Goal: Task Accomplishment & Management: Use online tool/utility

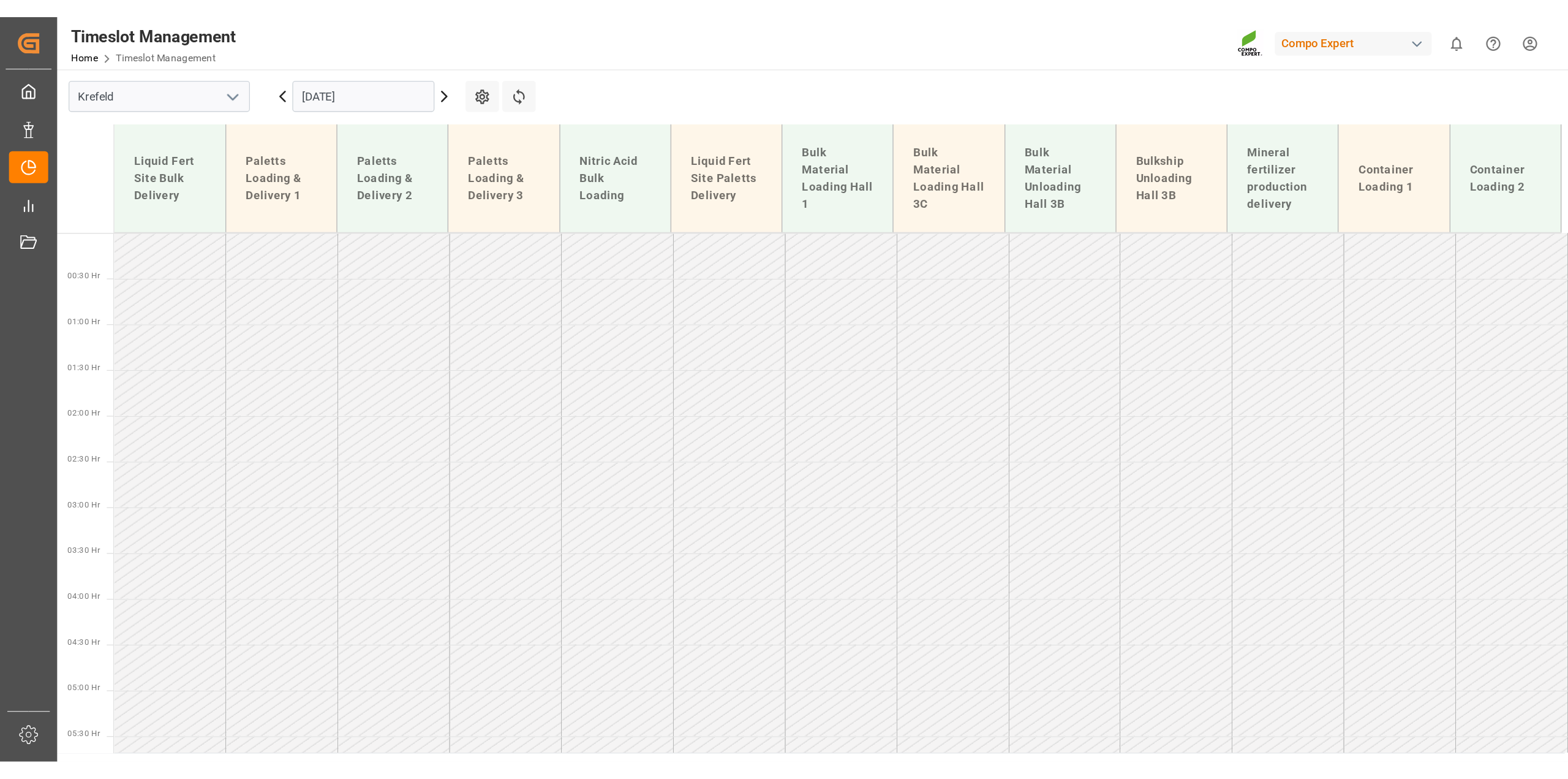
scroll to position [390, 0]
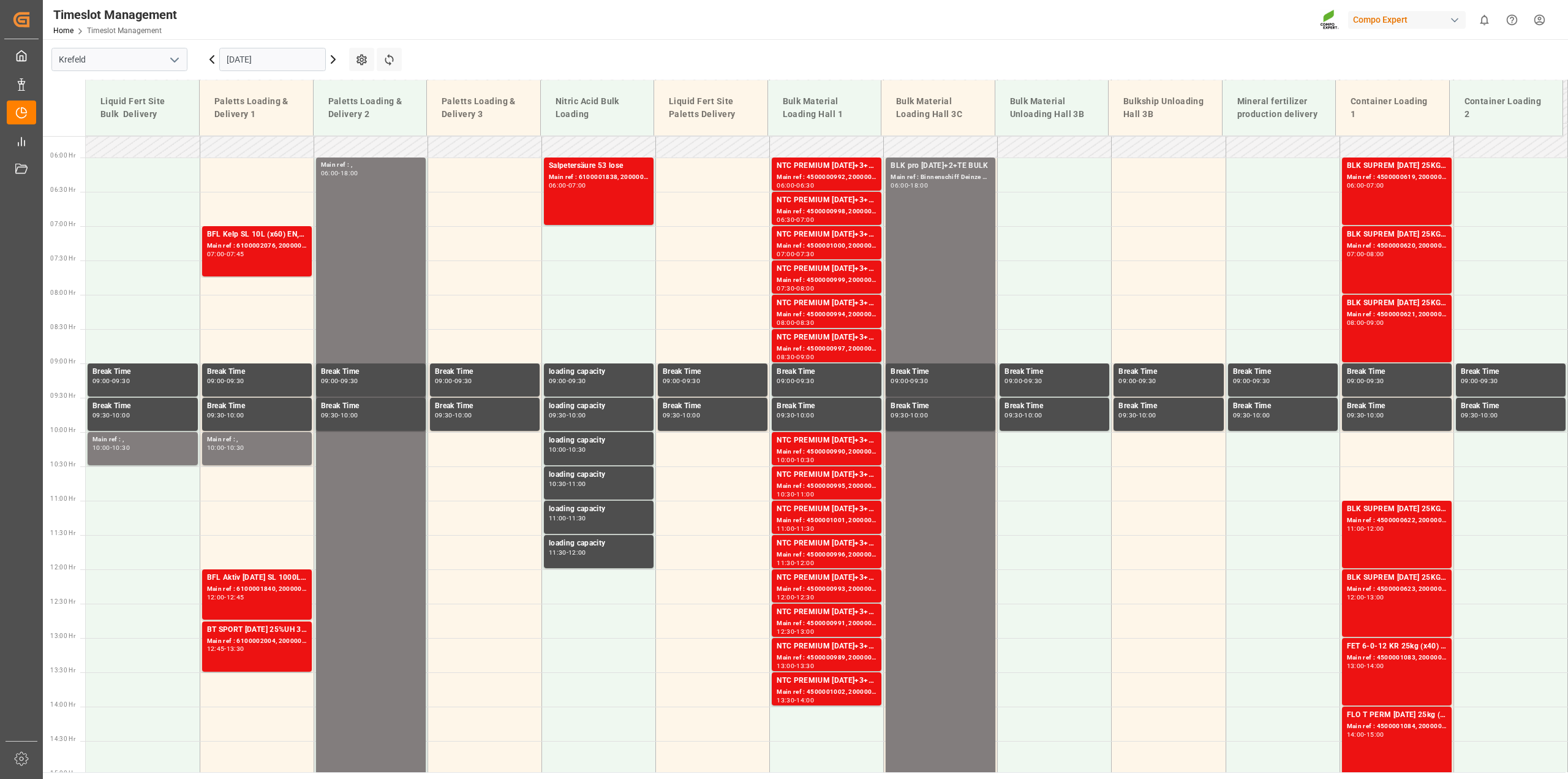
click at [274, 62] on input "19.09.2025" at bounding box center [272, 59] width 107 height 23
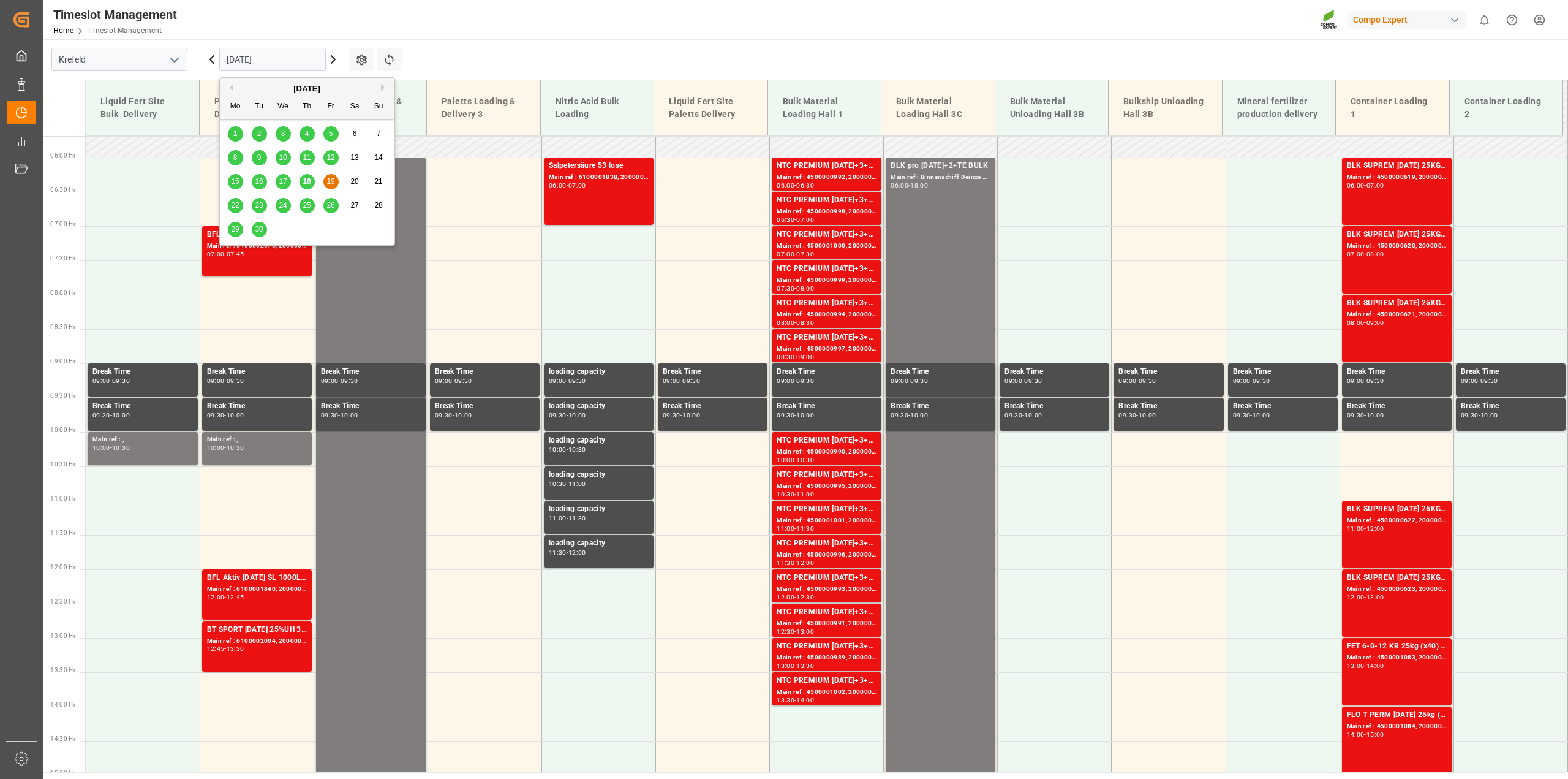
click at [238, 203] on span "22" at bounding box center [235, 205] width 8 height 9
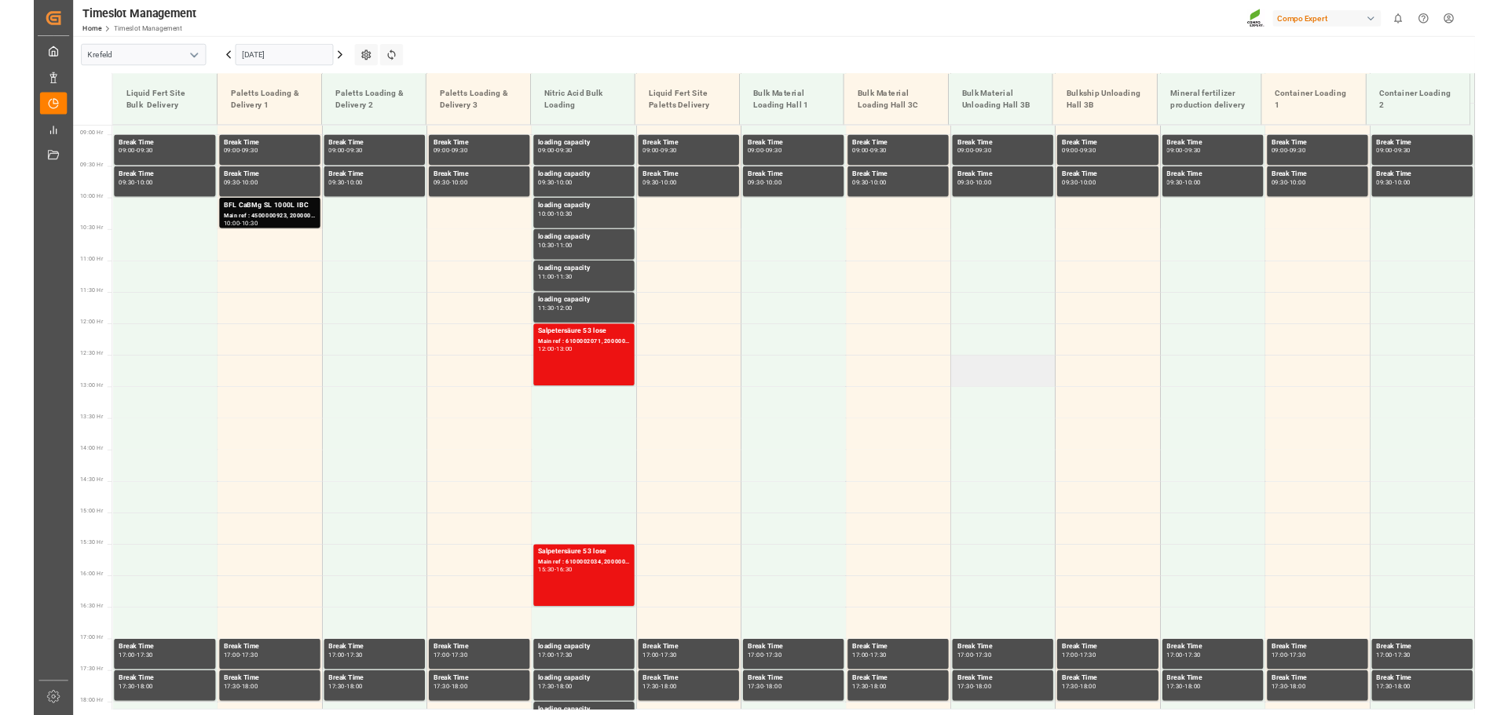
scroll to position [779, 0]
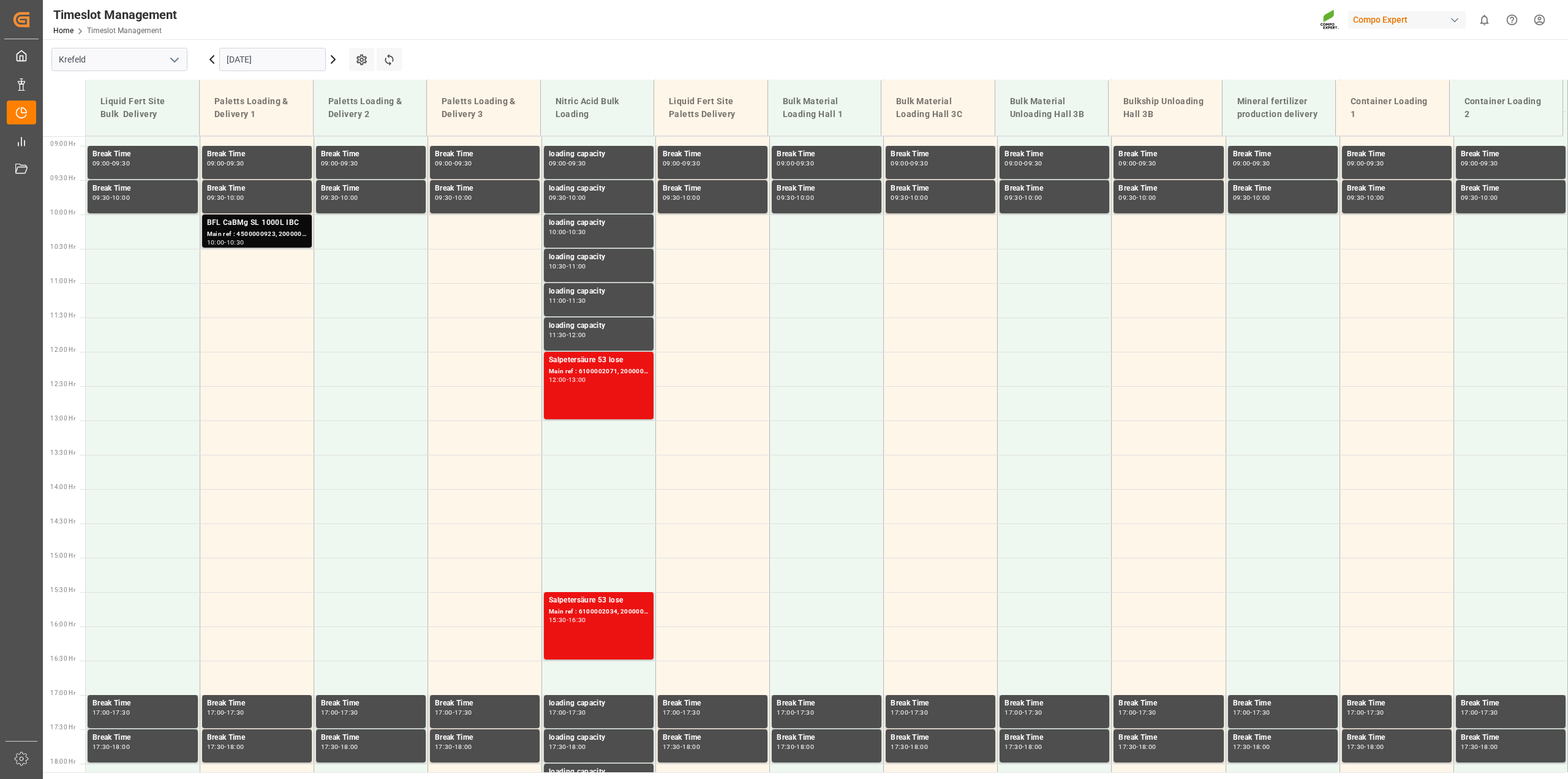
click at [264, 234] on div "Main ref : 4500000923, 2000000231" at bounding box center [257, 234] width 100 height 10
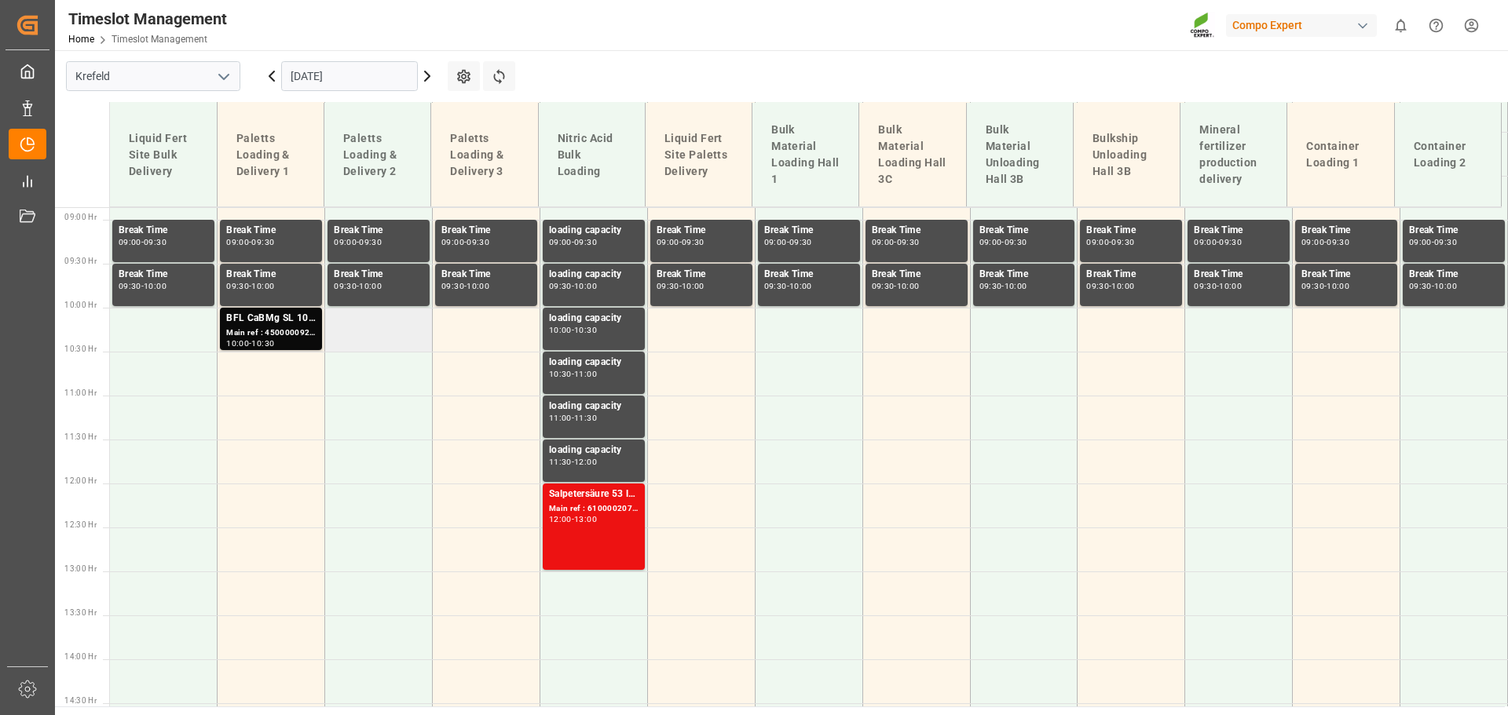
click at [400, 327] on td at bounding box center [379, 330] width 108 height 44
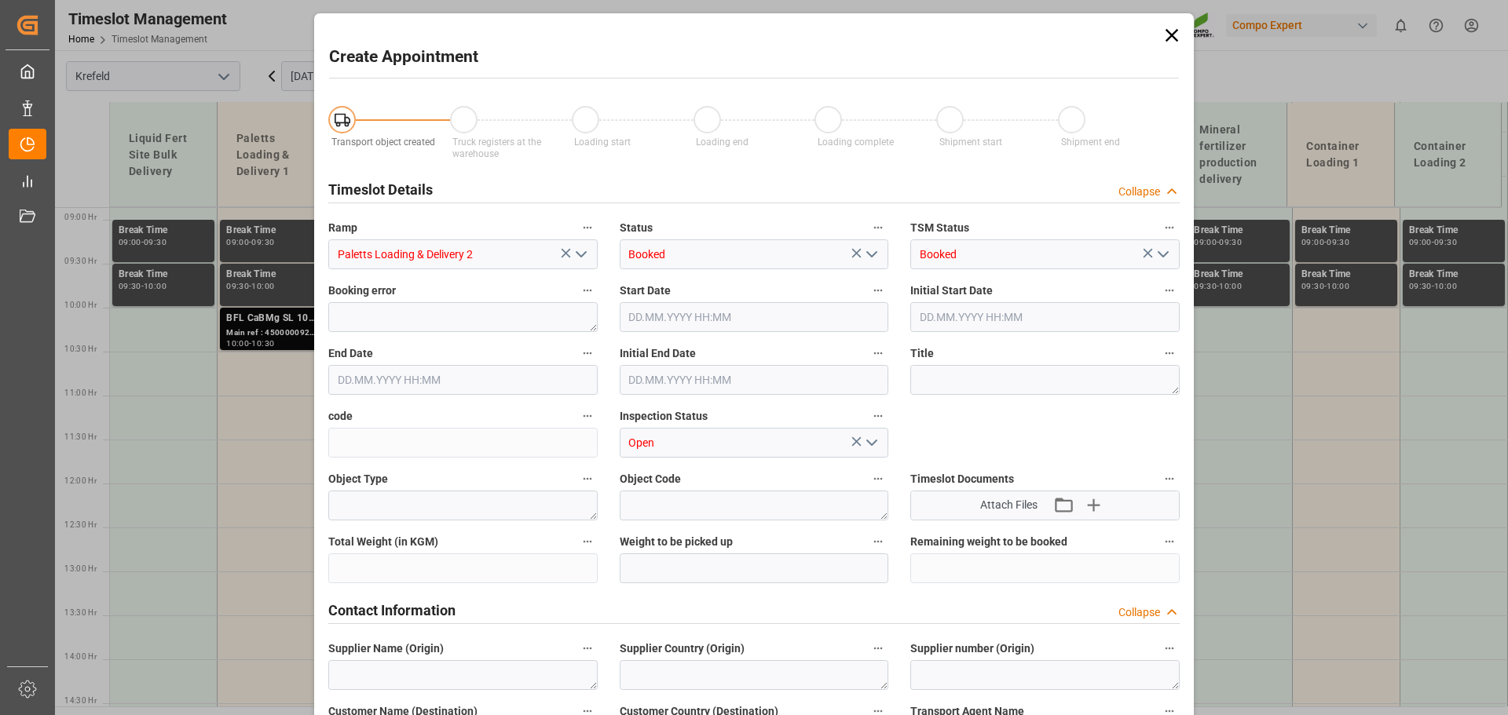
type input "22.09.2025 10:00"
type input "22.09.2025 10:30"
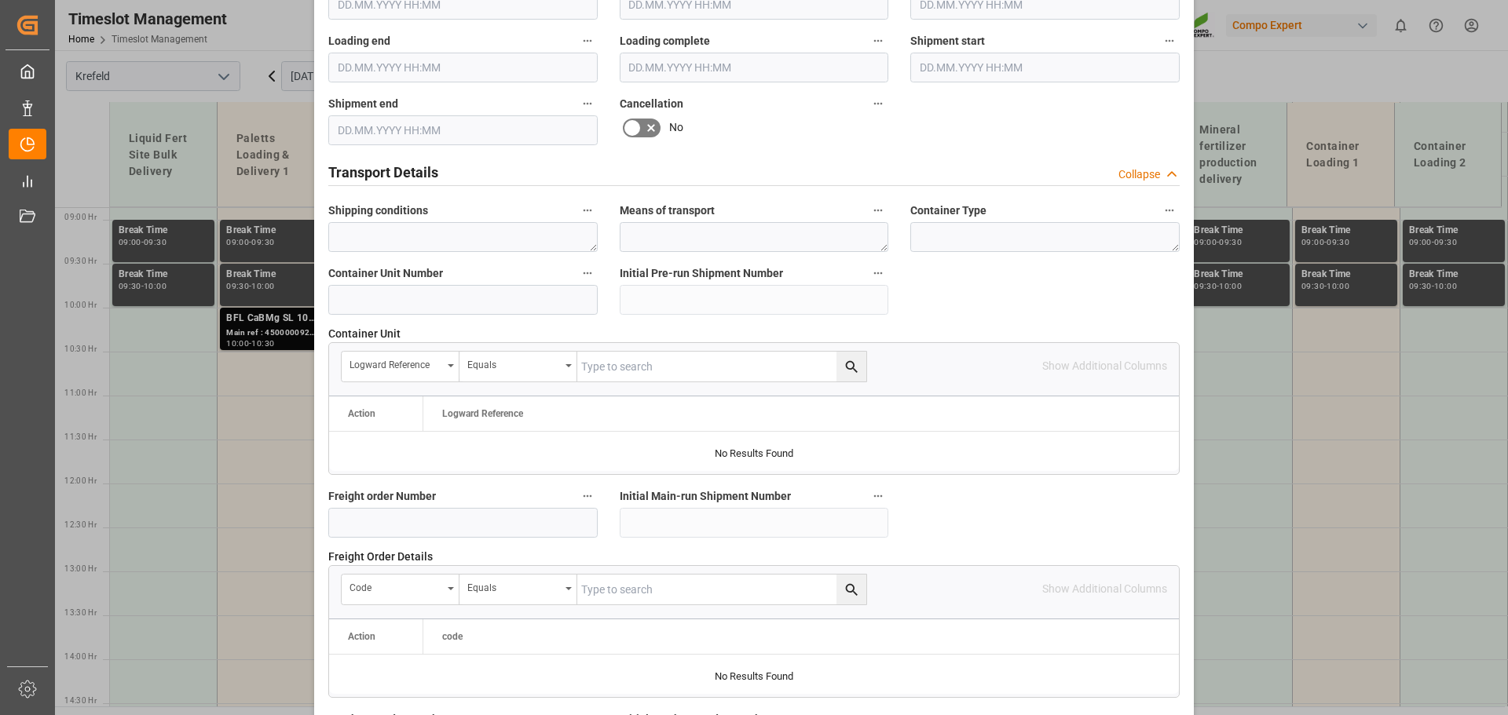
scroll to position [1072, 0]
click at [454, 290] on input at bounding box center [462, 301] width 269 height 30
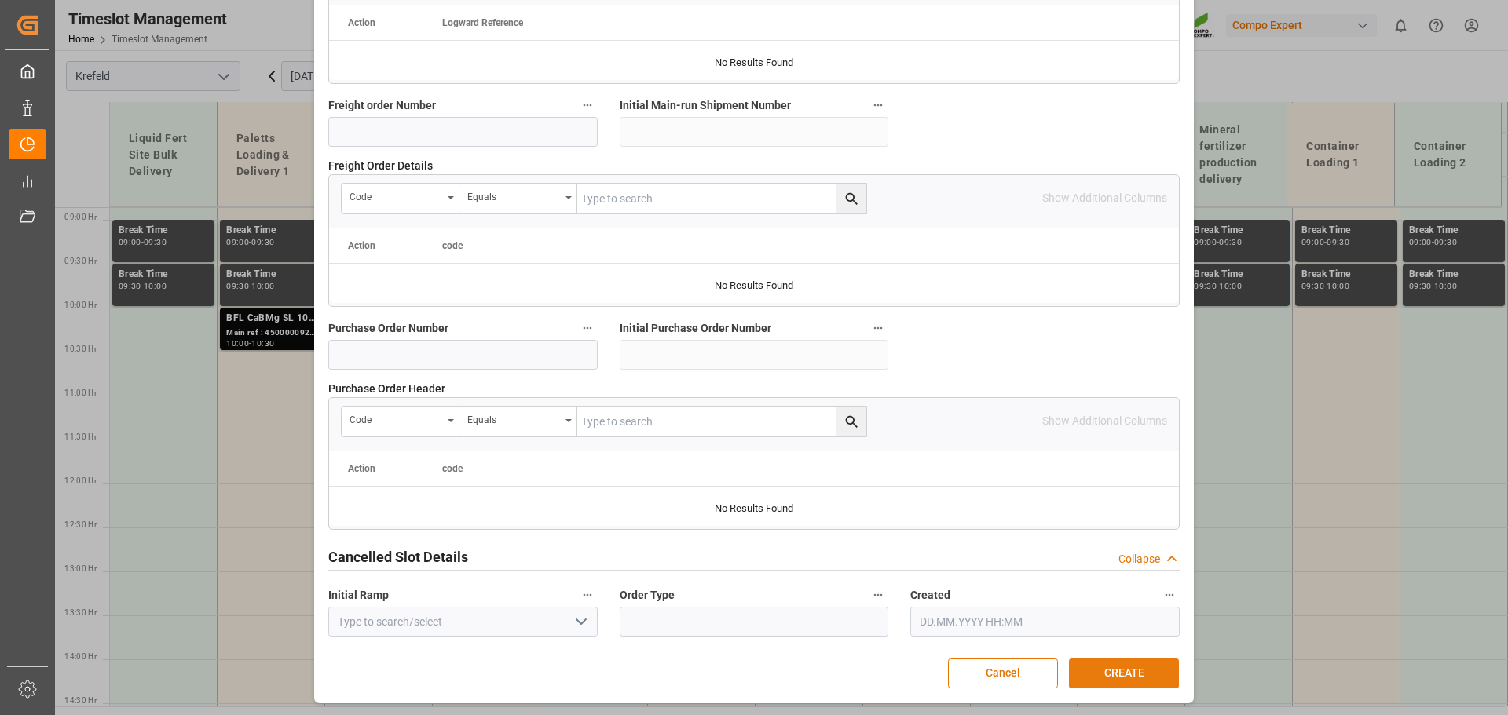
type input "4500001150"
click at [1111, 671] on button "CREATE" at bounding box center [1124, 674] width 110 height 30
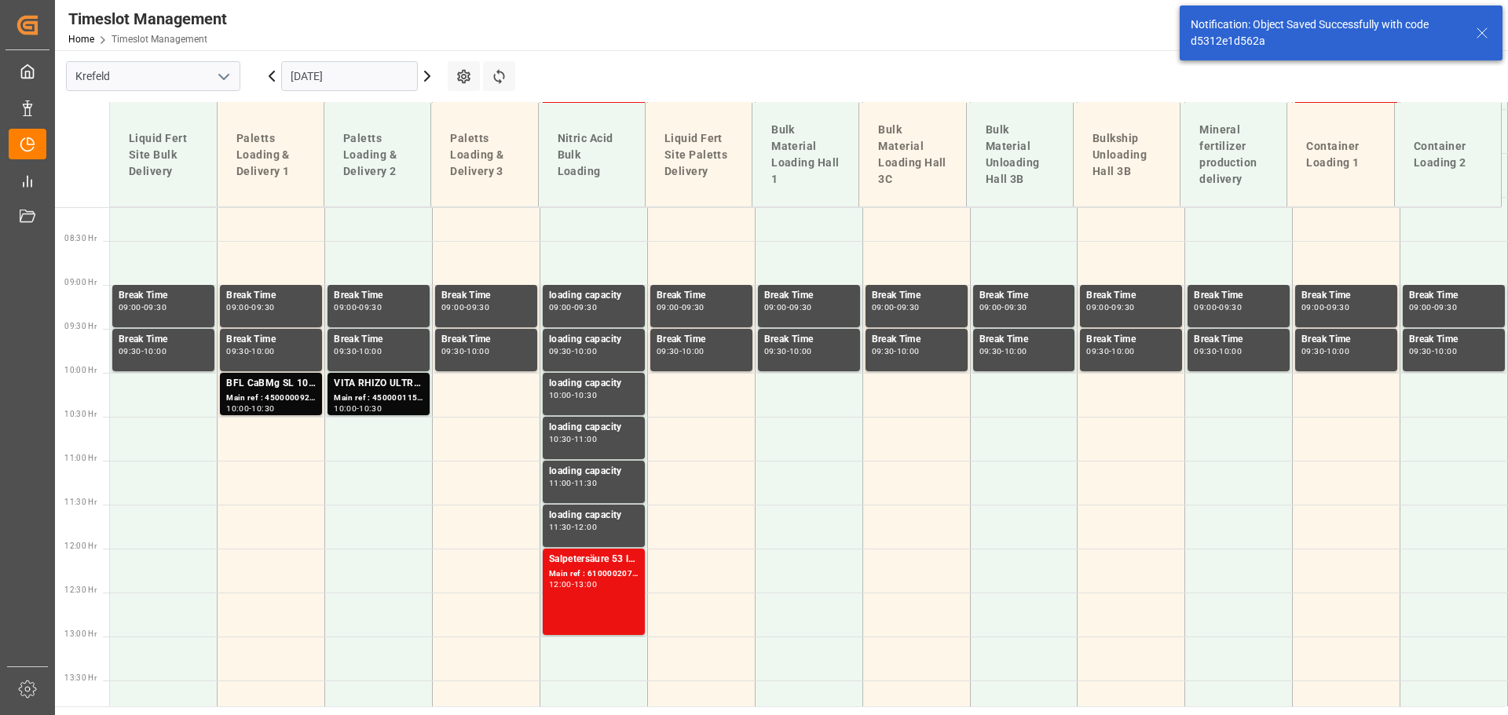
scroll to position [726, 0]
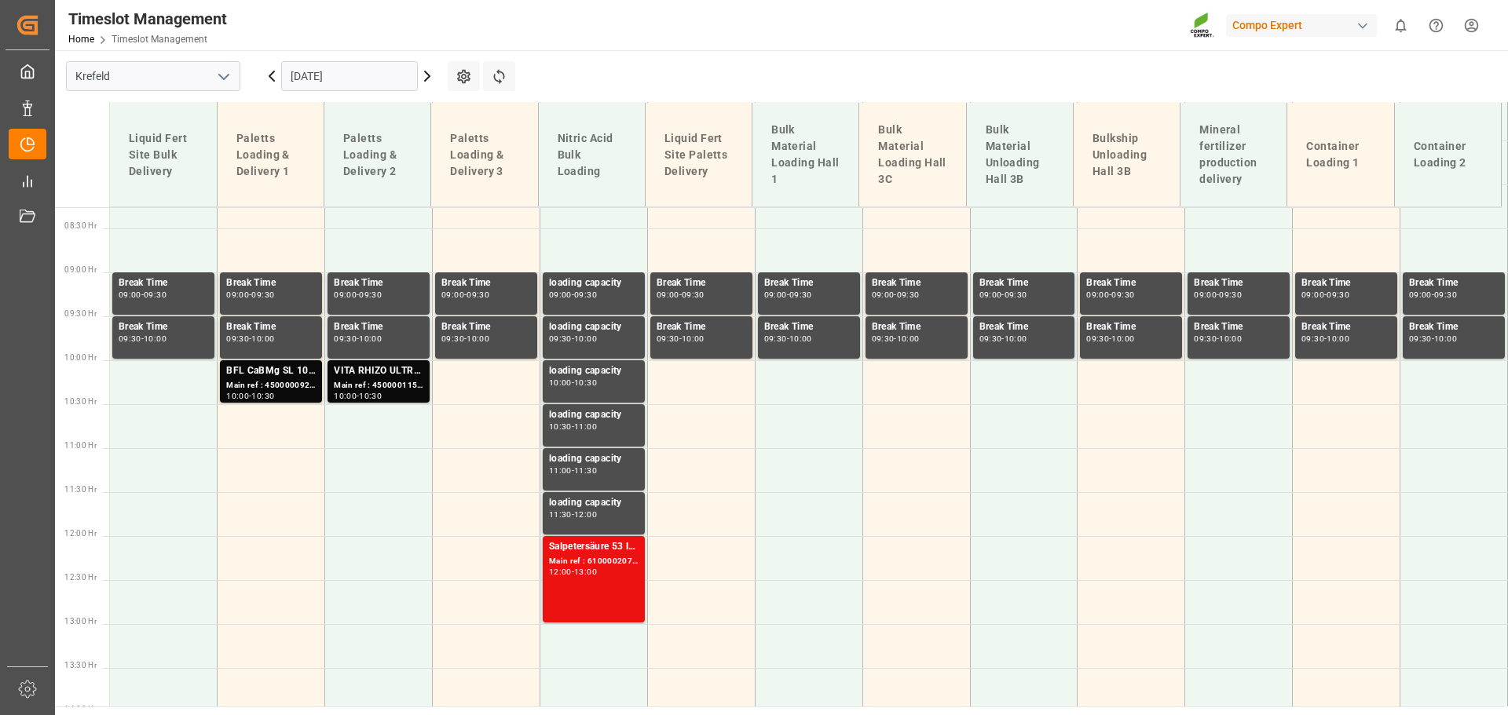
click at [305, 84] on input "22.09.2025" at bounding box center [349, 76] width 137 height 30
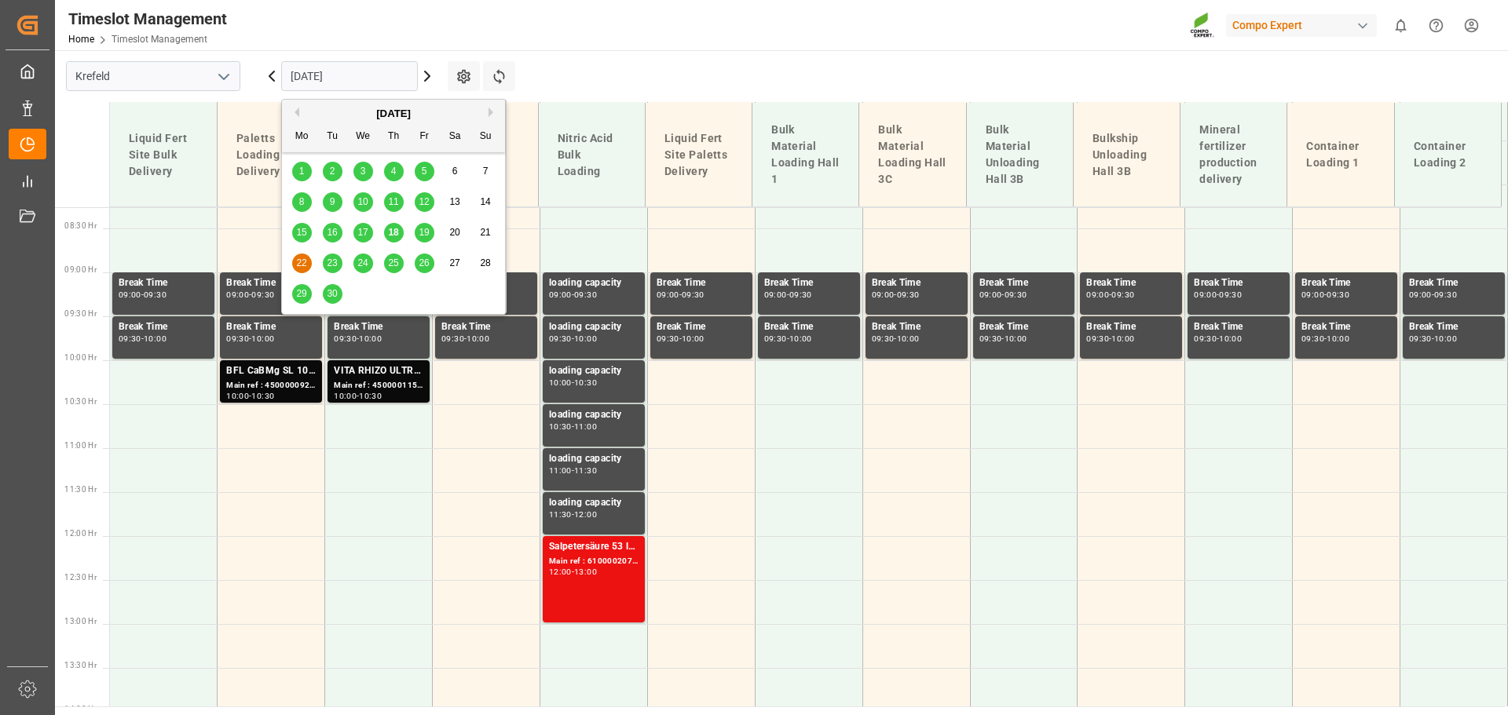
click at [389, 235] on span "18" at bounding box center [393, 232] width 10 height 11
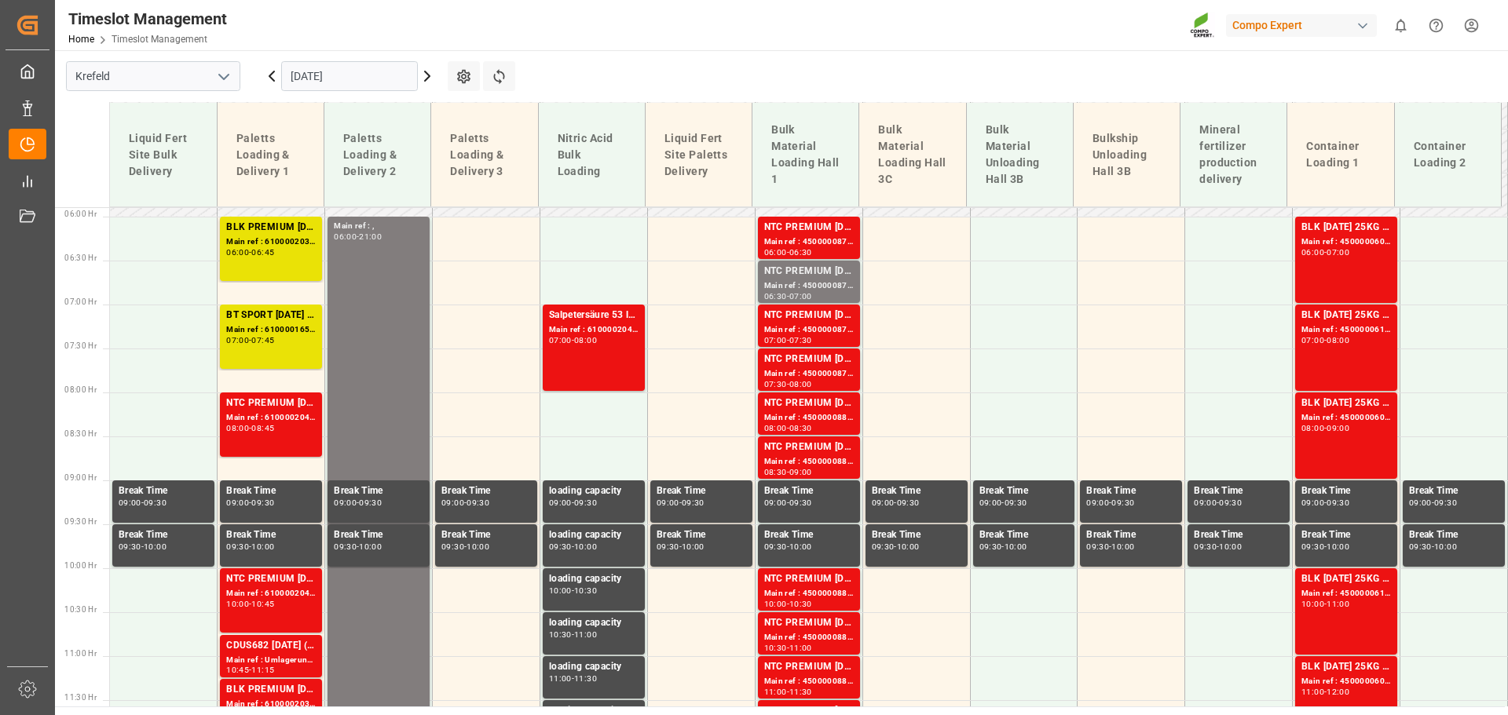
click at [353, 83] on input "[DATE]" at bounding box center [349, 76] width 137 height 30
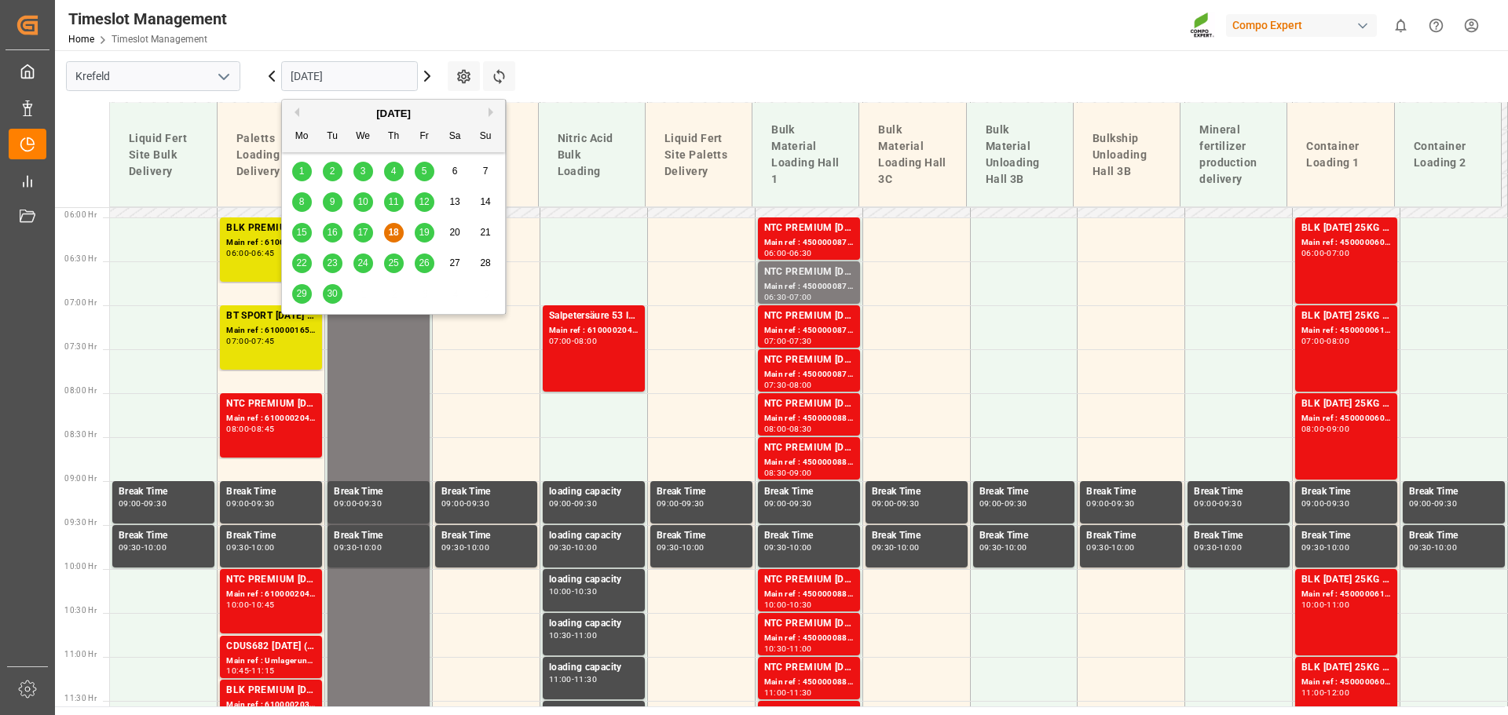
click at [422, 232] on span "19" at bounding box center [424, 232] width 10 height 11
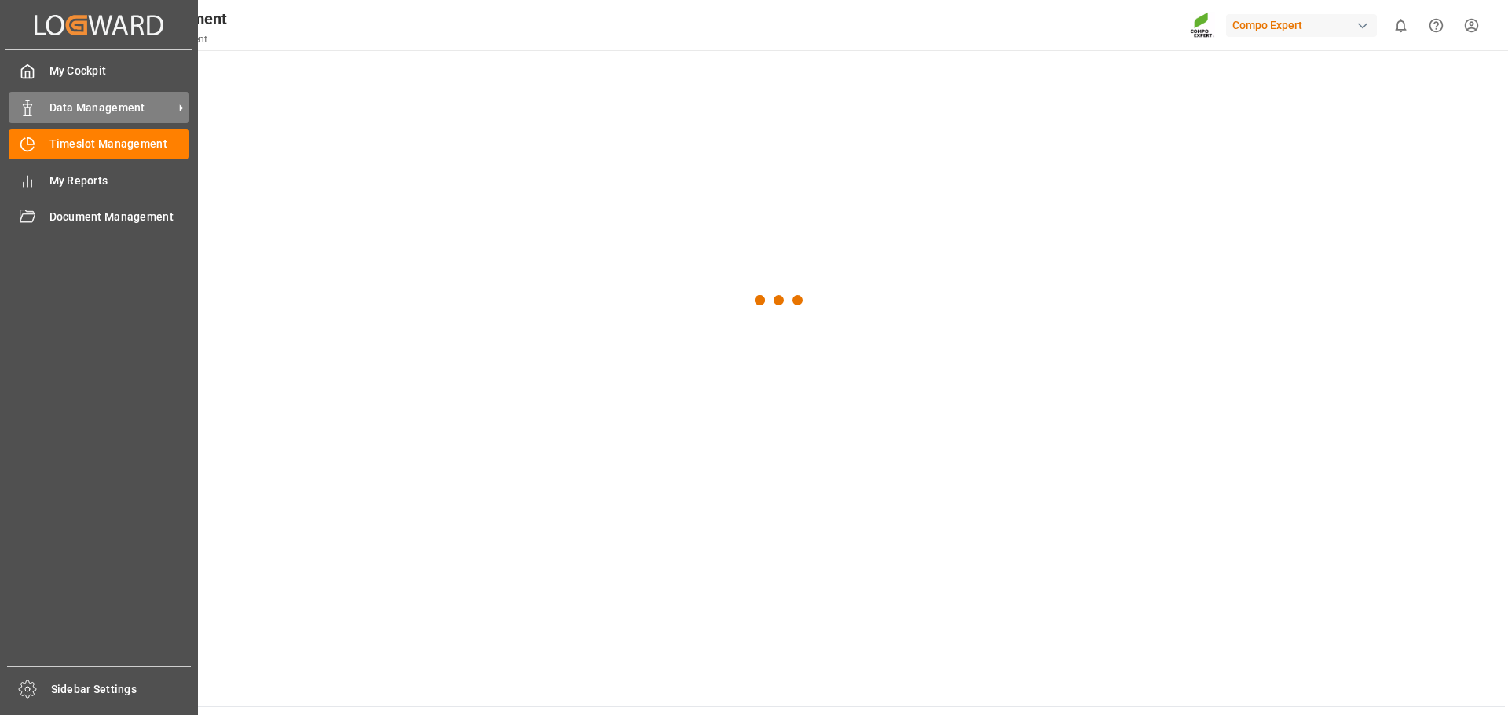
click at [56, 116] on div "Data Management Data Management" at bounding box center [99, 107] width 181 height 31
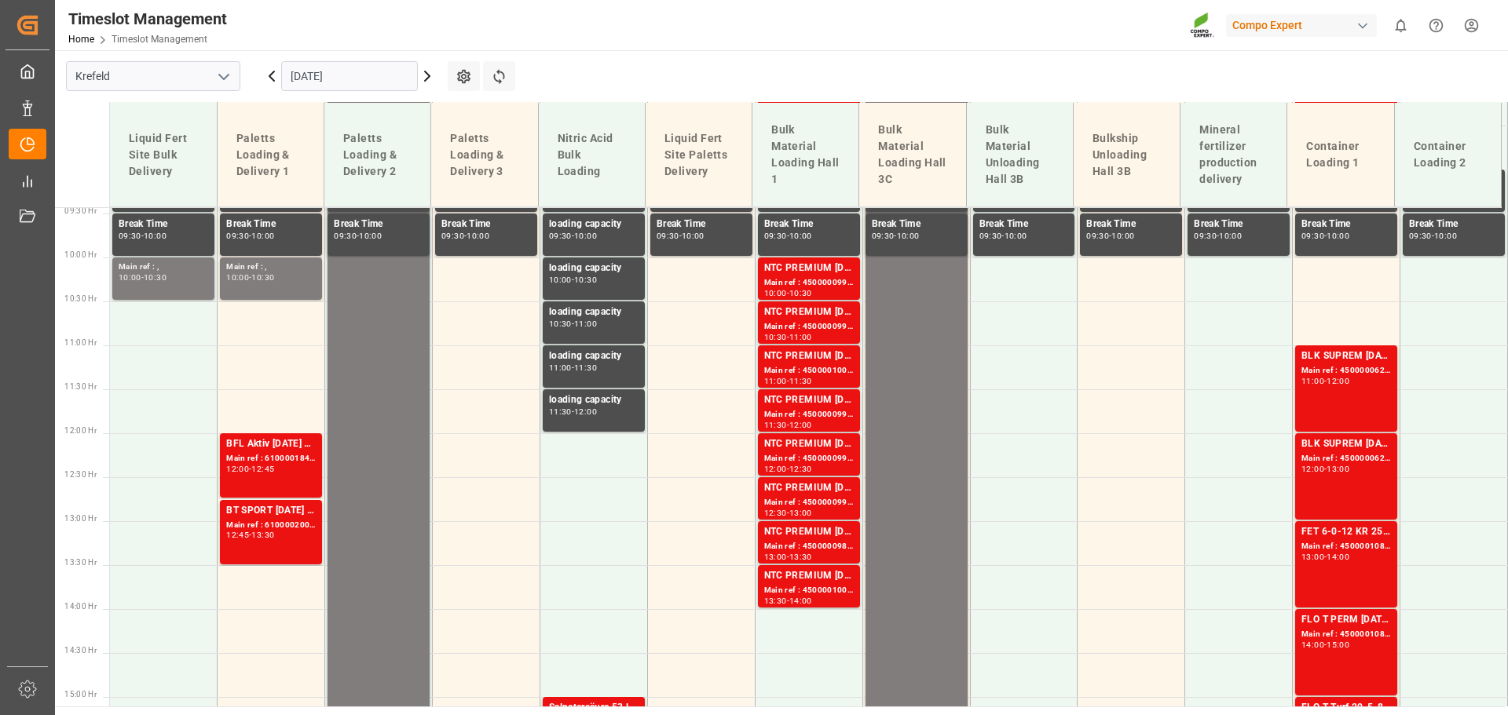
scroll to position [831, 0]
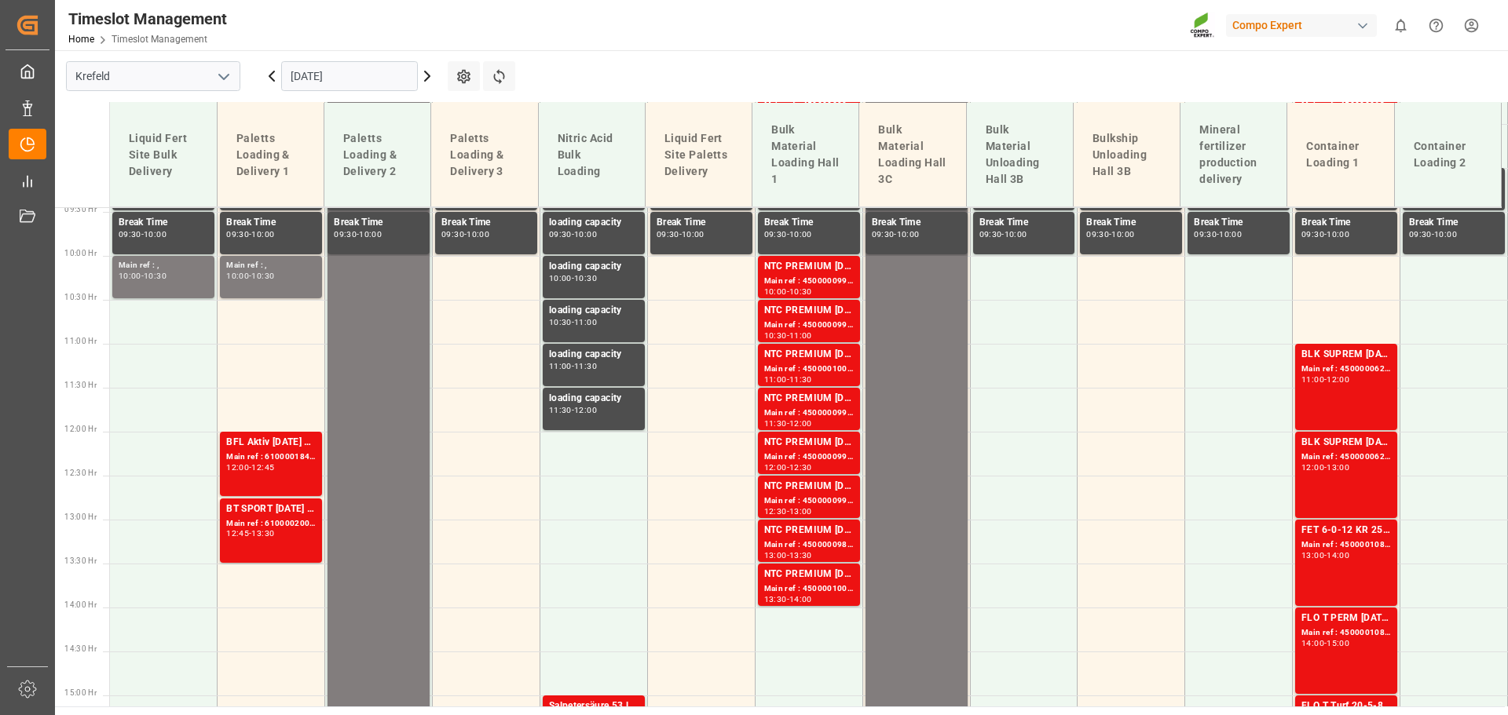
click at [361, 90] on input "[DATE]" at bounding box center [349, 76] width 137 height 30
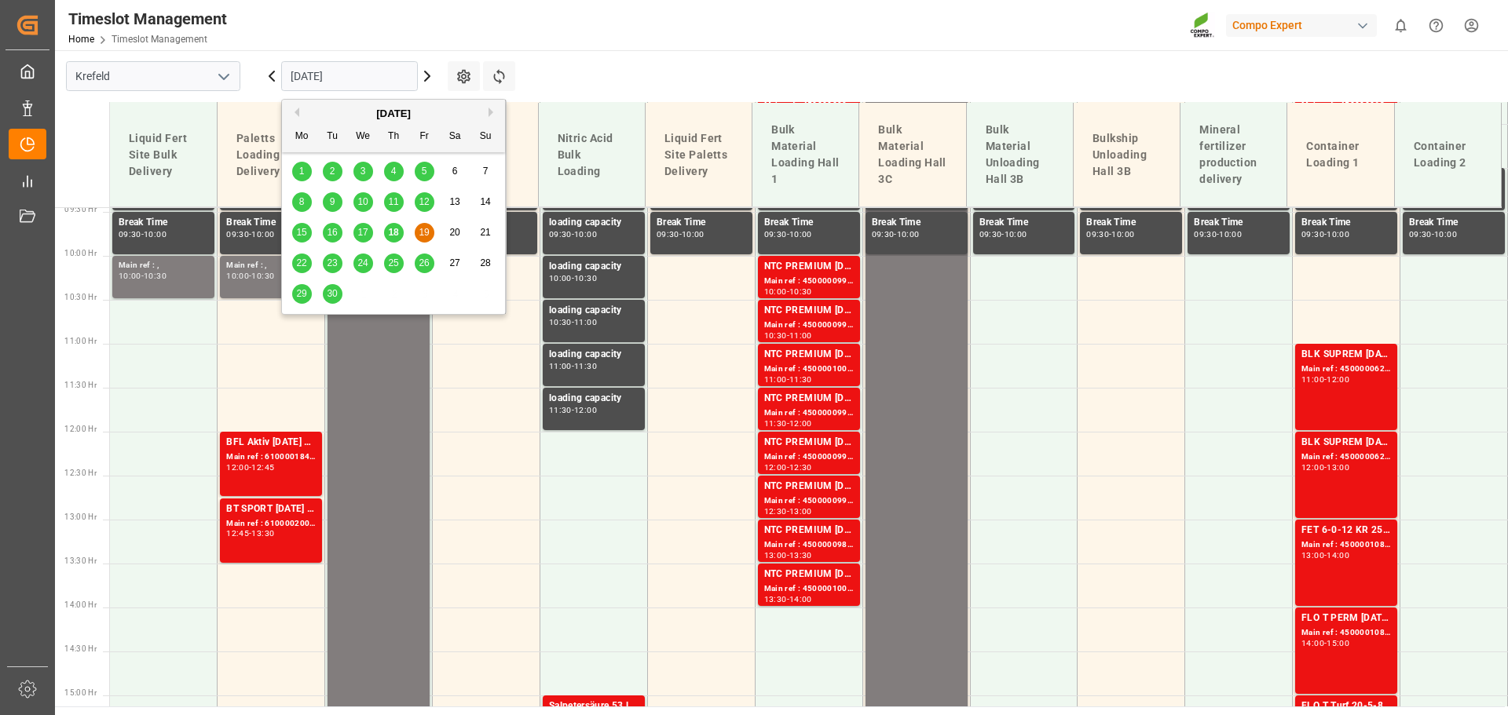
click at [391, 230] on span "18" at bounding box center [393, 232] width 10 height 11
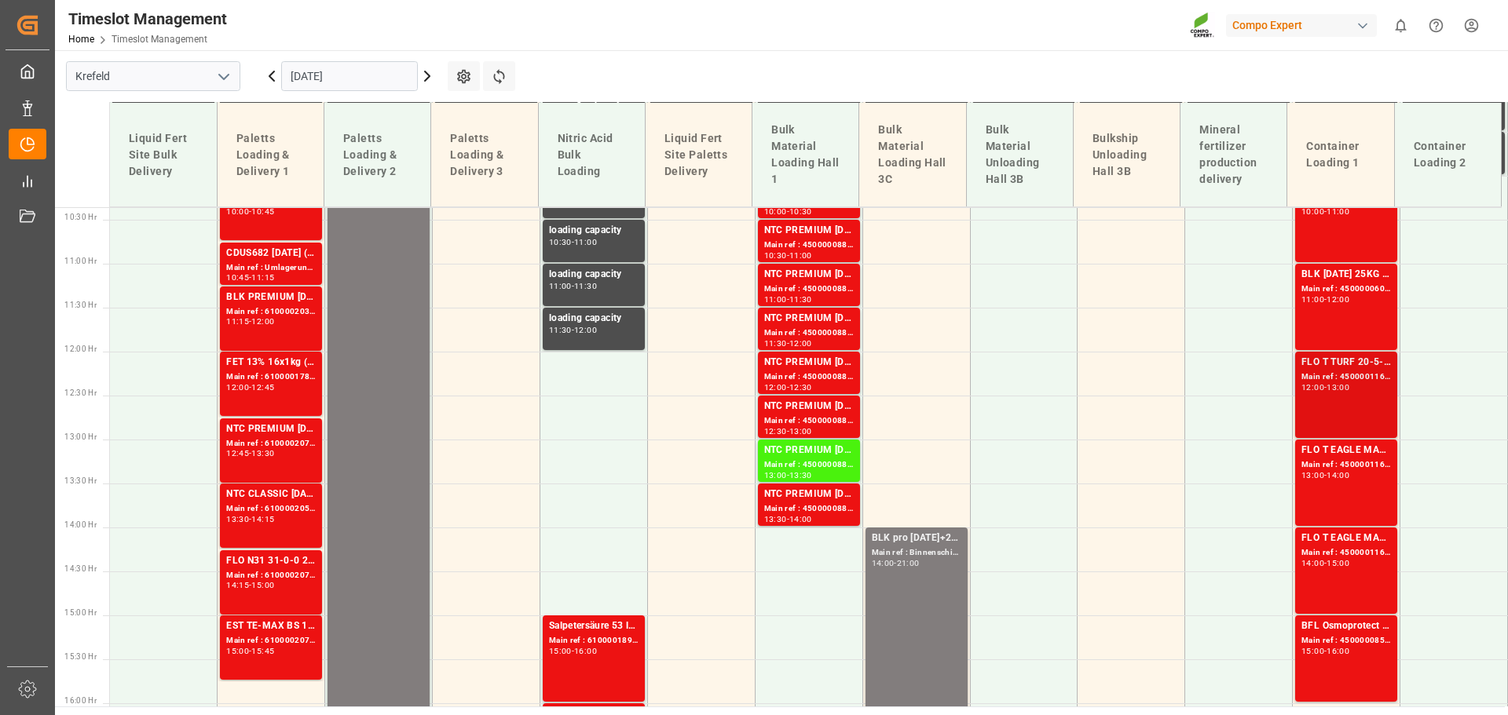
click at [1336, 394] on div "FLO T TURF 20-5-8 25kg (x42) WW Main ref : 4500001165, 2000000989 12:00 - 13:00" at bounding box center [1346, 395] width 90 height 80
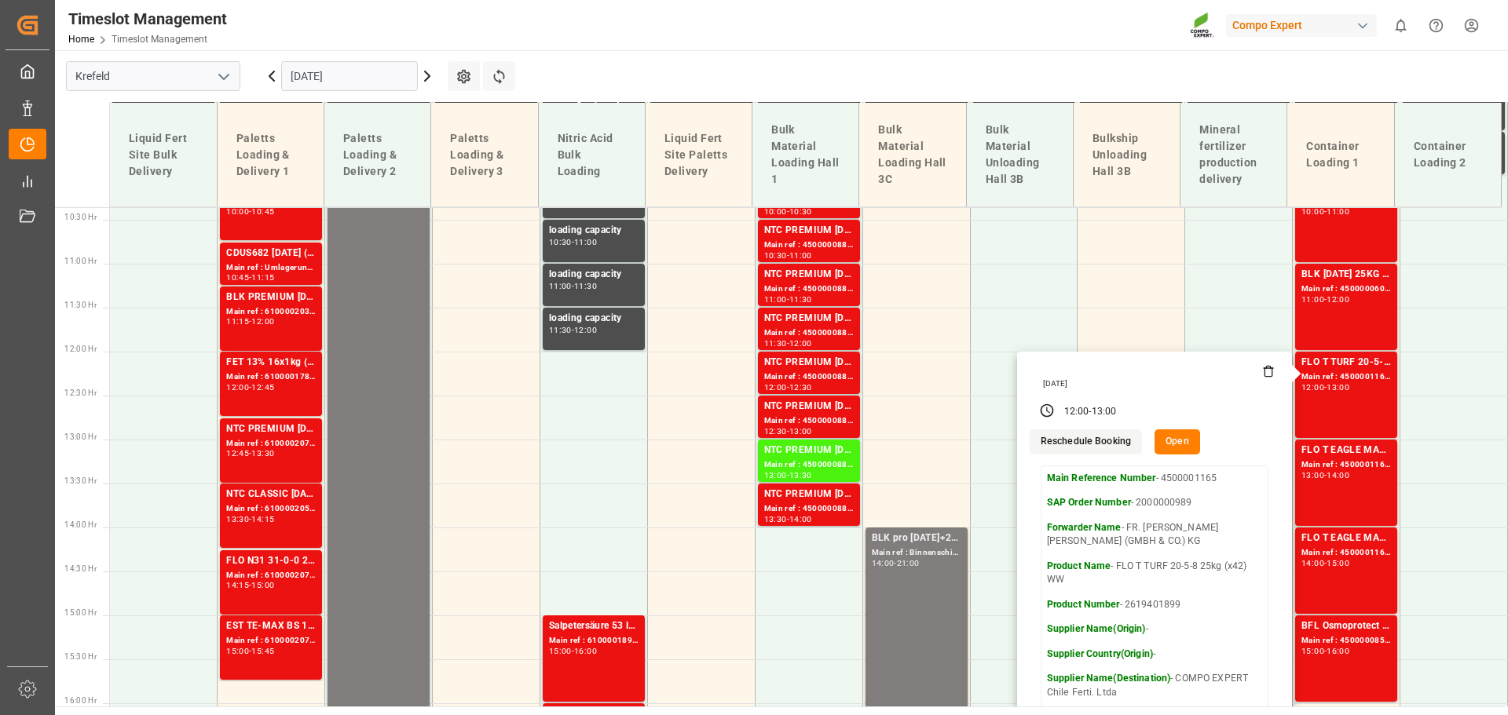
scroll to position [910, 0]
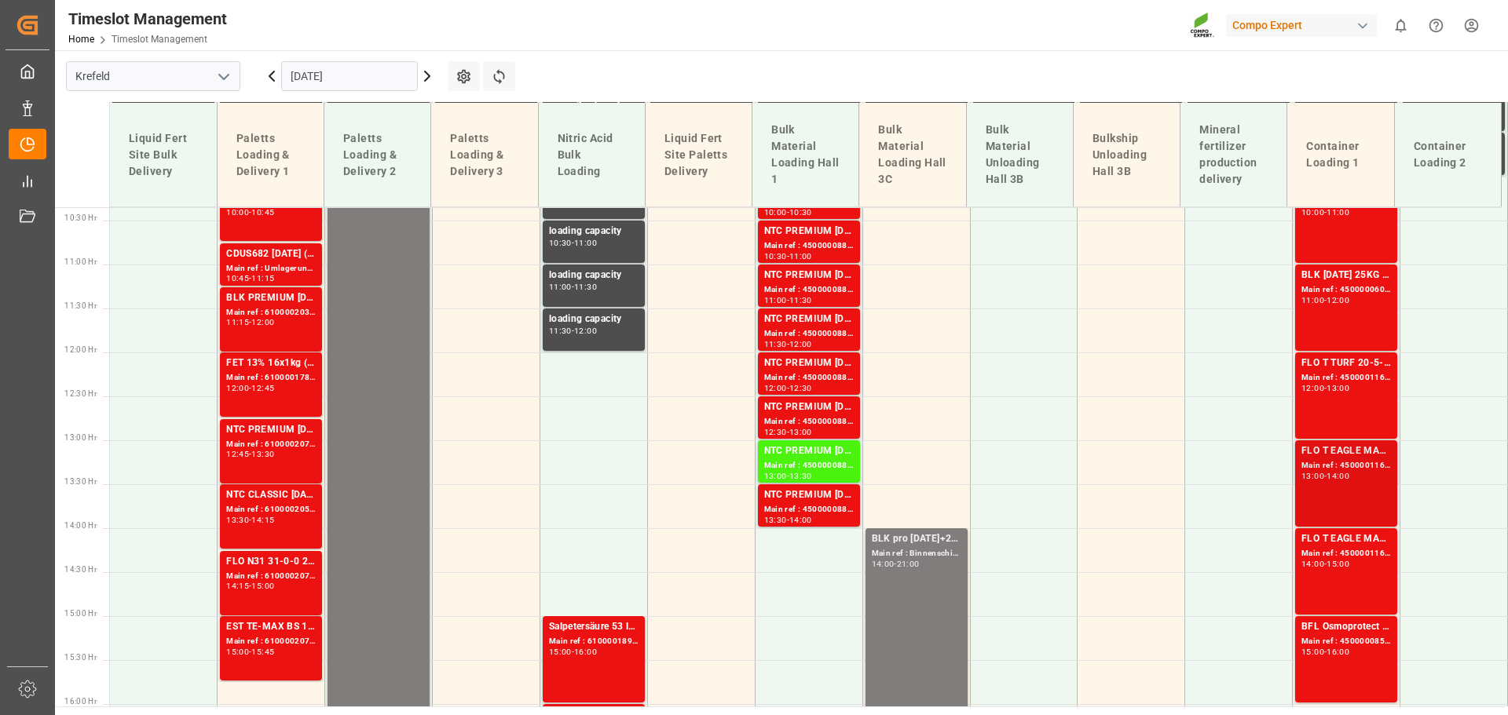
click at [1343, 455] on div "FLO T EAGLE MASTER [DATE] 25kg (x42) WW" at bounding box center [1346, 452] width 90 height 16
click at [1336, 283] on div "Main ref : 4500000609, 2000000557" at bounding box center [1346, 289] width 90 height 13
click at [1358, 542] on div "FLO T EAGLE MASTER [DATE] 25kg (x42) WW" at bounding box center [1346, 540] width 90 height 16
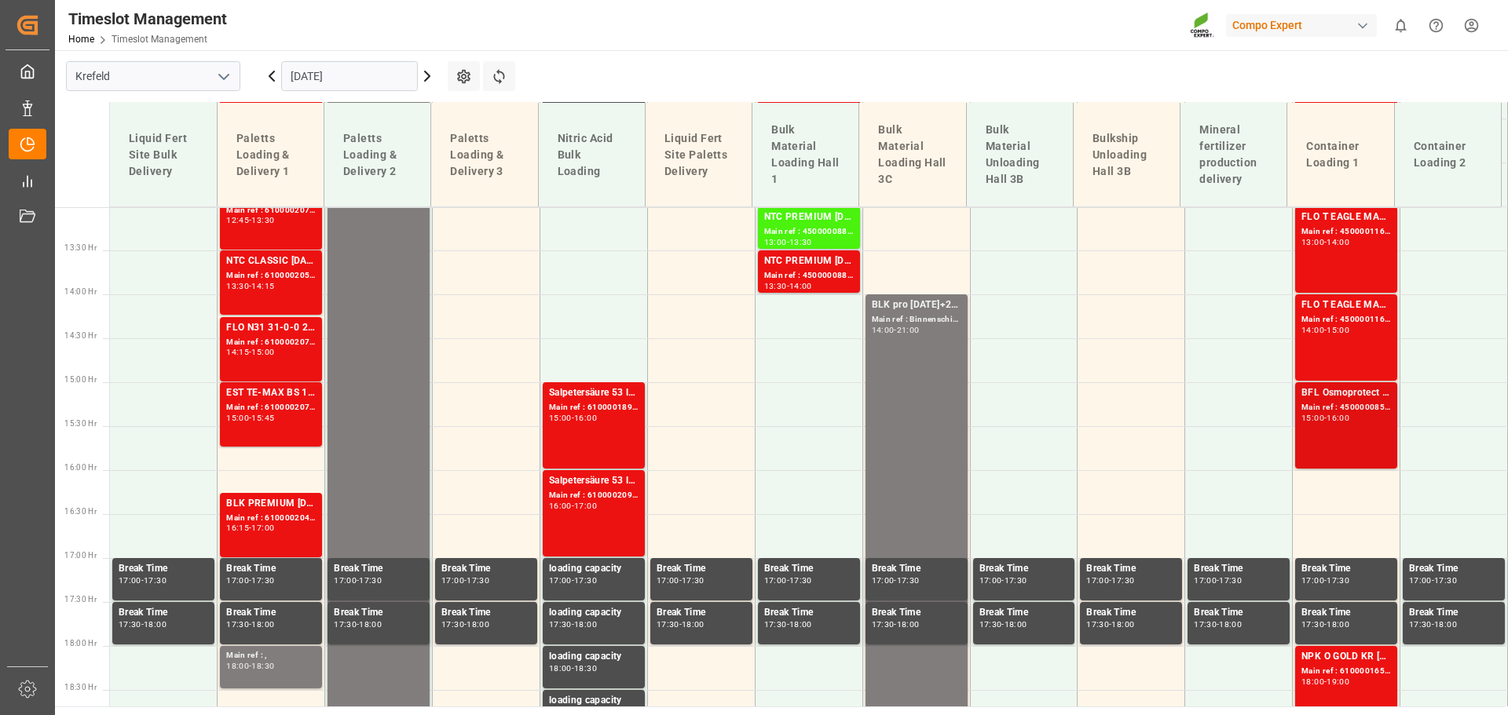
scroll to position [1145, 0]
click at [1342, 424] on div "BFL Osmoprotect SL 10L (x60) CL MTO Main ref : 4500000853, 2000000120 15:00 - 1…" at bounding box center [1346, 425] width 90 height 80
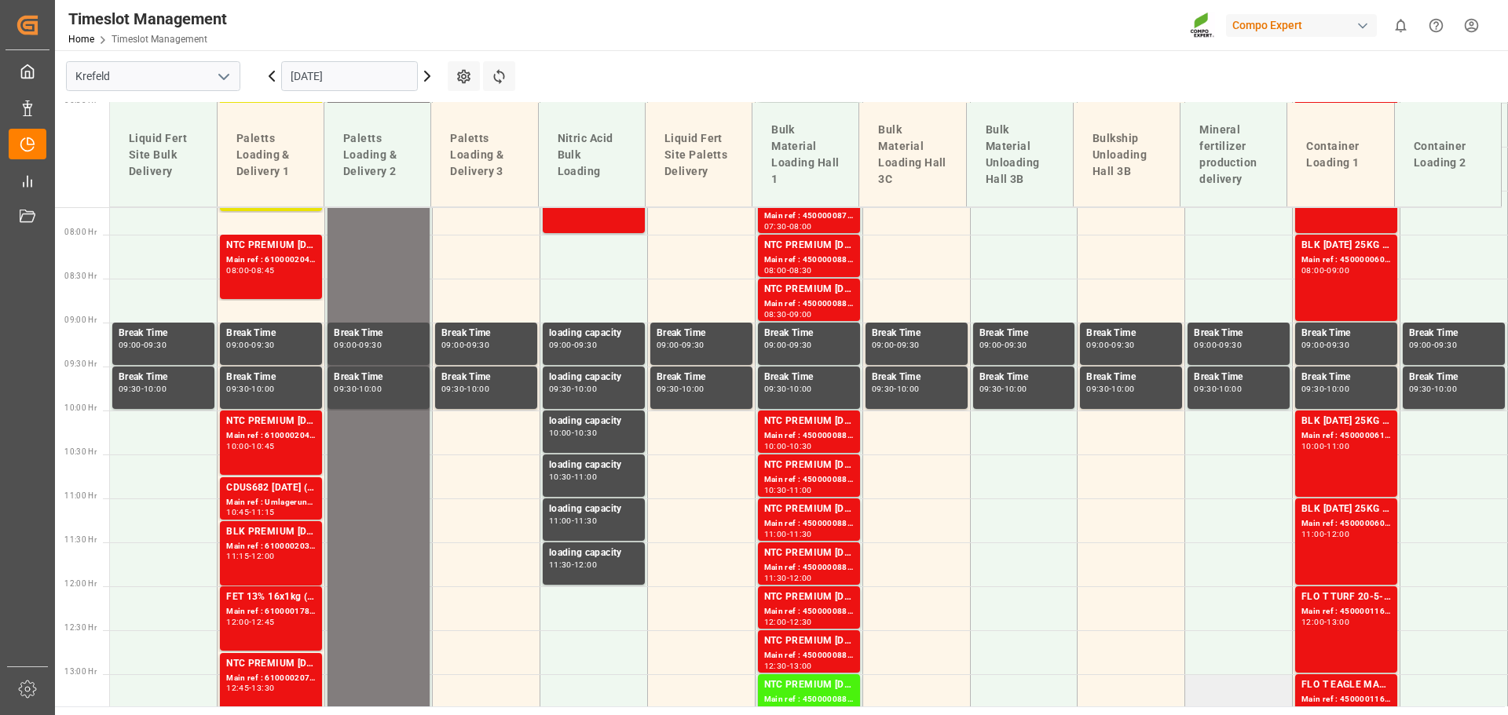
scroll to position [675, 0]
click at [1337, 437] on div "Main ref : 4500000610, 2000000557" at bounding box center [1346, 436] width 90 height 13
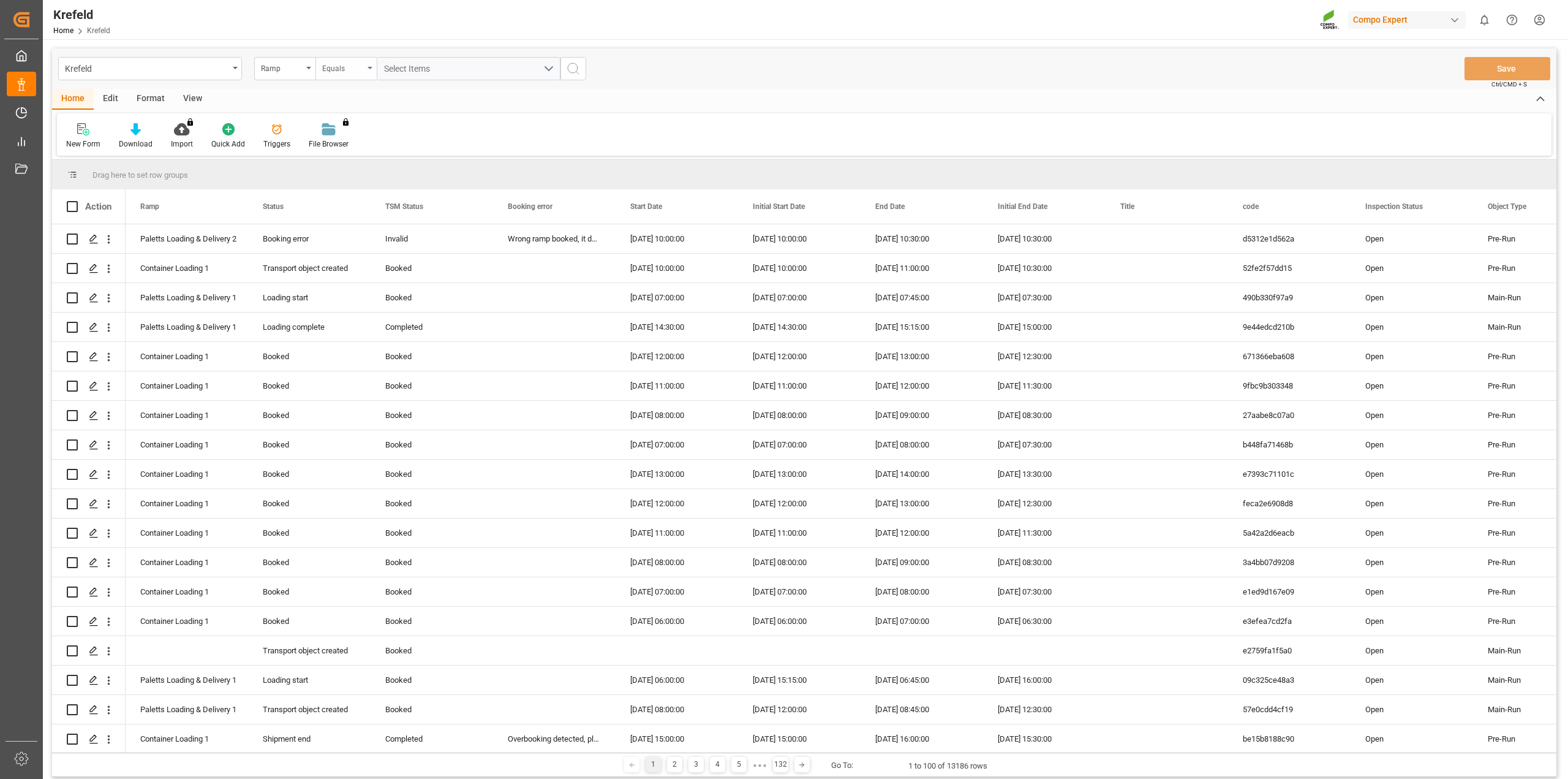
click at [355, 66] on div "Equals" at bounding box center [342, 67] width 41 height 14
click at [335, 180] on div "Contains" at bounding box center [407, 176] width 183 height 26
click at [433, 76] on button "Select Items" at bounding box center [469, 69] width 184 height 23
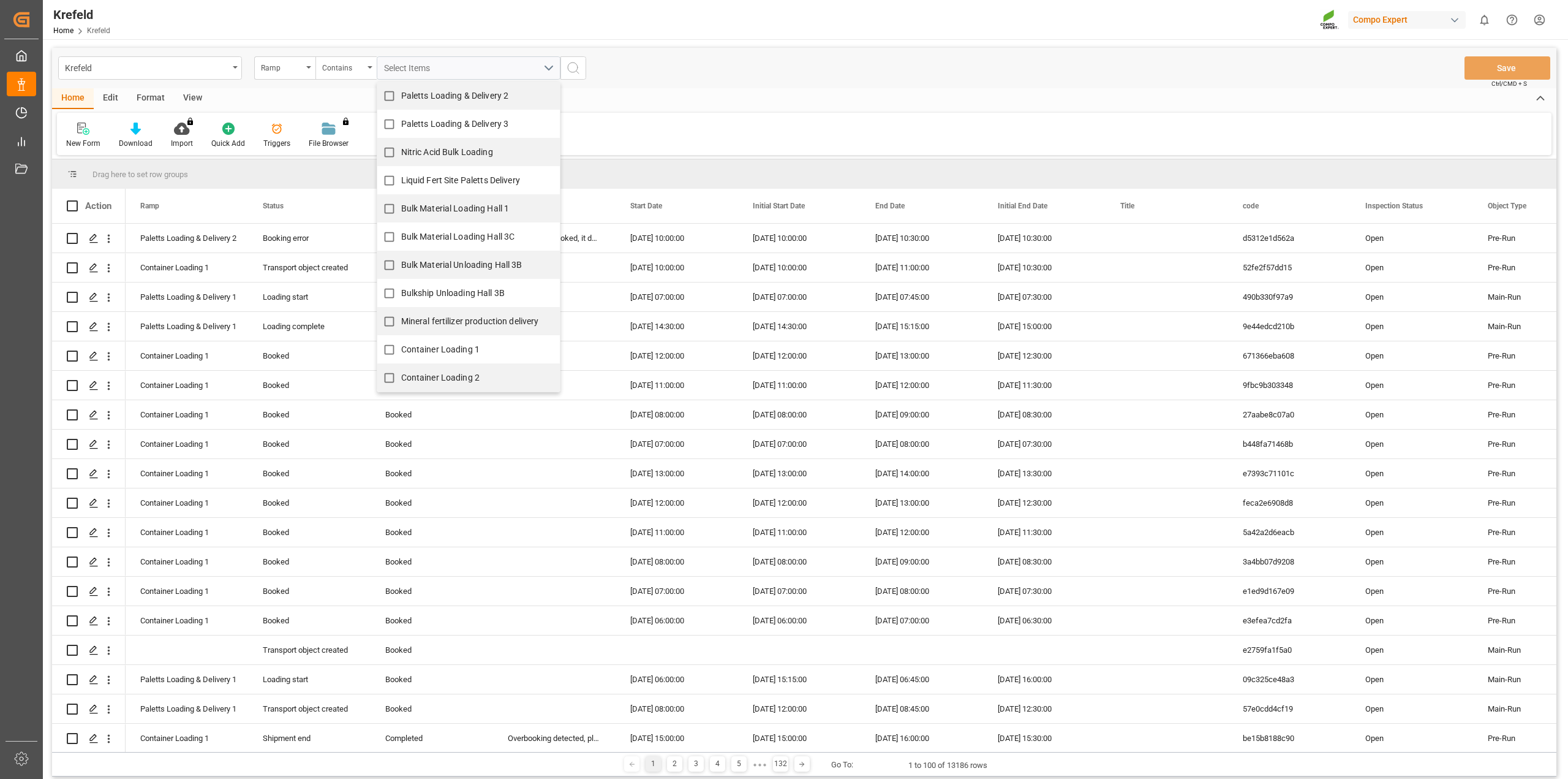
scroll to position [2, 0]
click at [410, 350] on span "Container Loading 1" at bounding box center [440, 349] width 79 height 10
click at [401, 350] on input "Container Loading 1" at bounding box center [389, 349] width 24 height 24
checkbox input "true"
click at [416, 375] on span "Container Loading 2" at bounding box center [440, 377] width 79 height 10
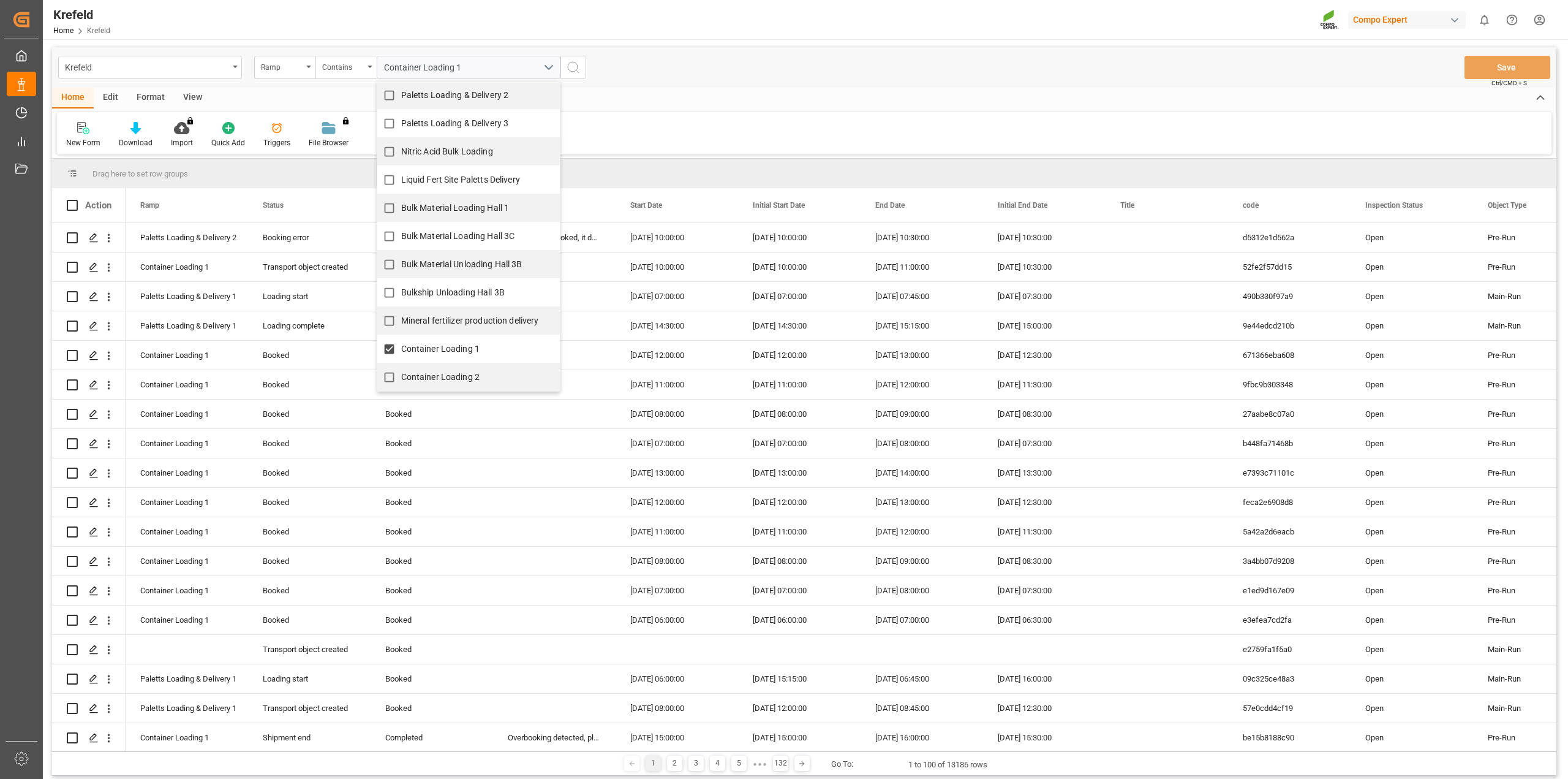
click at [401, 375] on input "Container Loading 2" at bounding box center [389, 377] width 24 height 24
checkbox input "true"
click at [666, 110] on div "Home Edit Format View New Form Download Import You don't have permission for th…" at bounding box center [804, 121] width 1505 height 67
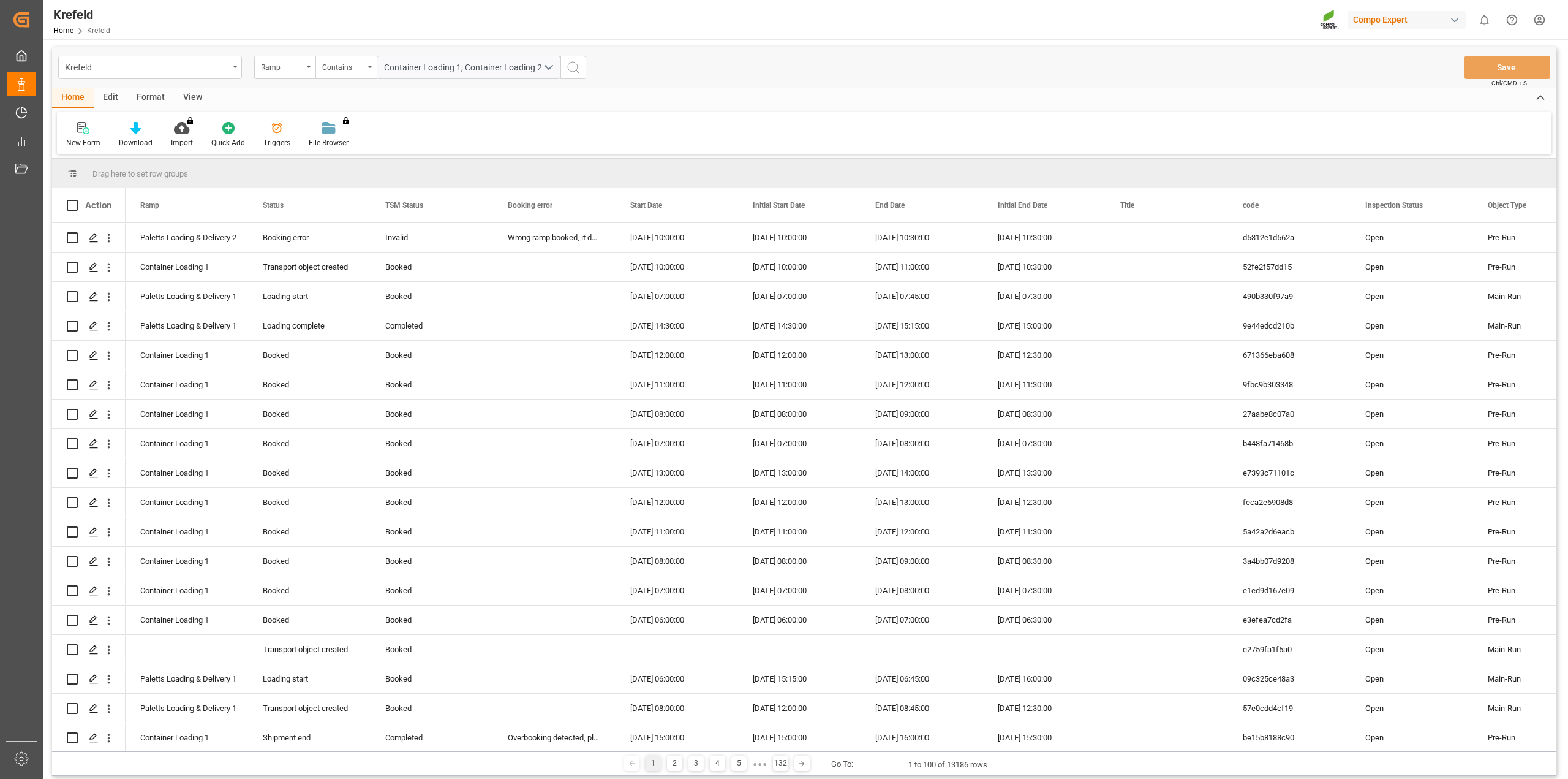
click at [573, 70] on icon "search button" at bounding box center [573, 67] width 15 height 15
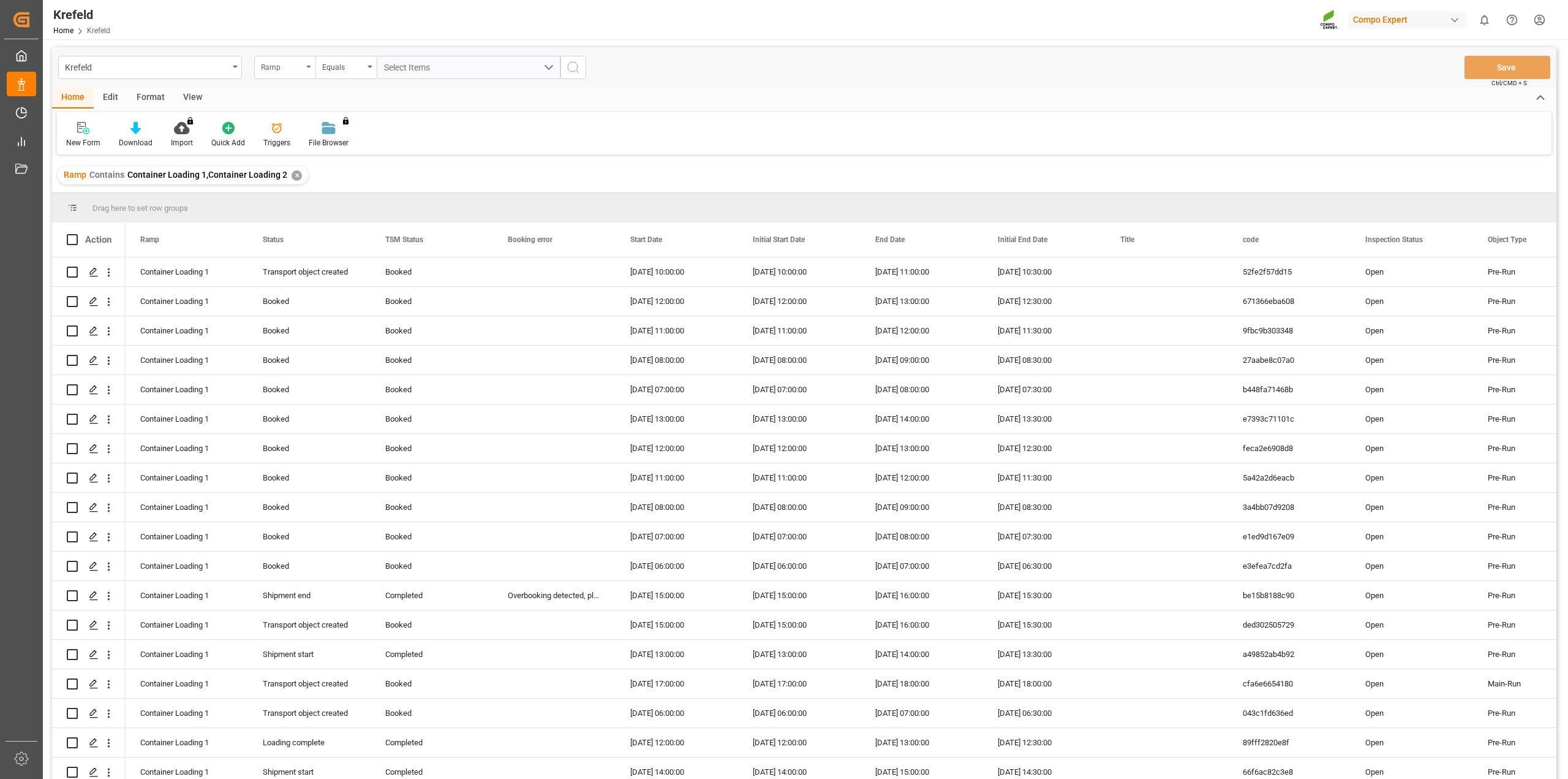
click at [296, 69] on div "Ramp" at bounding box center [282, 66] width 41 height 14
click at [302, 230] on div "Start Date" at bounding box center [346, 226] width 183 height 26
click at [412, 76] on input "text" at bounding box center [469, 67] width 184 height 23
click at [484, 189] on span "19" at bounding box center [488, 189] width 8 height 9
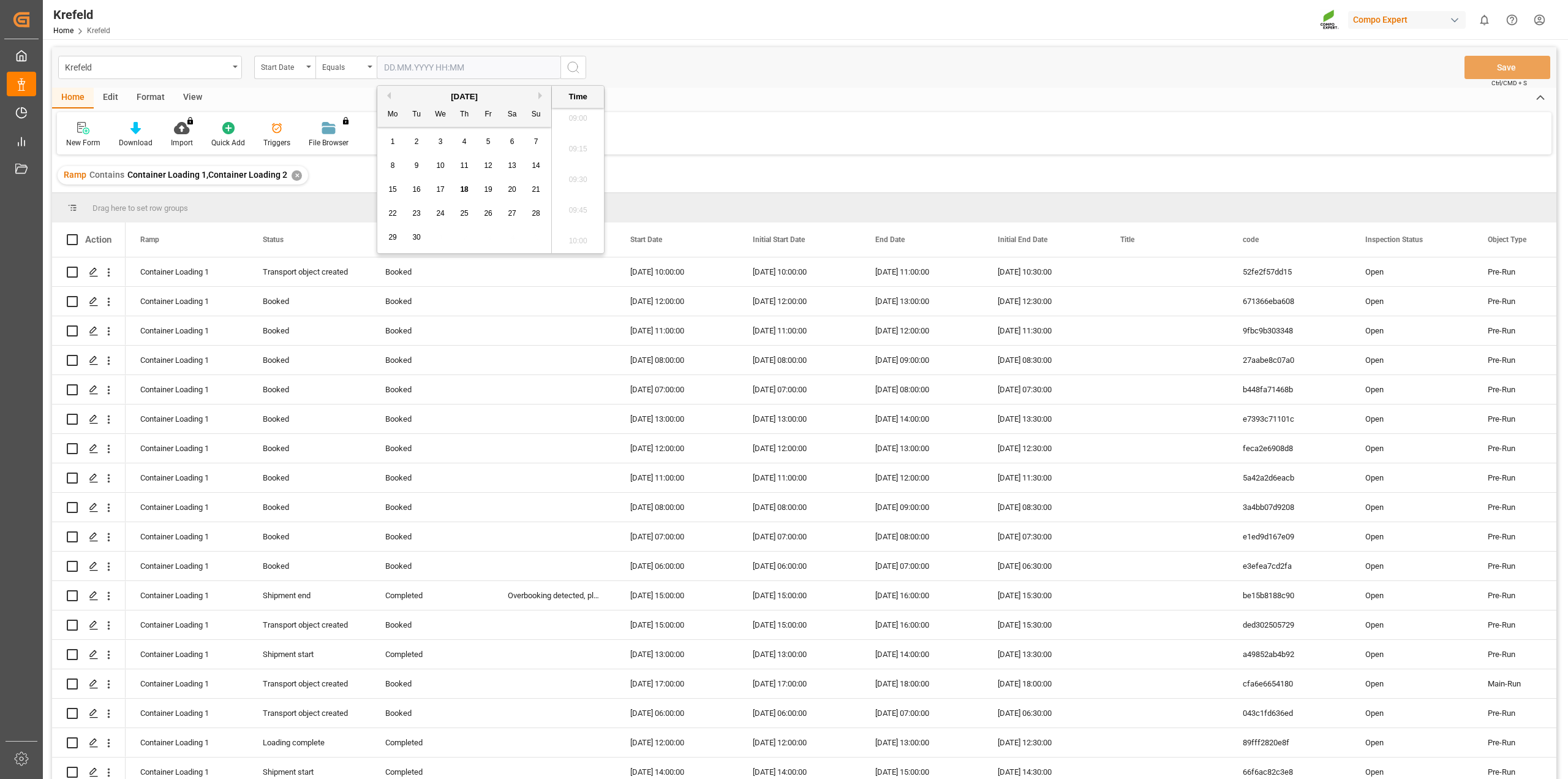
type input "19.09.2025 00:00"
click at [729, 80] on div "Krefeld Start Date Equals 19.09.2025 00:00 Save Ctrl/CMD + S" at bounding box center [804, 67] width 1505 height 41
click at [580, 69] on icon "search button" at bounding box center [573, 67] width 15 height 15
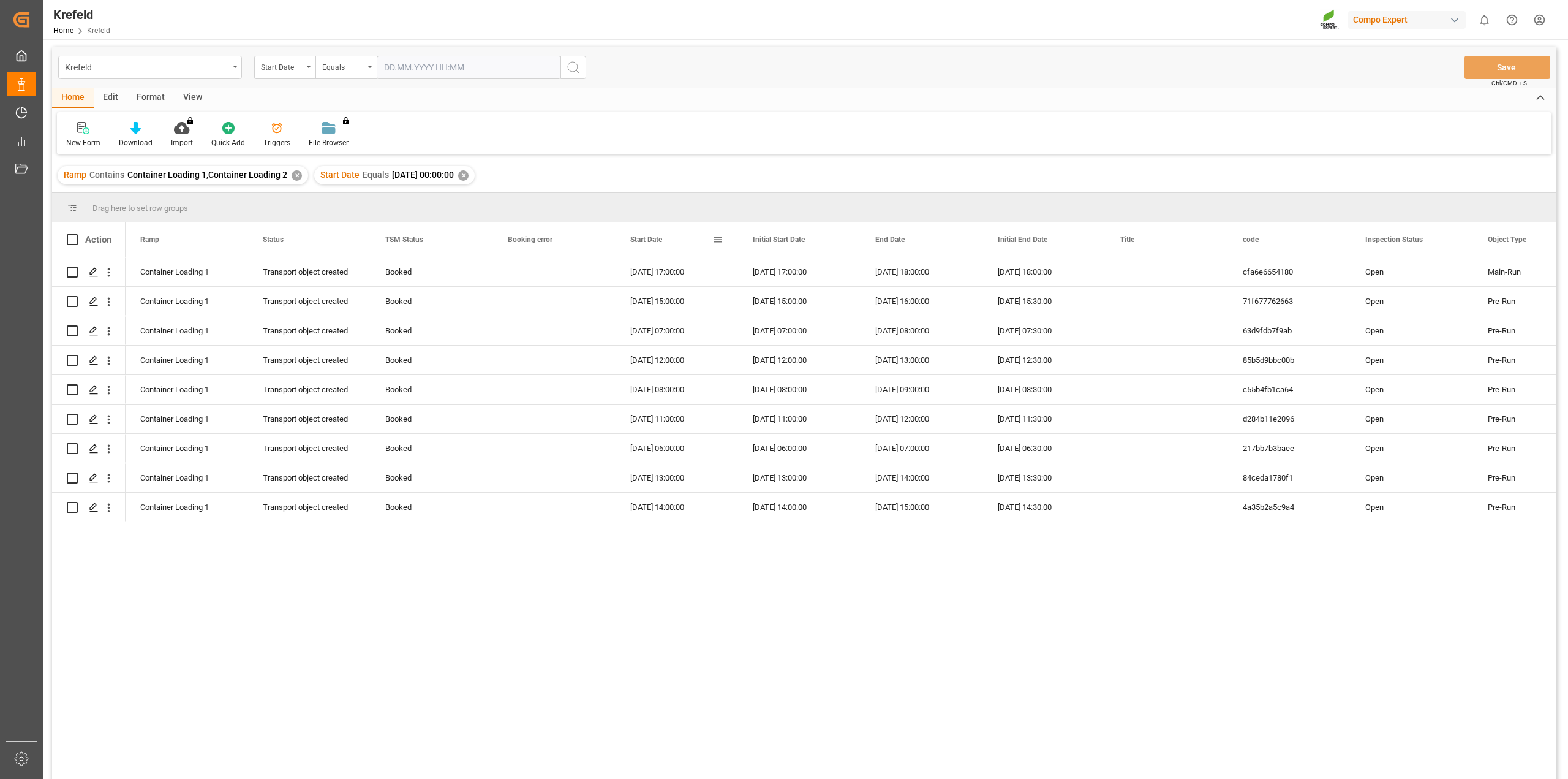
click at [655, 241] on span "Start Date" at bounding box center [646, 240] width 32 height 9
click at [672, 276] on div "[DATE] 06:00:00" at bounding box center [676, 272] width 122 height 29
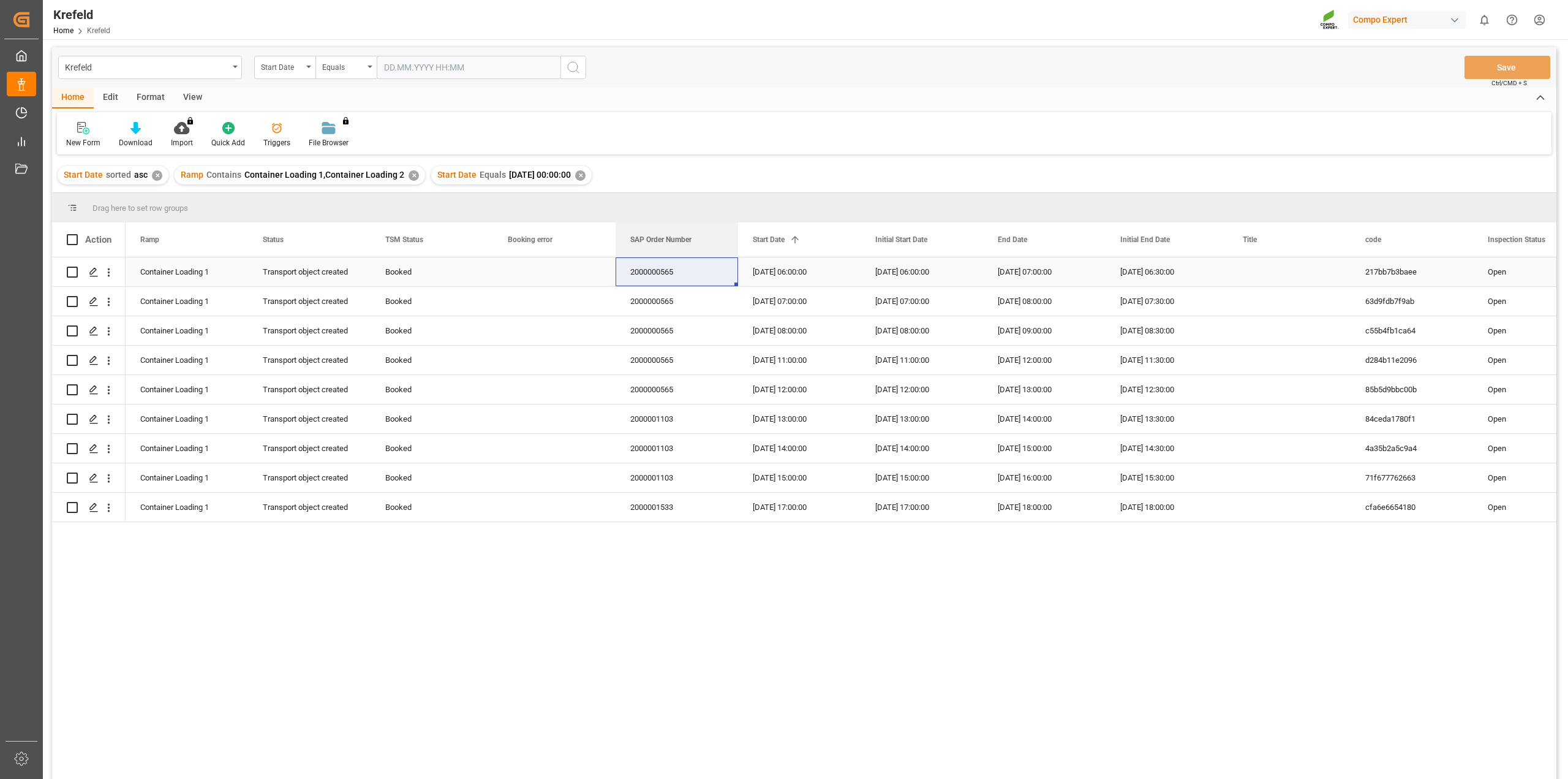
drag, startPoint x: 1460, startPoint y: 238, endPoint x: 679, endPoint y: 258, distance: 781.3
click at [679, 258] on div "Action SAP Order Number Object Type Inspection Status" at bounding box center [804, 504] width 1505 height 564
click at [669, 265] on div "2000000565" at bounding box center [676, 272] width 122 height 29
click at [658, 272] on div "2000000565" at bounding box center [676, 272] width 122 height 29
click at [665, 413] on div "2000001103" at bounding box center [676, 418] width 122 height 29
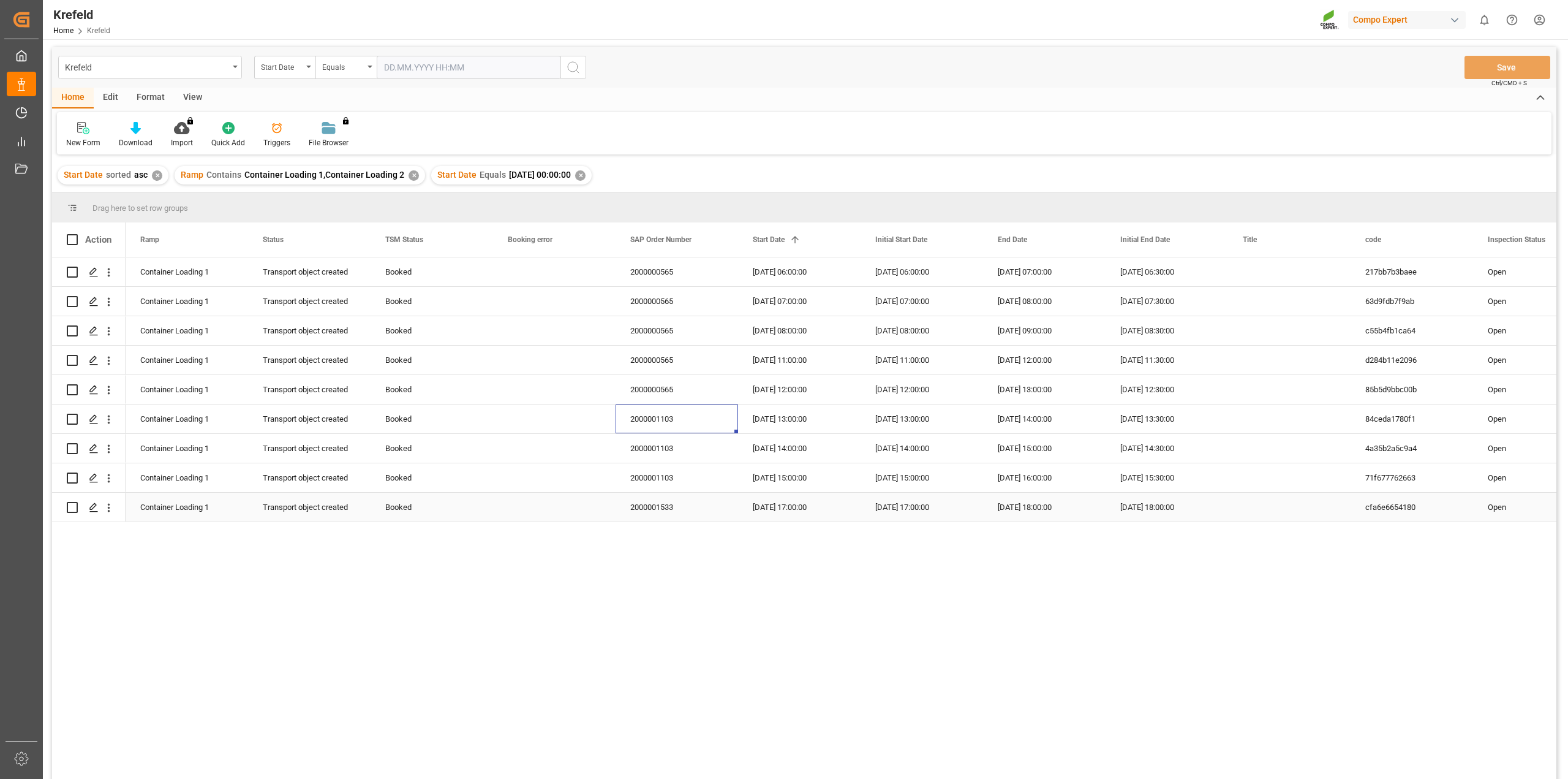
click at [655, 504] on div "2000001533" at bounding box center [676, 507] width 122 height 29
click at [418, 597] on div "2000000565 Pre-Run Open 217bb7b3baee 19.09.2025 06:30:00 19.09.2025 07:00:00 19…" at bounding box center [841, 521] width 1431 height 528
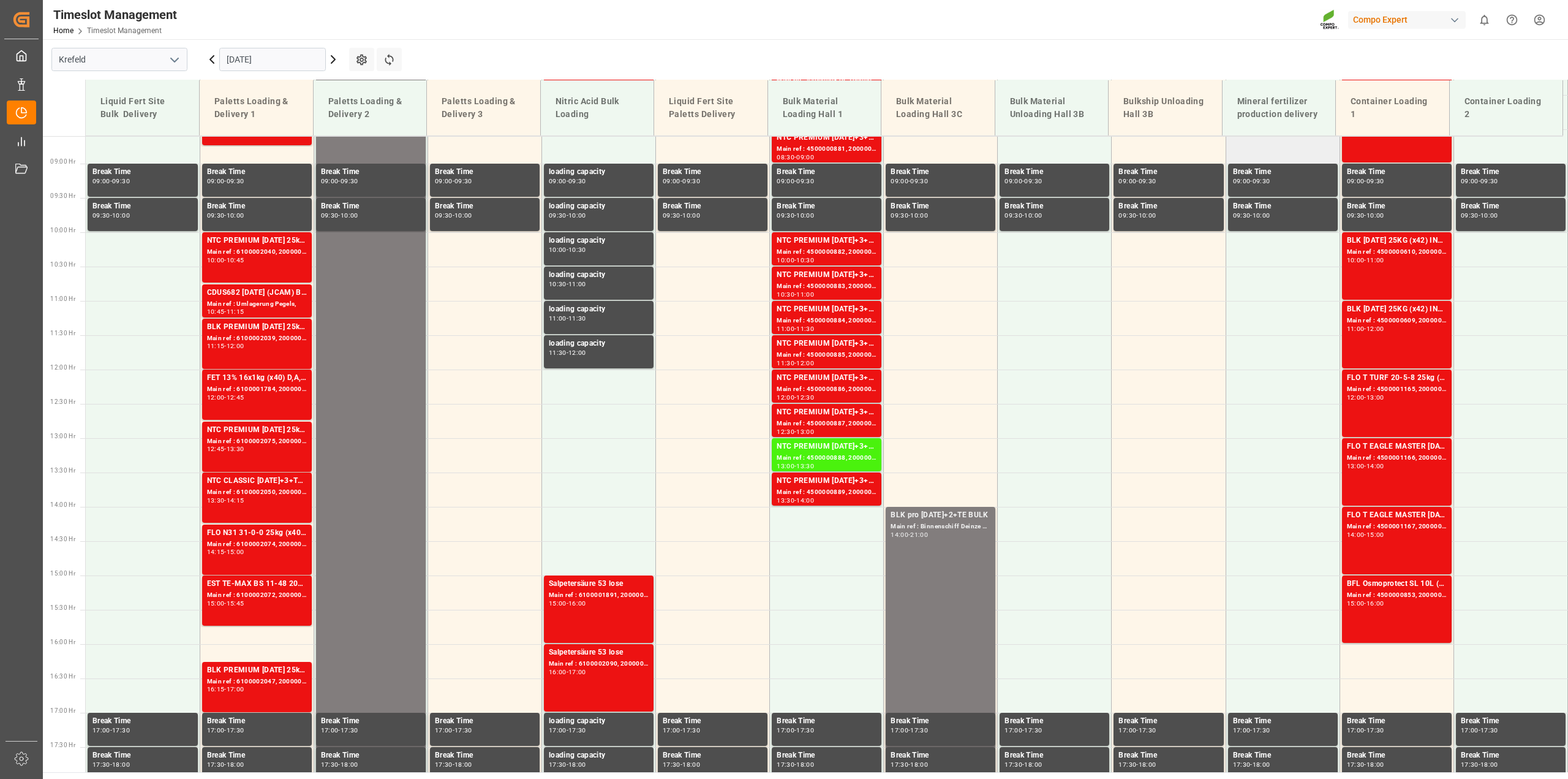
scroll to position [623, 0]
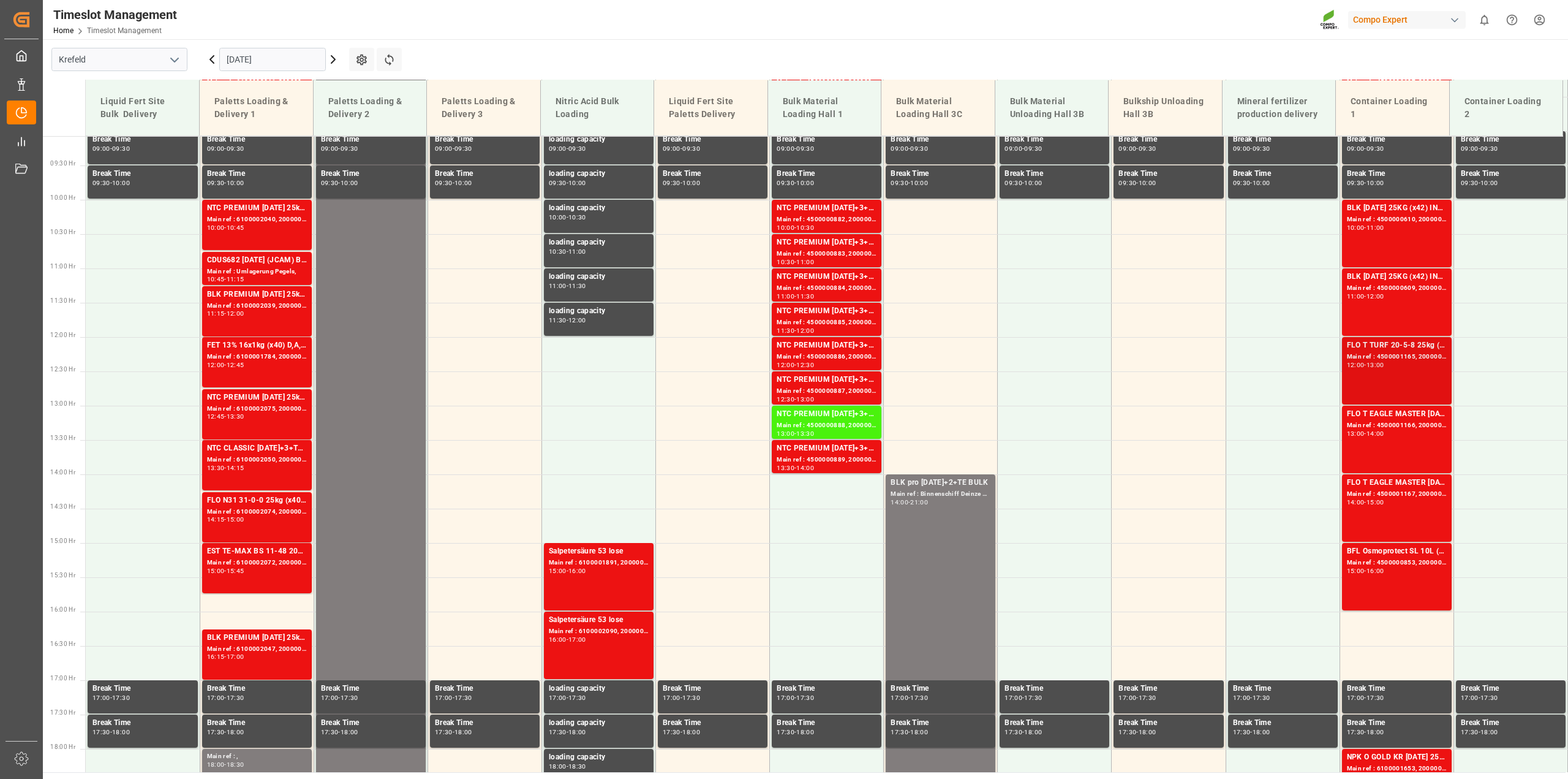
click at [1388, 341] on div "FLO T TURF 20-5-8 25kg (x42) WW" at bounding box center [1397, 346] width 100 height 12
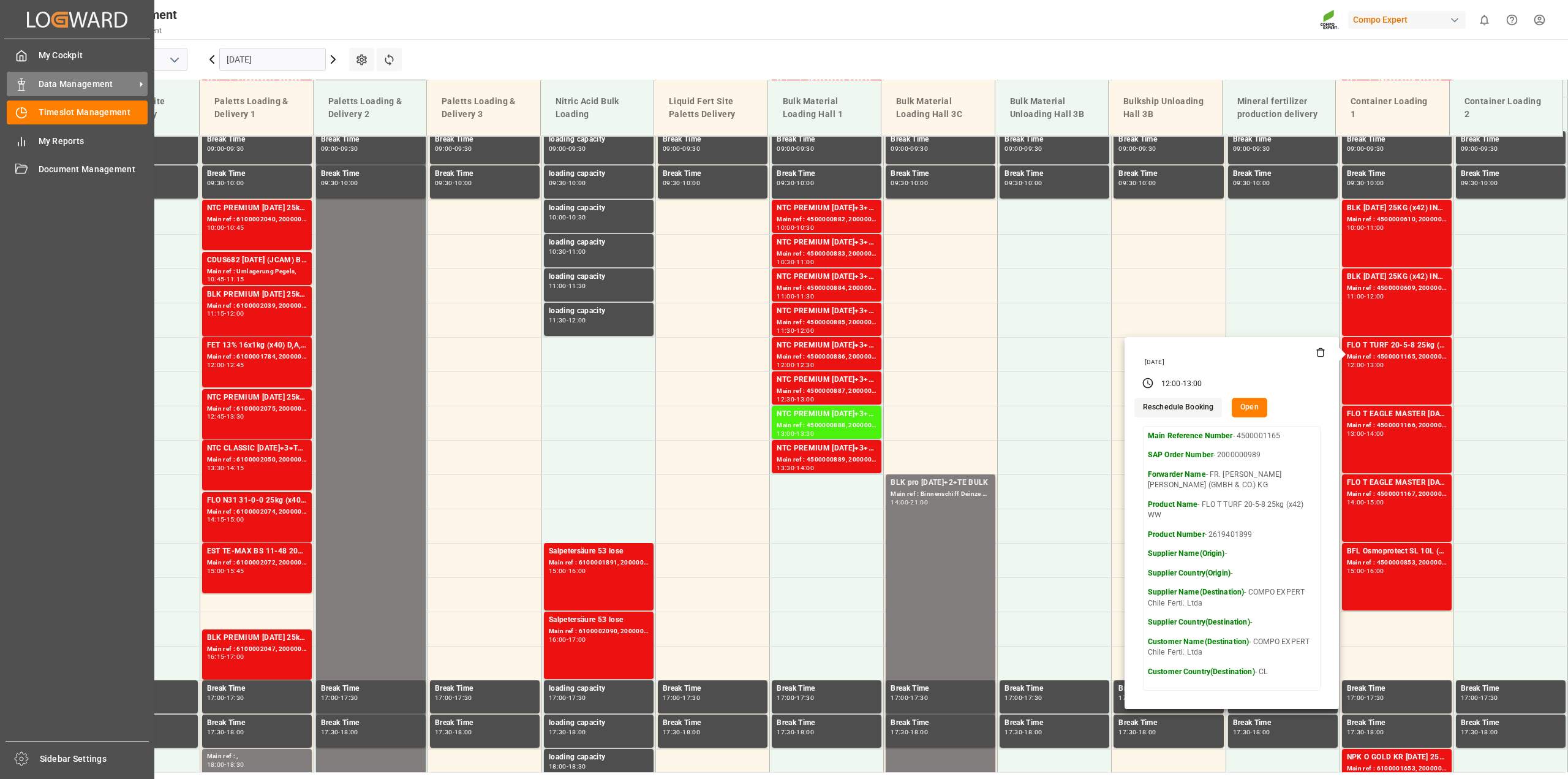
click at [27, 81] on div "Data Management Data Management" at bounding box center [77, 84] width 141 height 24
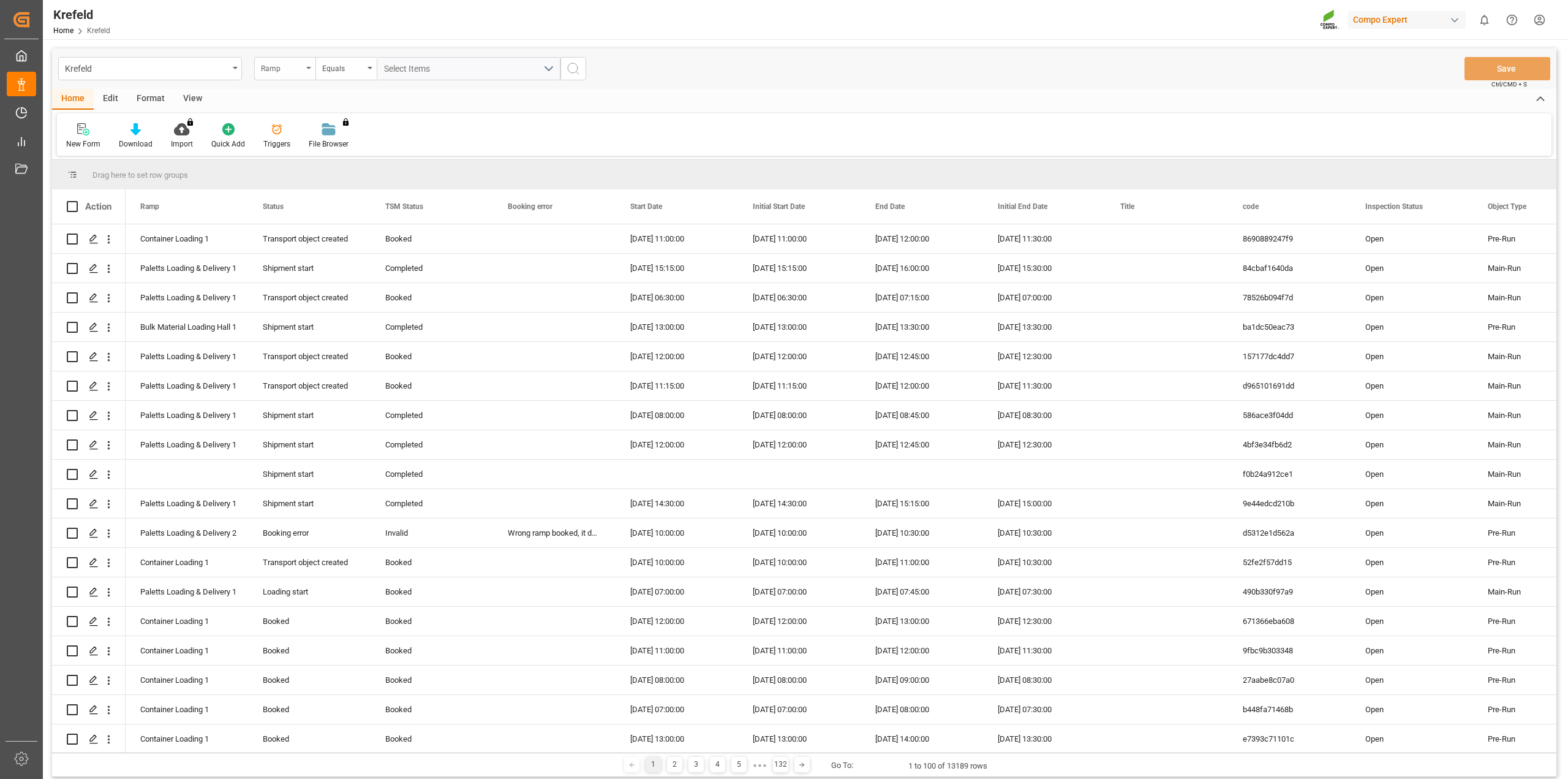
click at [288, 65] on div "Ramp" at bounding box center [282, 67] width 41 height 14
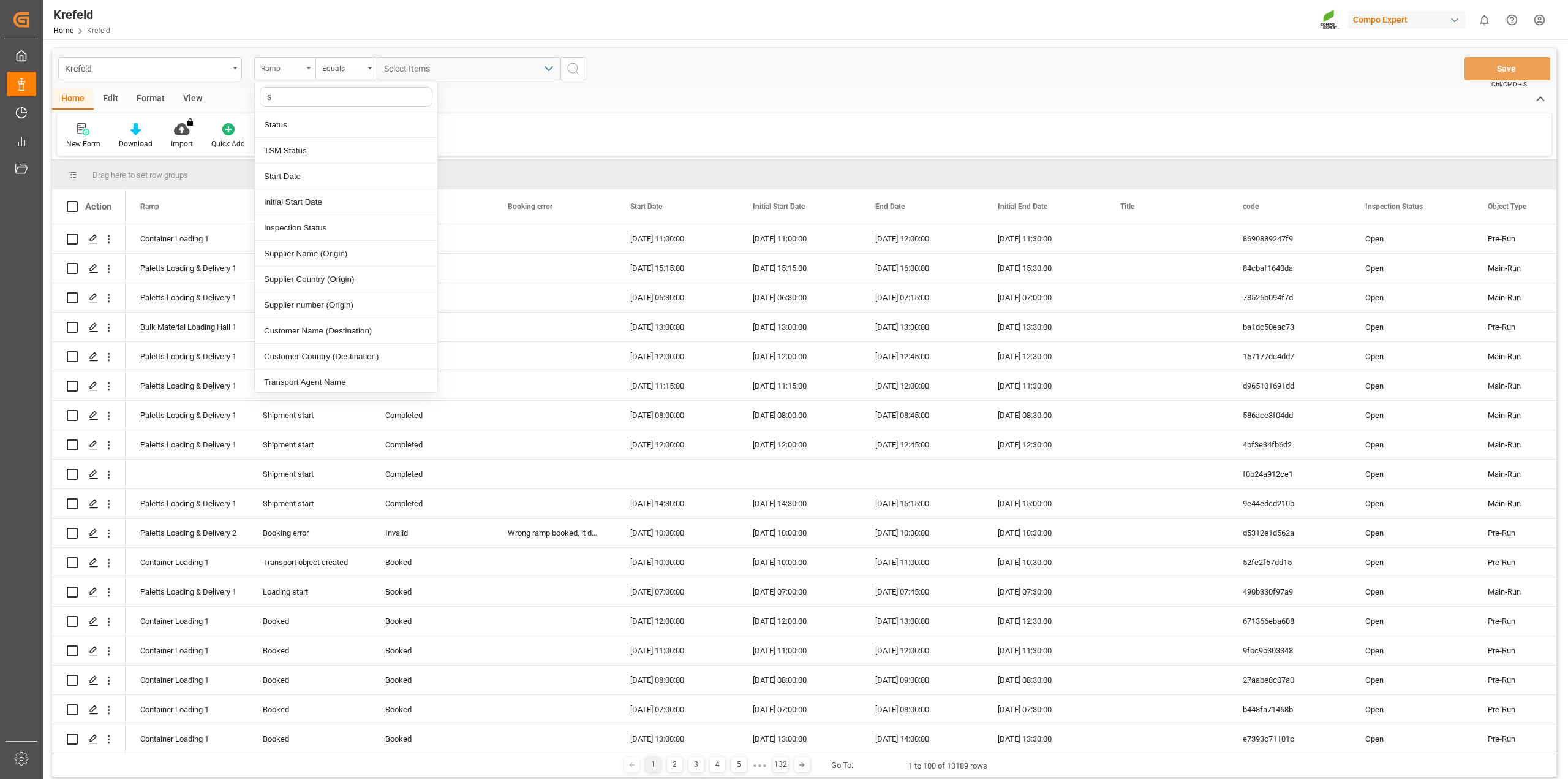
type input "sa"
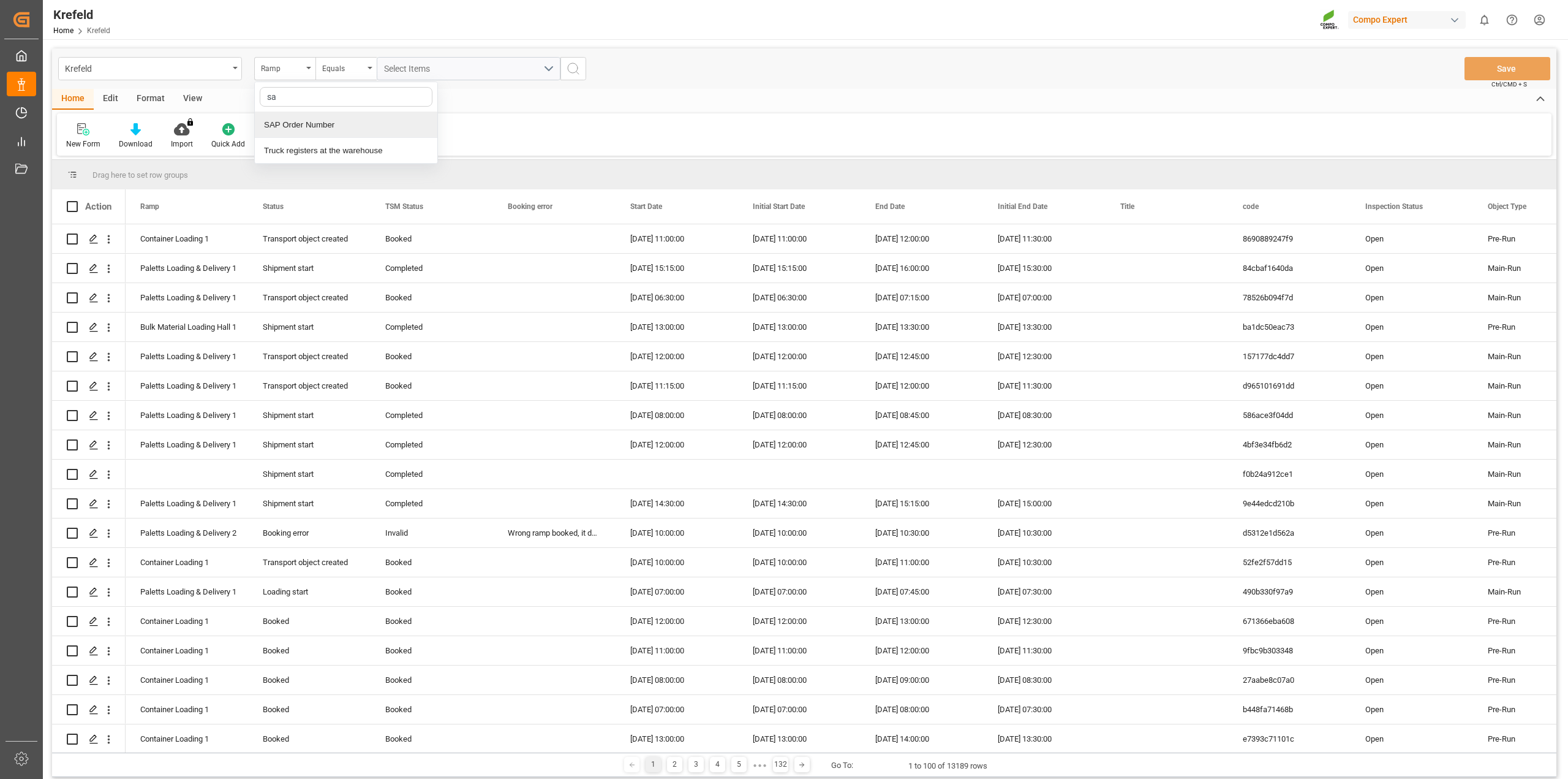
click at [295, 124] on div "SAP Order Number" at bounding box center [346, 125] width 183 height 26
click at [338, 79] on div "Equals" at bounding box center [346, 69] width 62 height 23
click at [346, 148] on div "Fuzzy search" at bounding box center [407, 151] width 183 height 26
click at [406, 79] on input "text" at bounding box center [469, 69] width 184 height 23
type input "2000000778"
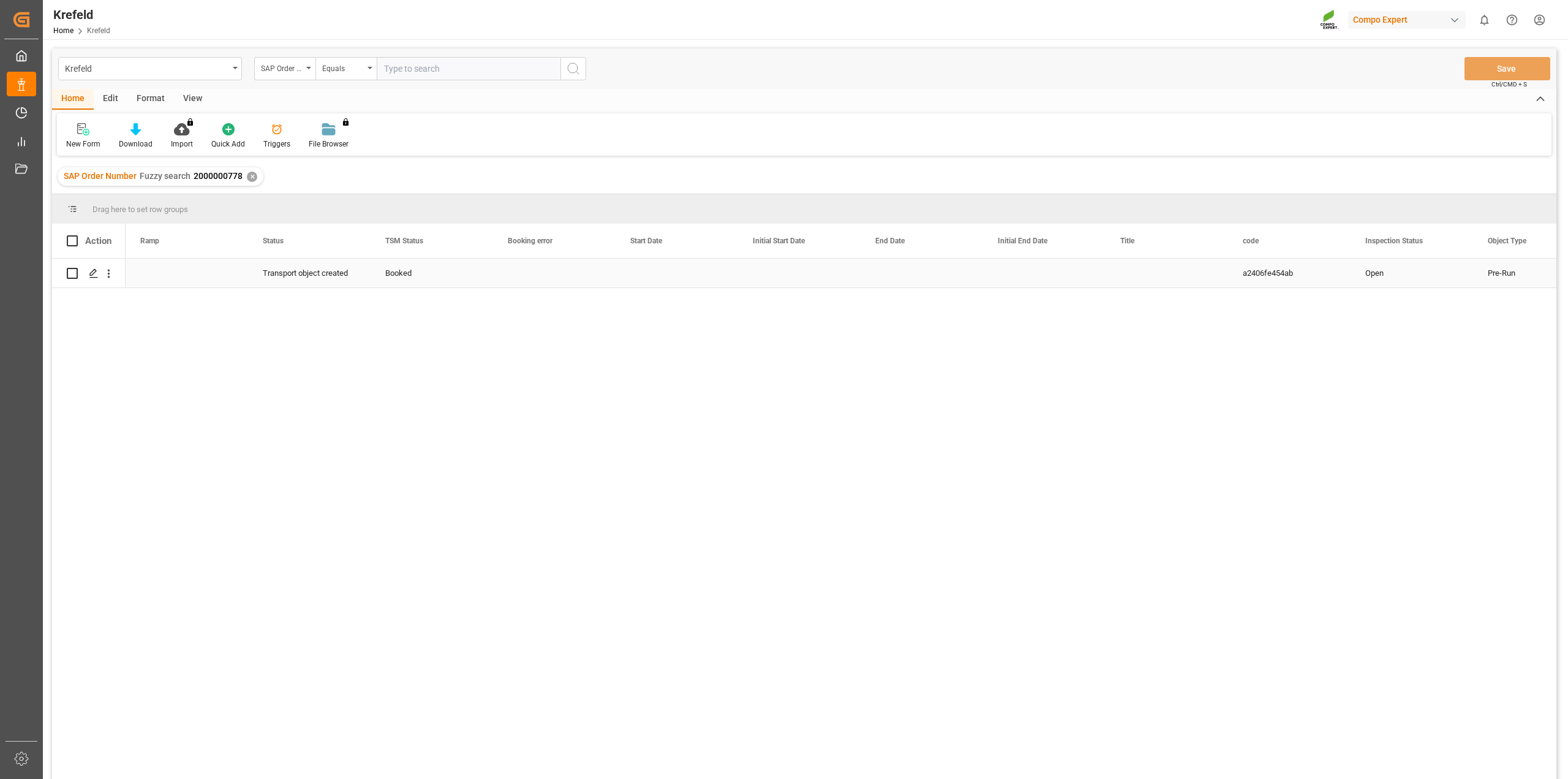
click at [513, 281] on div "Press SPACE to select this row." at bounding box center [554, 272] width 122 height 29
click at [398, 469] on div "Pre-Run Open a2406fe454ab Booked Transport object created" at bounding box center [841, 522] width 1431 height 528
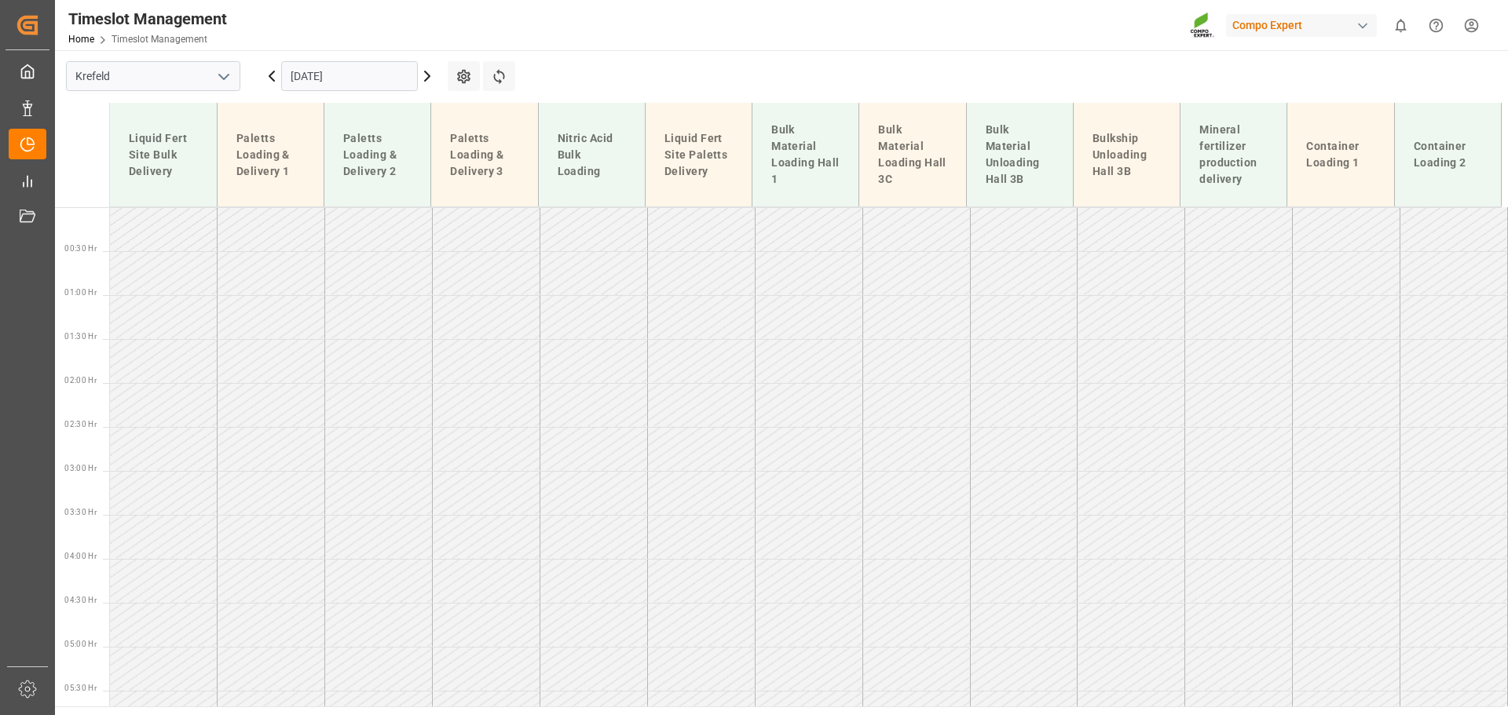
scroll to position [675, 0]
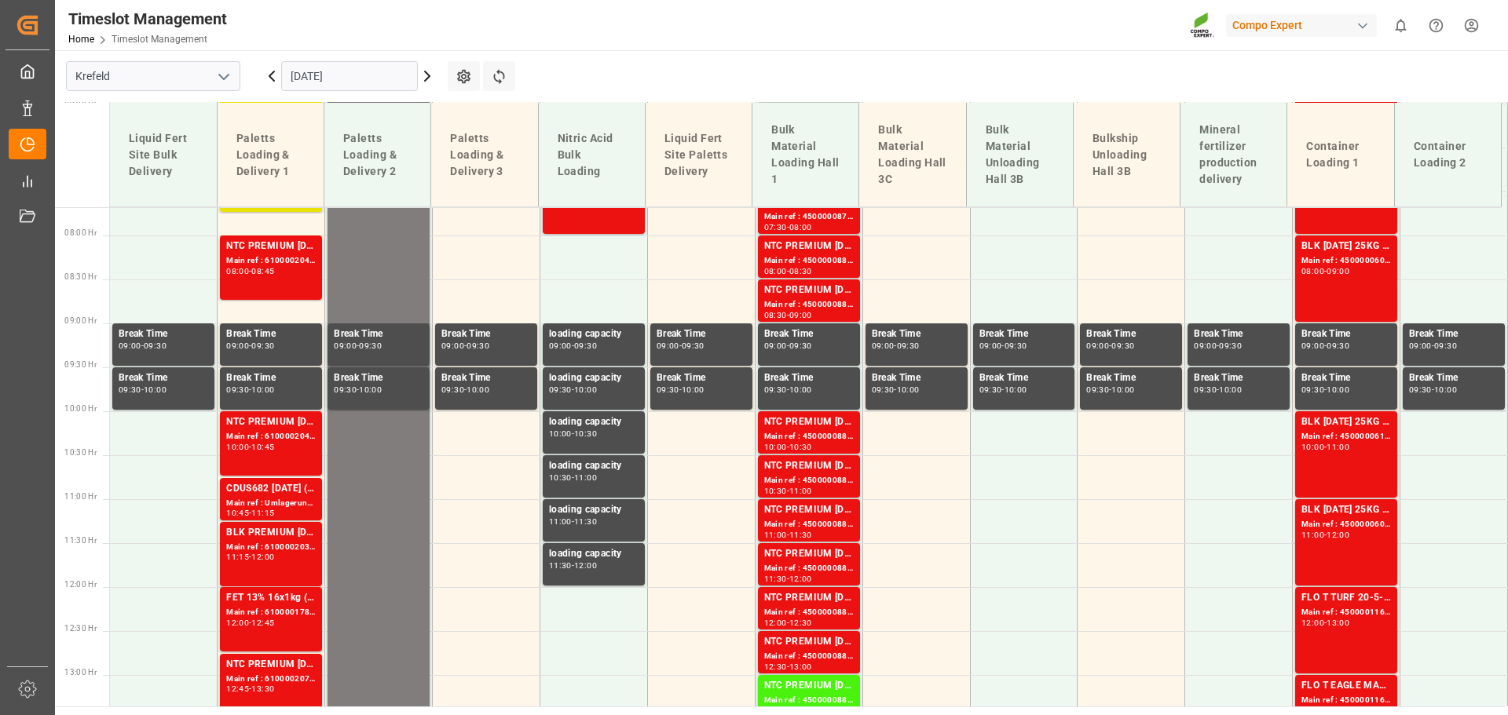
click at [356, 69] on input "[DATE]" at bounding box center [349, 76] width 137 height 30
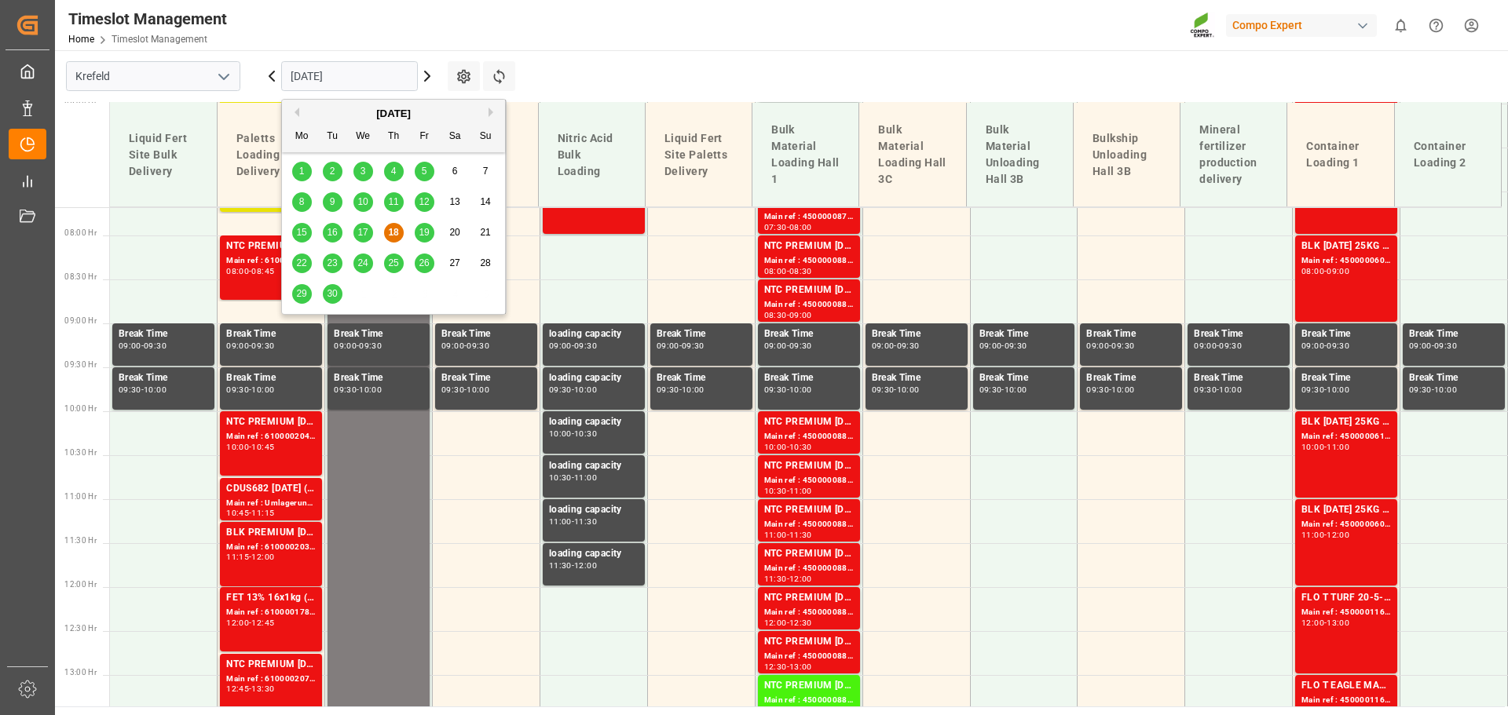
click at [424, 225] on div "19" at bounding box center [425, 233] width 20 height 19
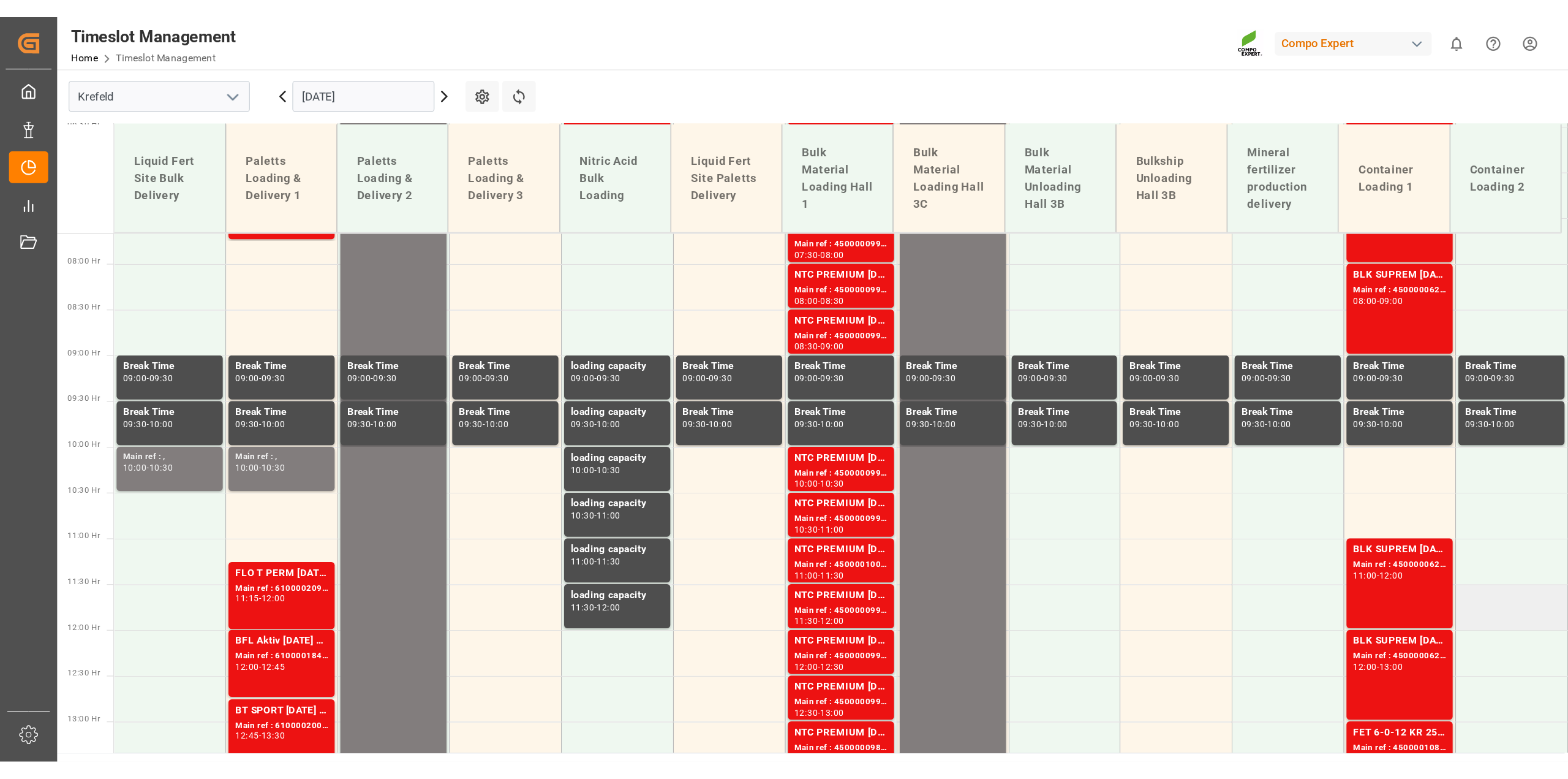
scroll to position [525, 0]
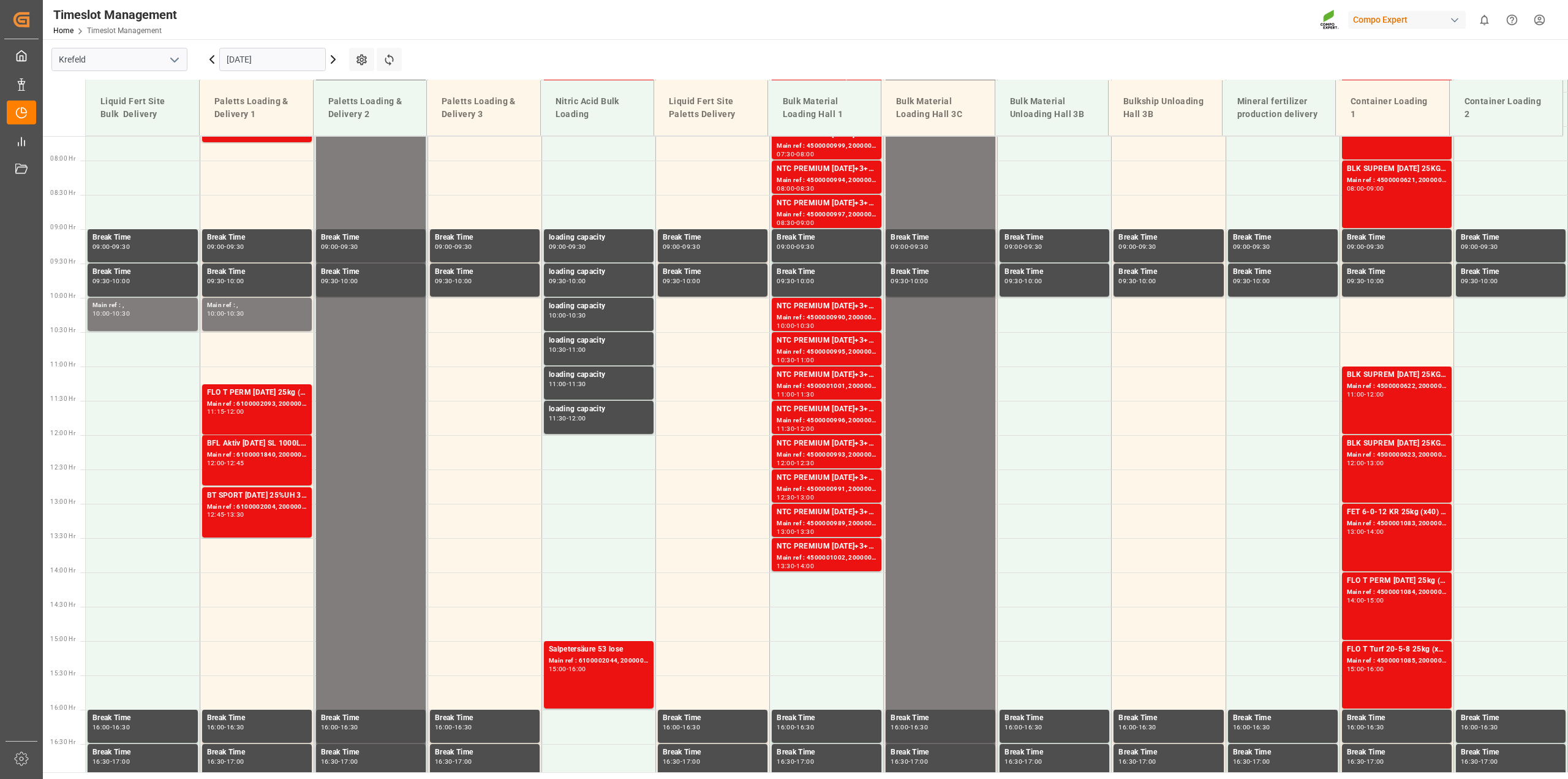
click at [281, 66] on input "[DATE]" at bounding box center [272, 59] width 107 height 23
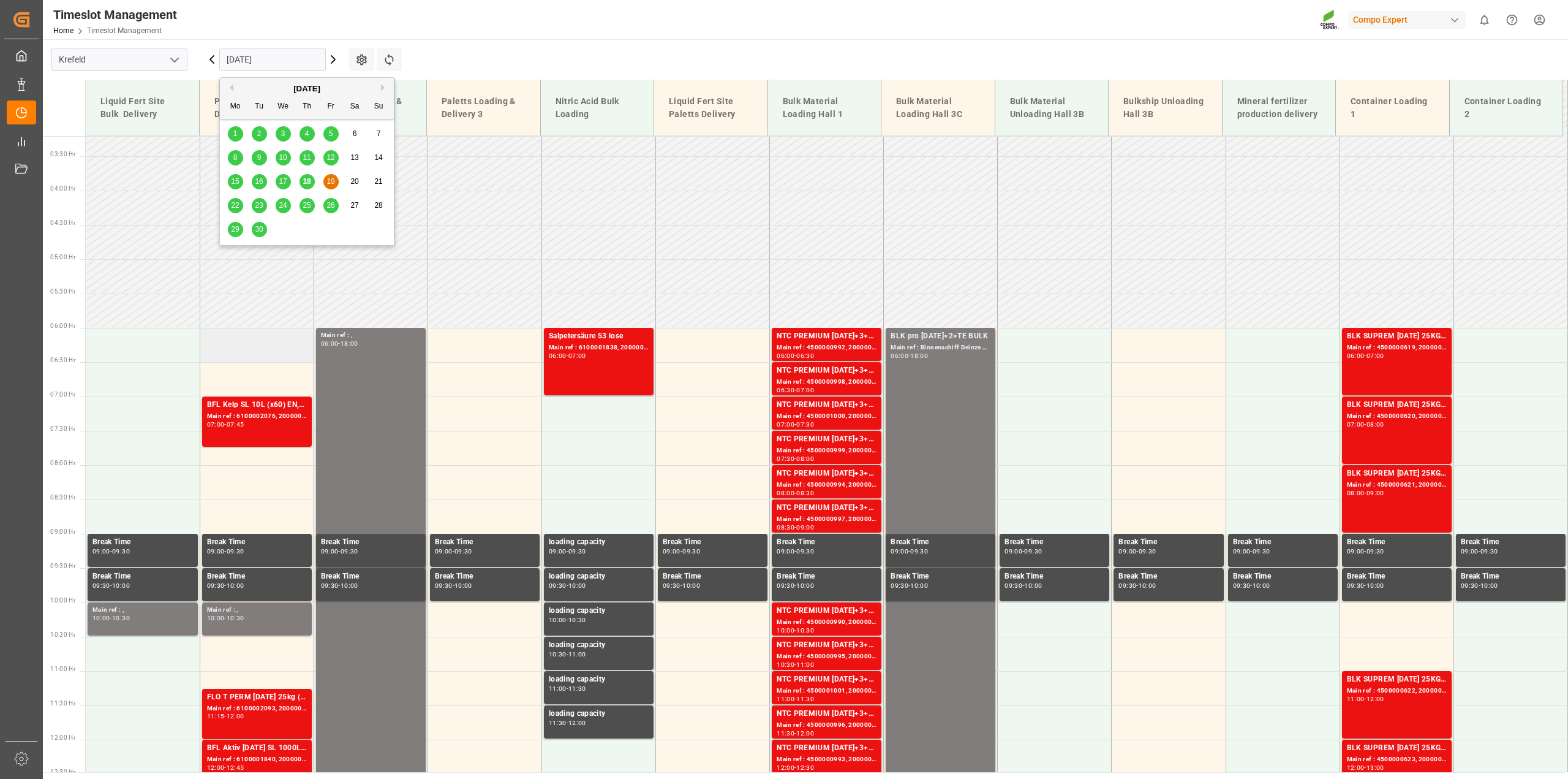
scroll to position [219, 0]
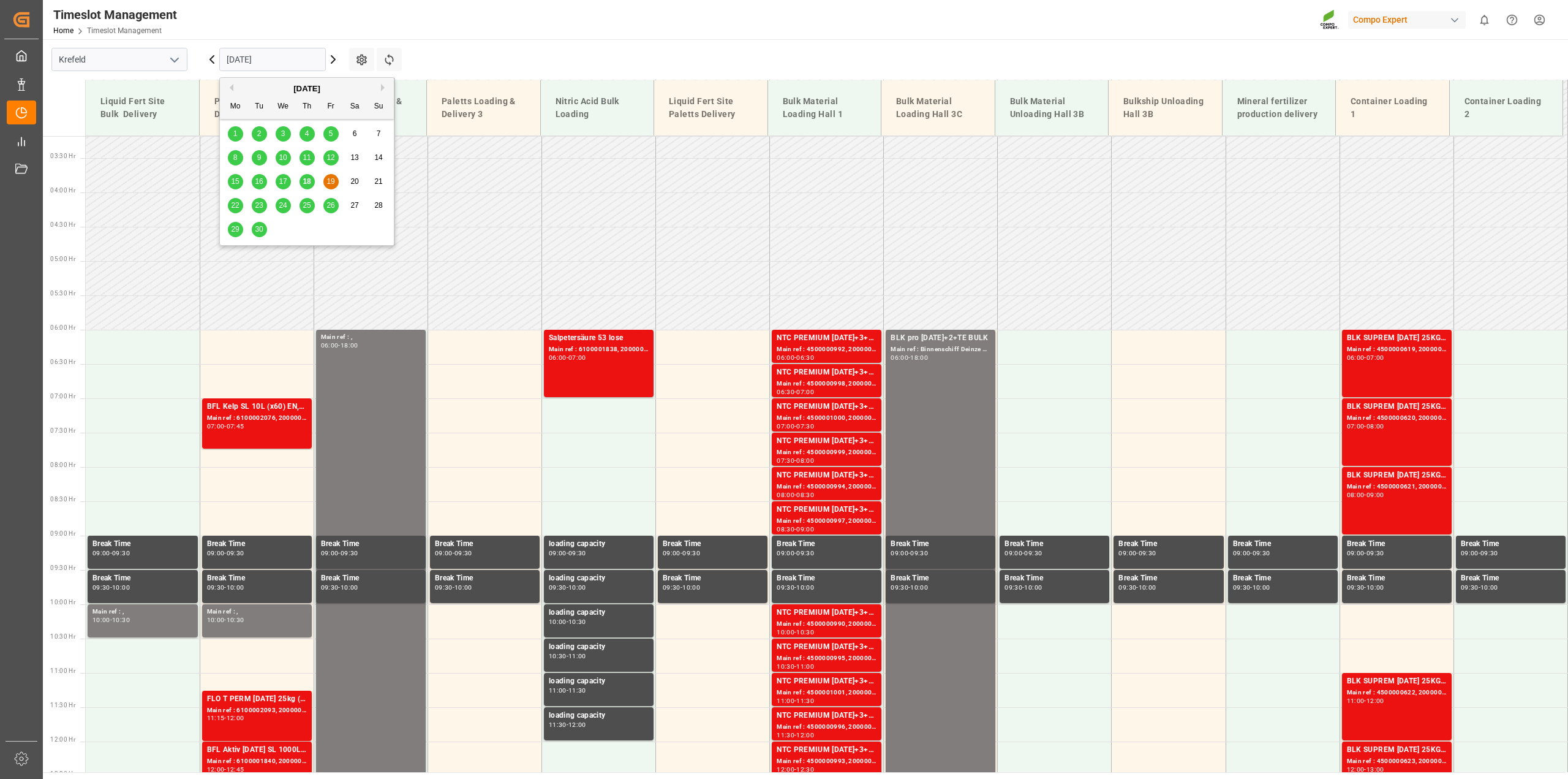
click at [549, 33] on div "Timeslot Management Home Timeslot Management Compo Expert 0 Notifications Only …" at bounding box center [801, 20] width 1534 height 39
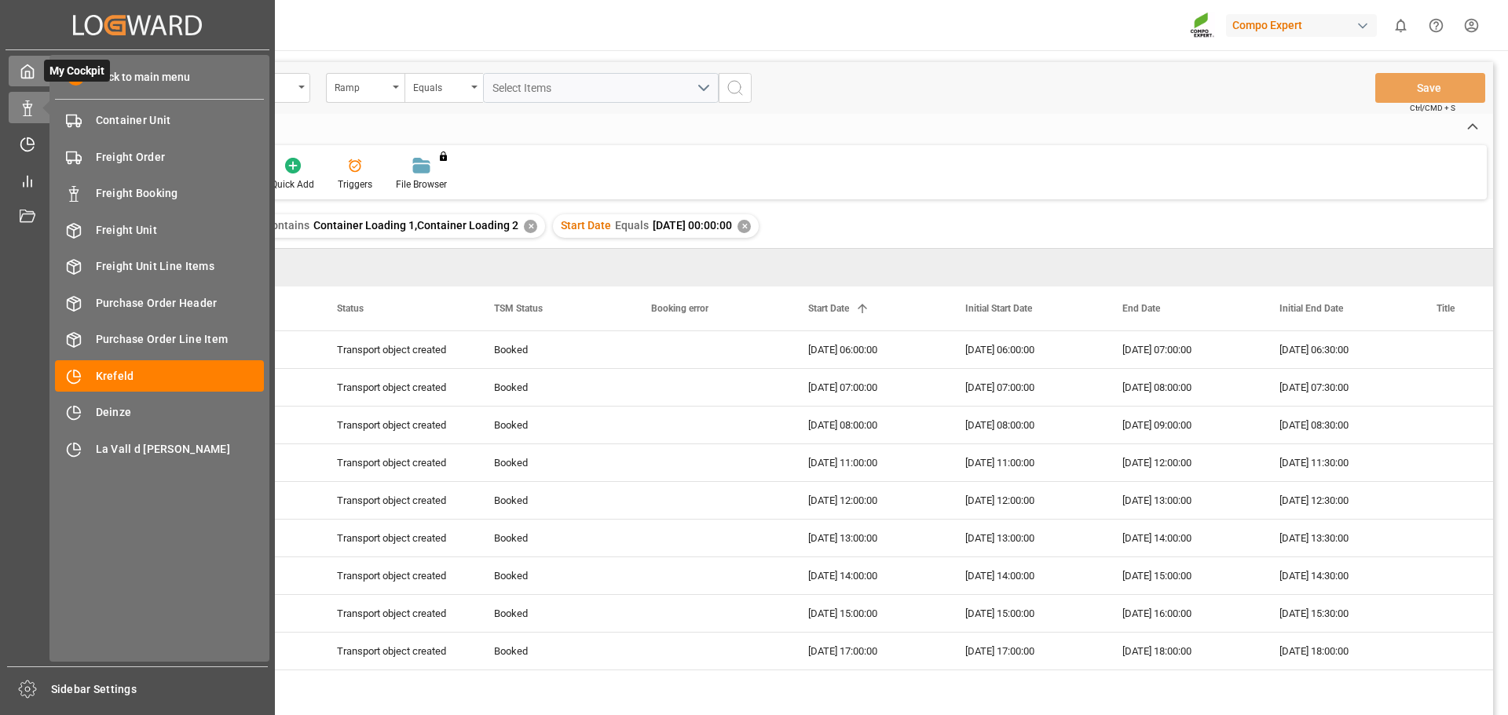
click at [36, 77] on div "My Cockpit My Cockpit" at bounding box center [138, 71] width 258 height 31
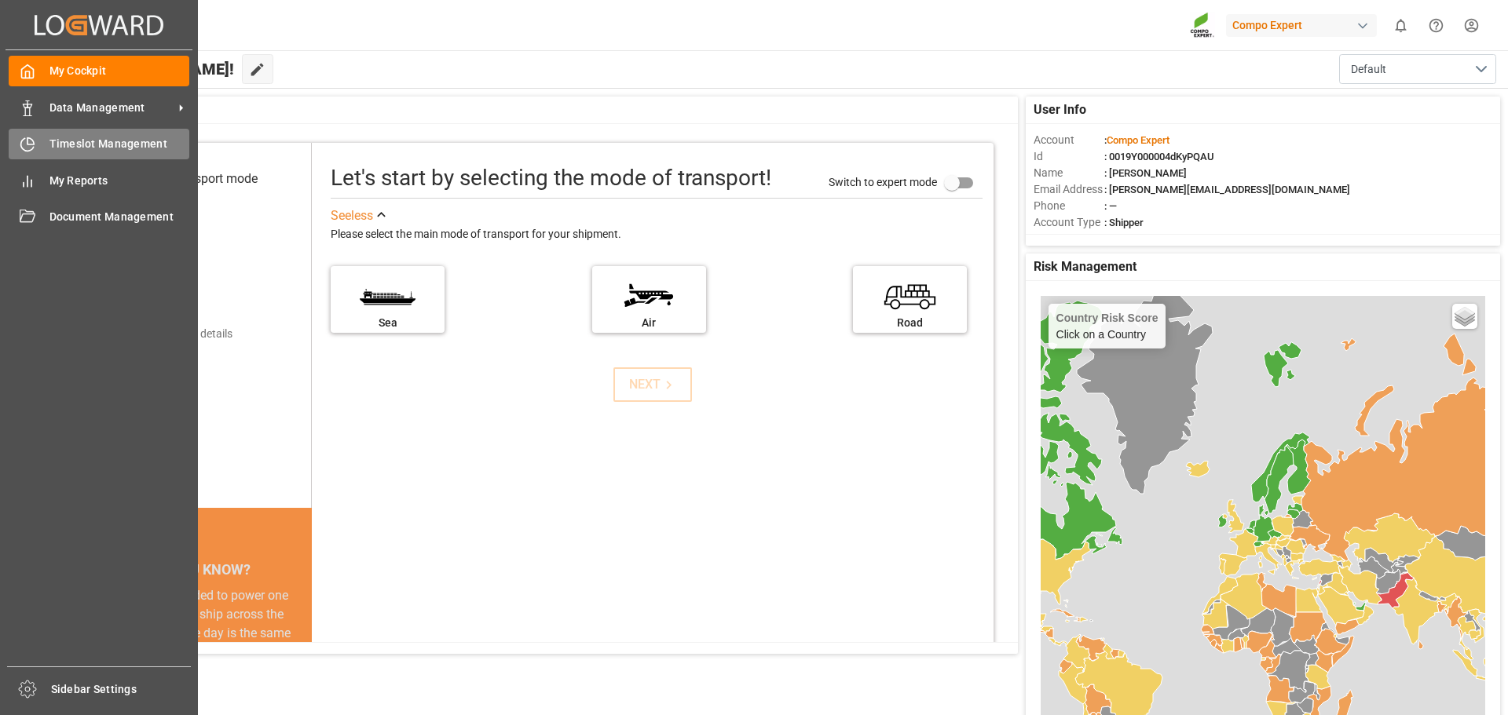
click at [72, 152] on span "Timeslot Management" at bounding box center [119, 144] width 141 height 16
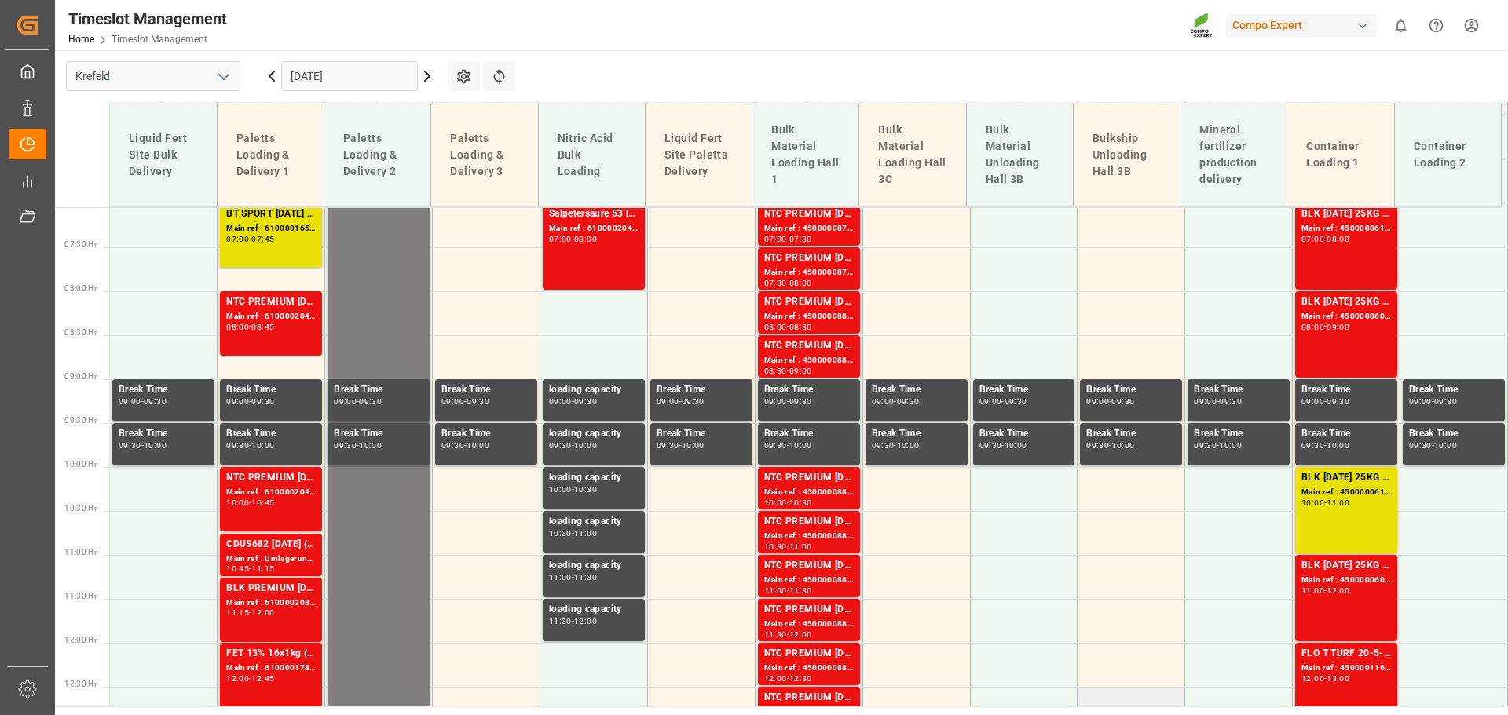
scroll to position [615, 0]
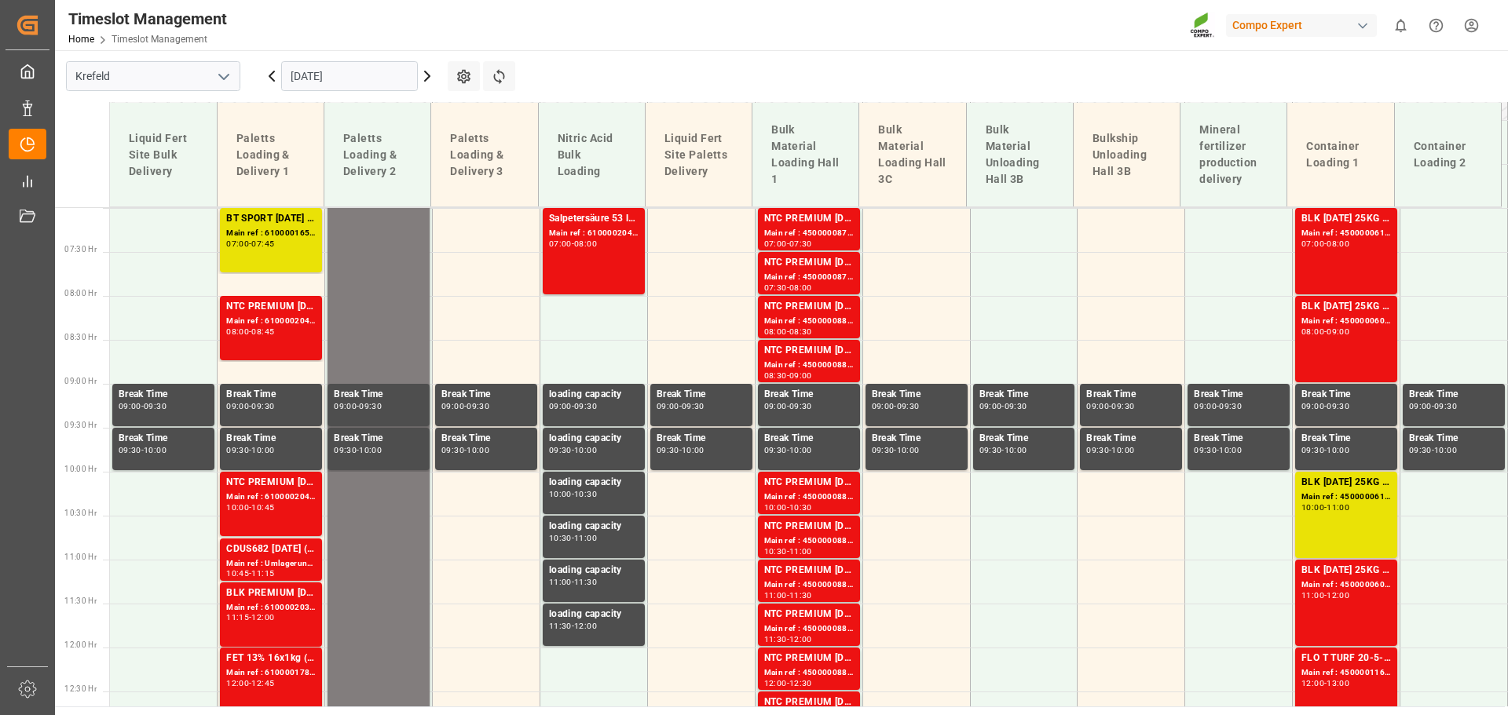
click at [354, 79] on input "[DATE]" at bounding box center [349, 76] width 137 height 30
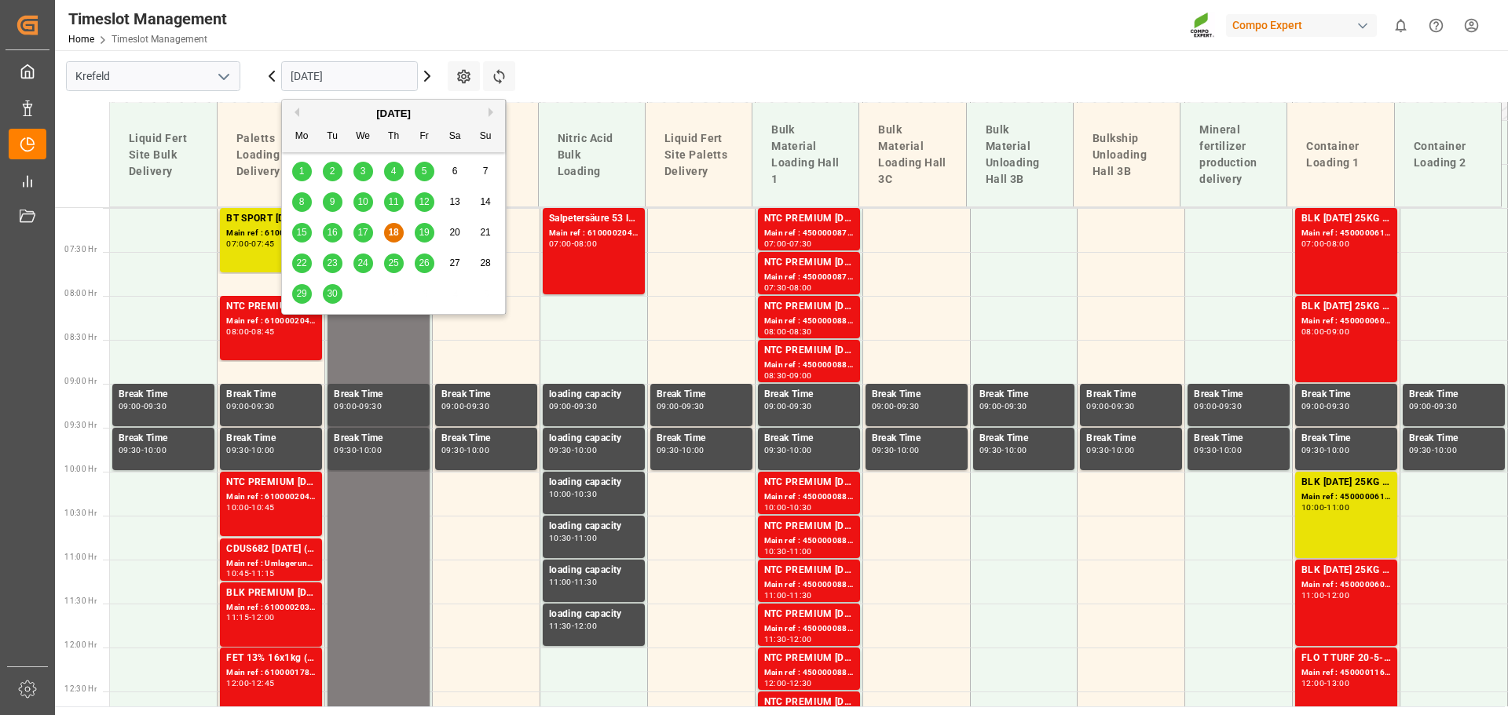
click at [427, 233] on span "19" at bounding box center [424, 232] width 10 height 11
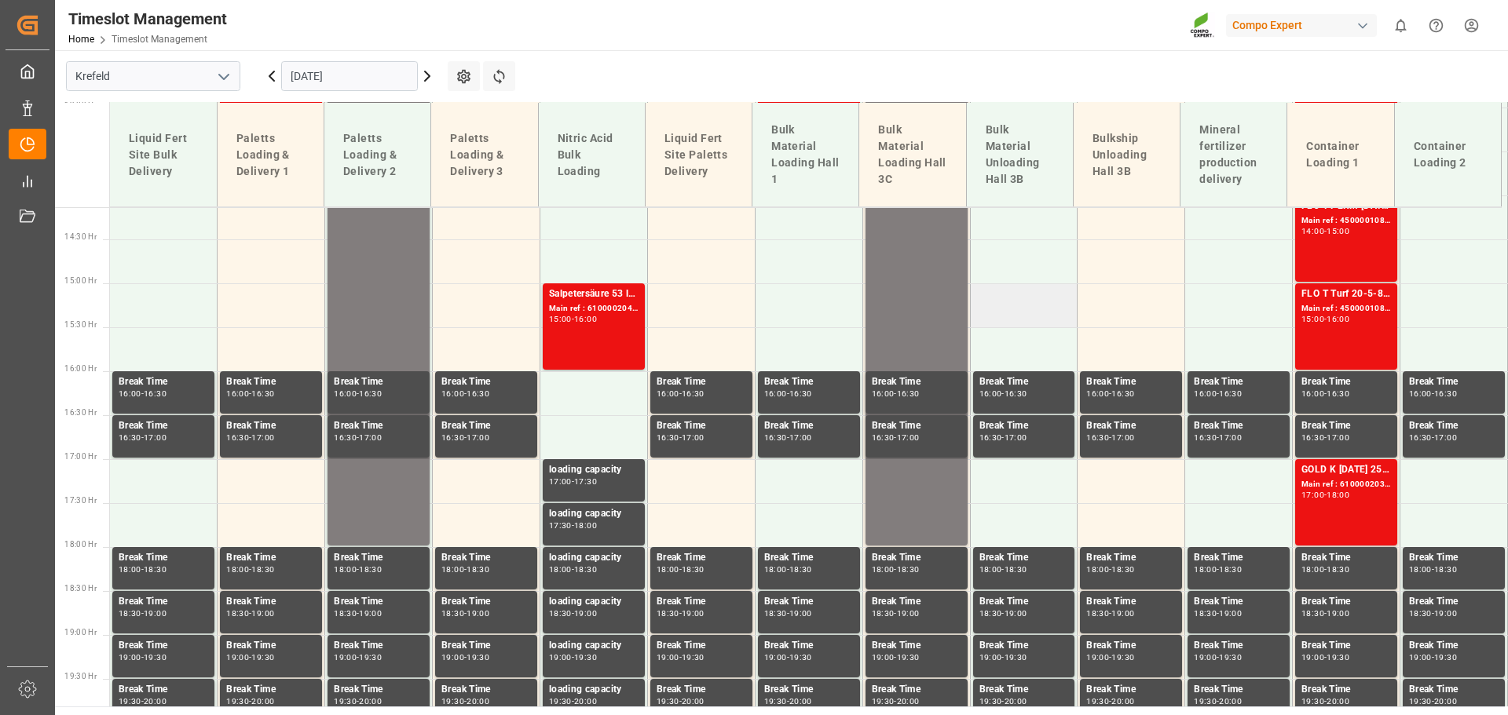
scroll to position [1242, 0]
click at [327, 71] on input "[DATE]" at bounding box center [349, 76] width 137 height 30
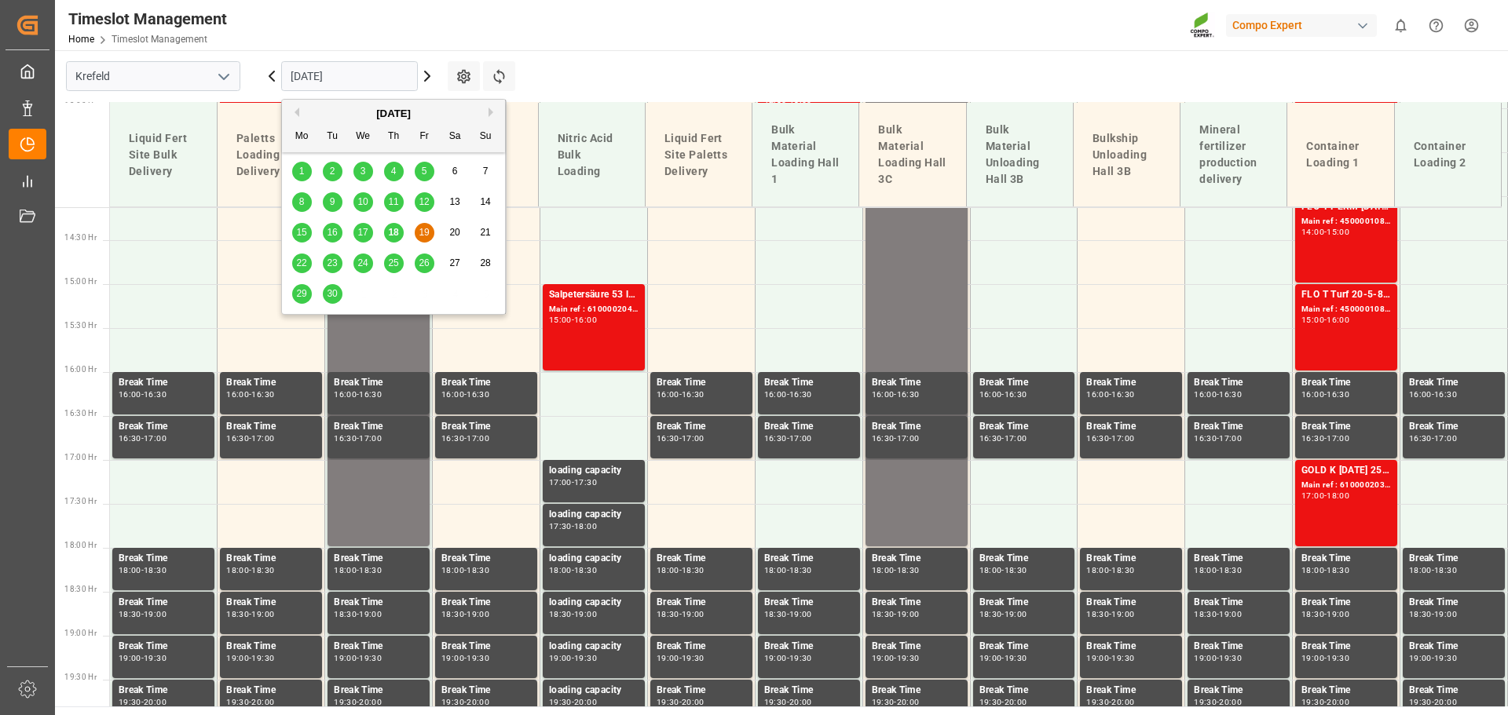
click at [395, 238] on span "18" at bounding box center [393, 232] width 10 height 11
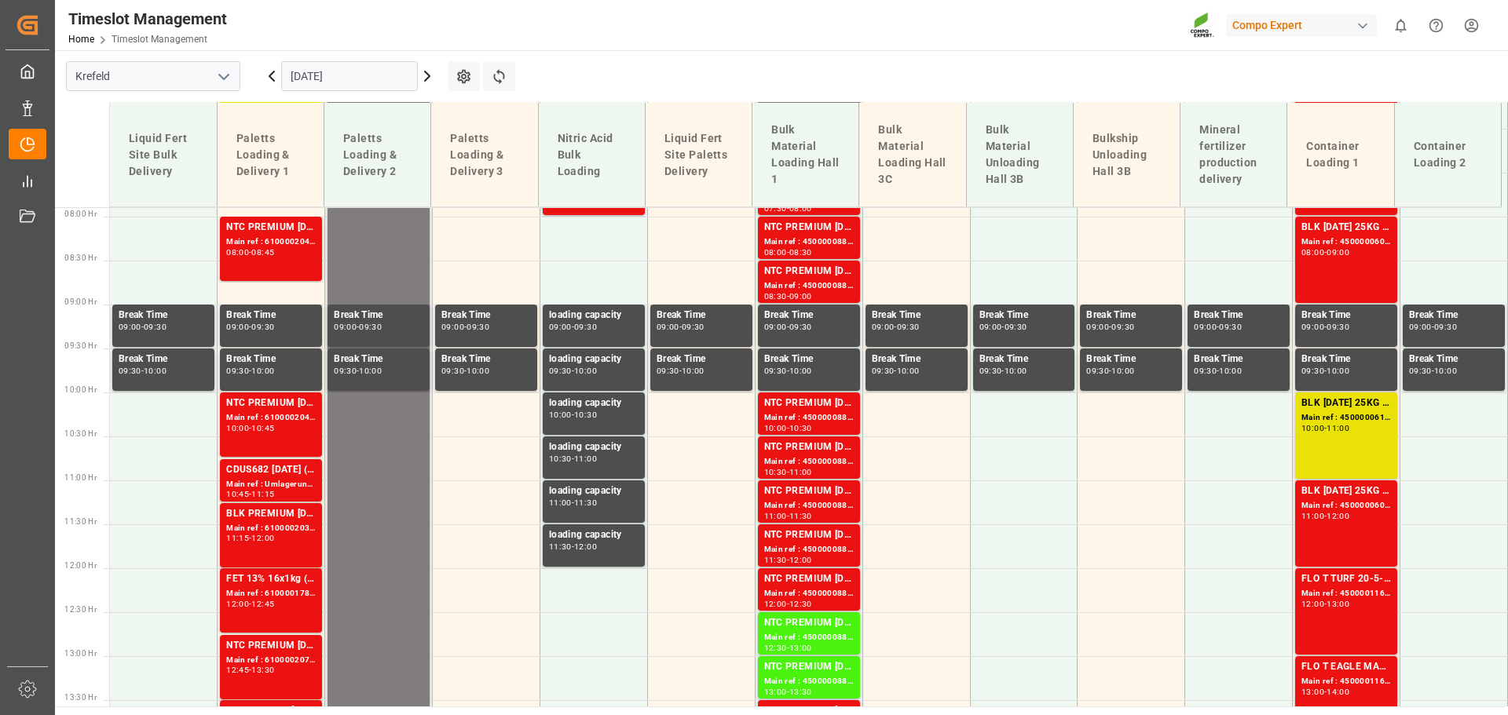
scroll to position [693, 0]
click at [273, 415] on div "Main ref : 6100002040, 2000000223" at bounding box center [271, 418] width 90 height 13
click at [280, 482] on div "Main ref : Umlagerung Pegels," at bounding box center [271, 485] width 90 height 13
click at [282, 521] on div "BLK PREMIUM [DATE] 25kg(x40)D,EN,PL,FNLNTC PREMIUM [DATE] 25kg (x40) D,EN,PLNTC…" at bounding box center [271, 515] width 90 height 16
click at [294, 604] on div "12:00 - 12:45" at bounding box center [271, 606] width 90 height 9
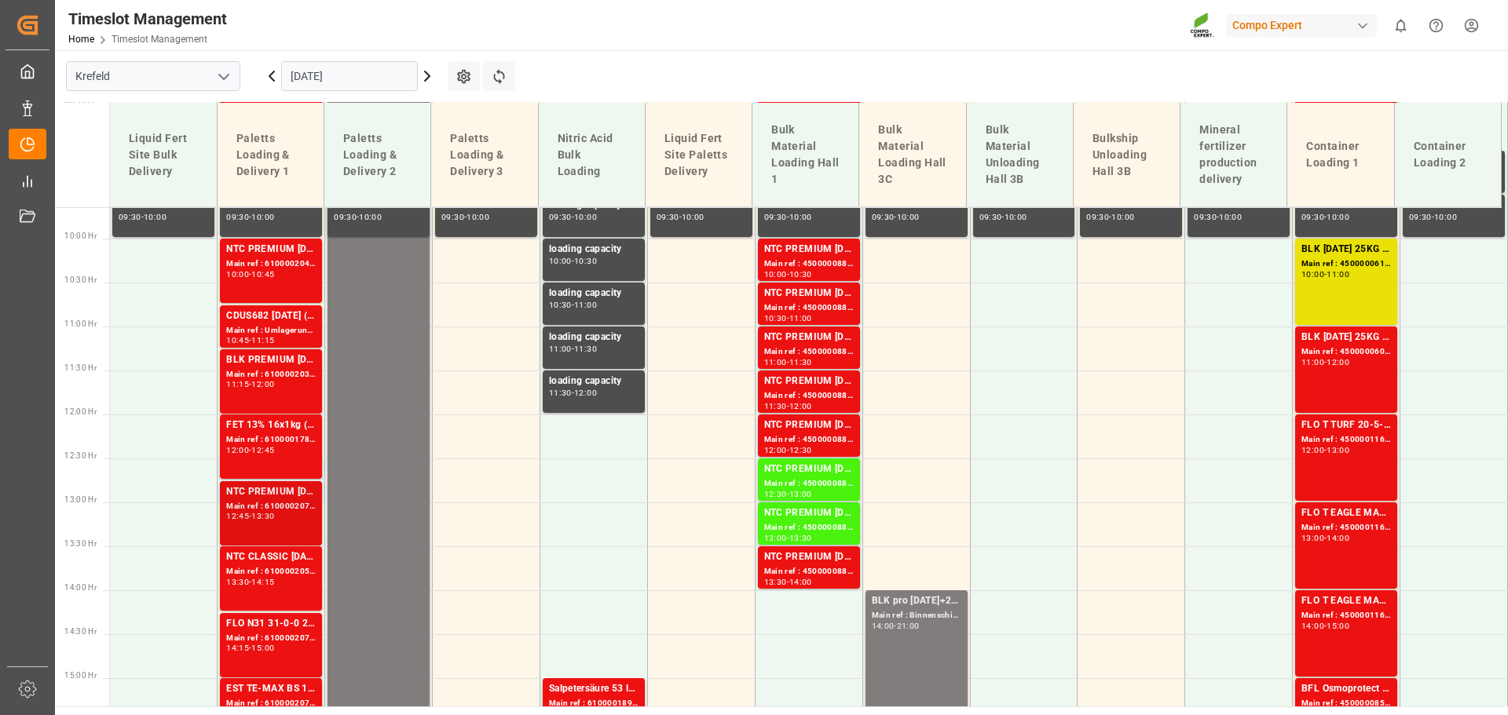
scroll to position [849, 0]
click at [293, 514] on div "12:45 - 13:30" at bounding box center [271, 516] width 90 height 9
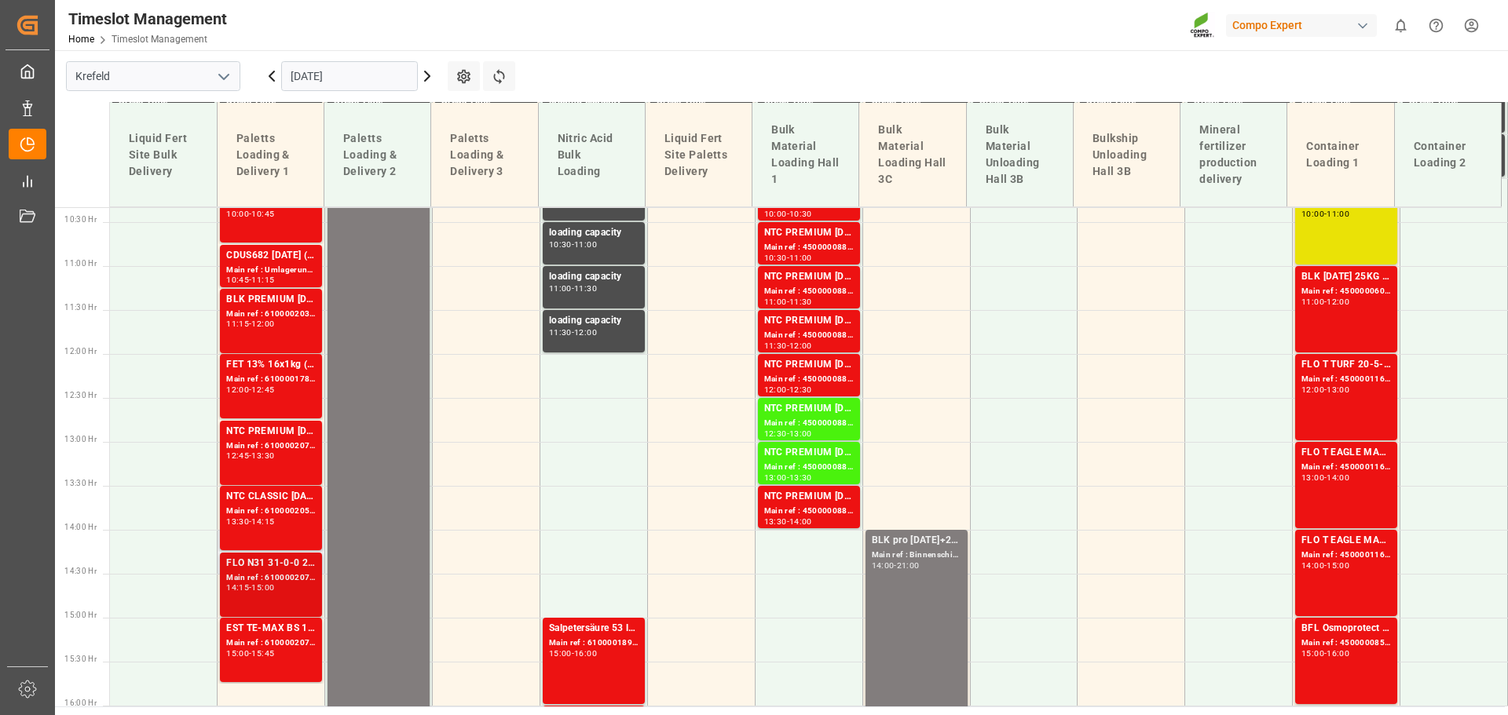
click at [280, 569] on div "FLO N31 31-0-0 25kg (x40) INTNTC PREMIUM [DATE]+3+TE 600kg BB Main ref : 610000…" at bounding box center [271, 585] width 90 height 58
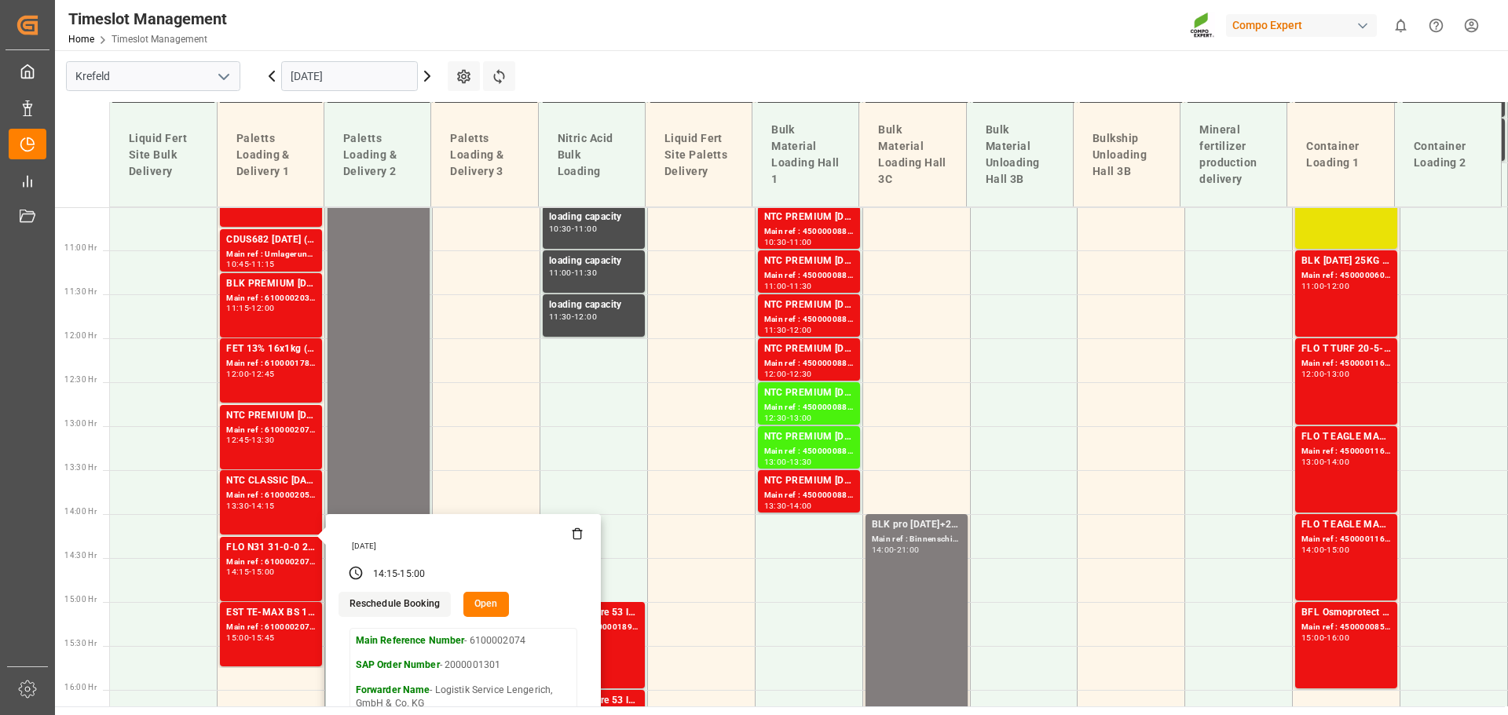
scroll to position [925, 0]
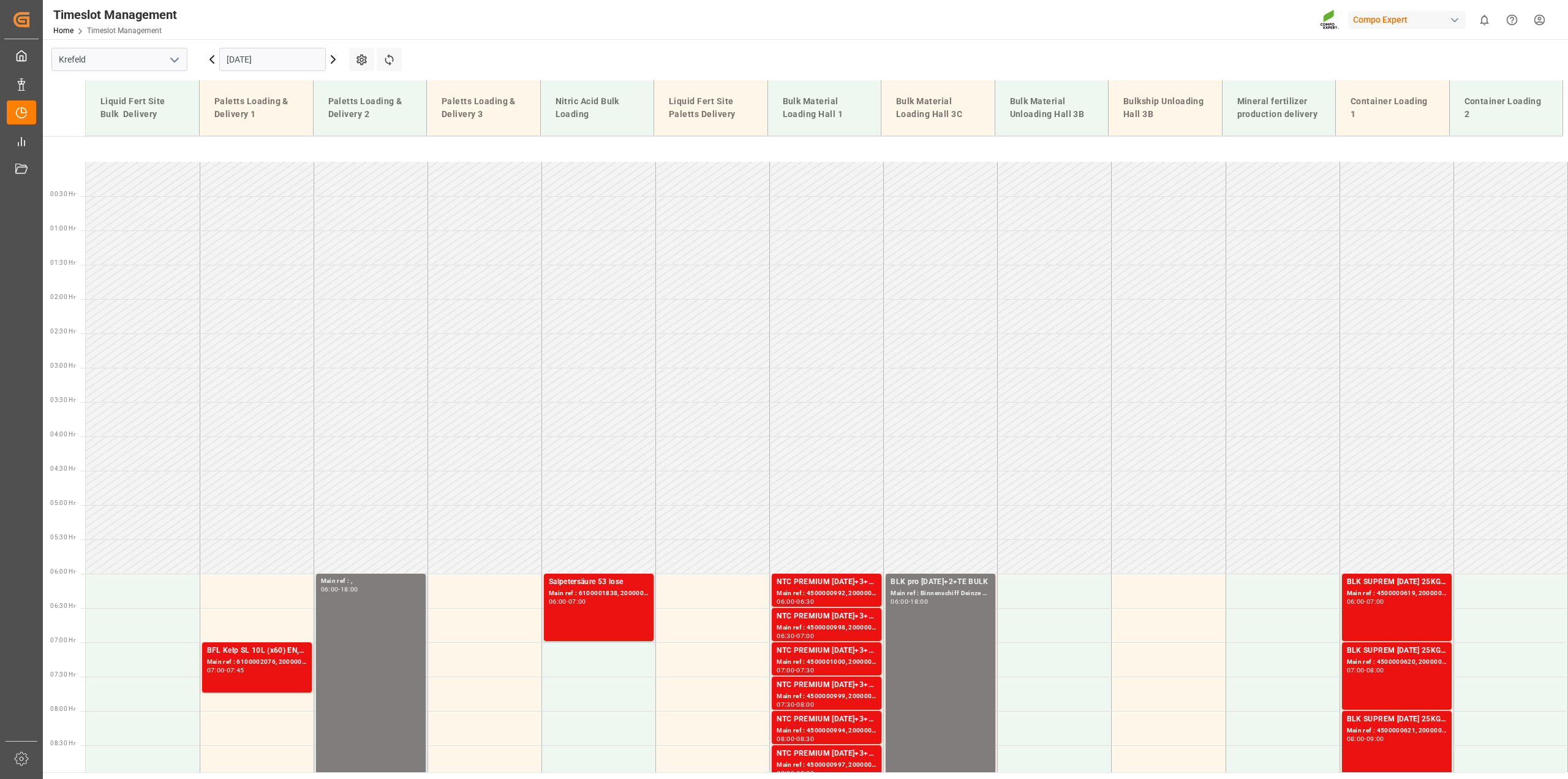
scroll to position [219, 0]
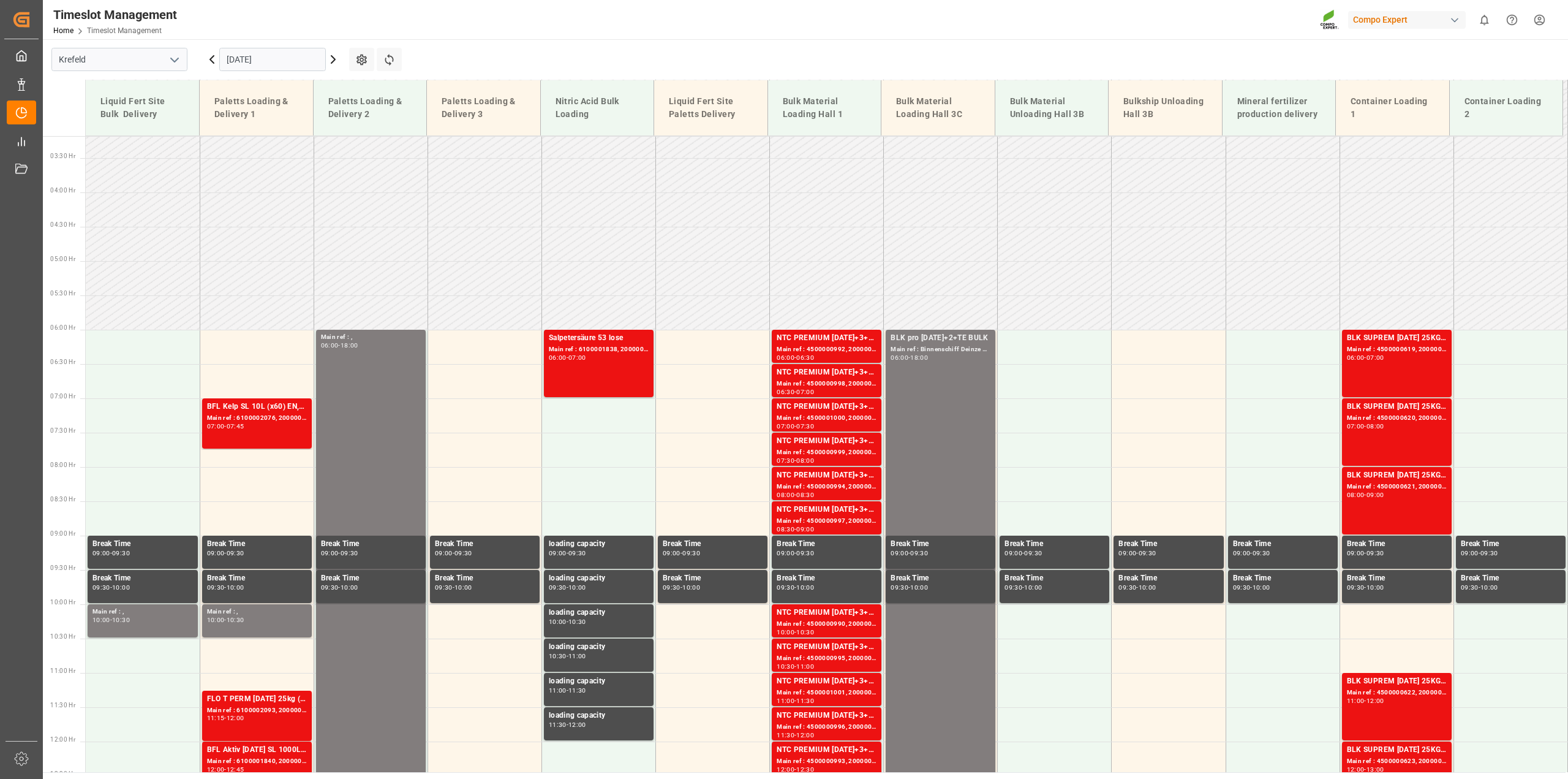
click at [253, 64] on input "[DATE]" at bounding box center [272, 59] width 107 height 23
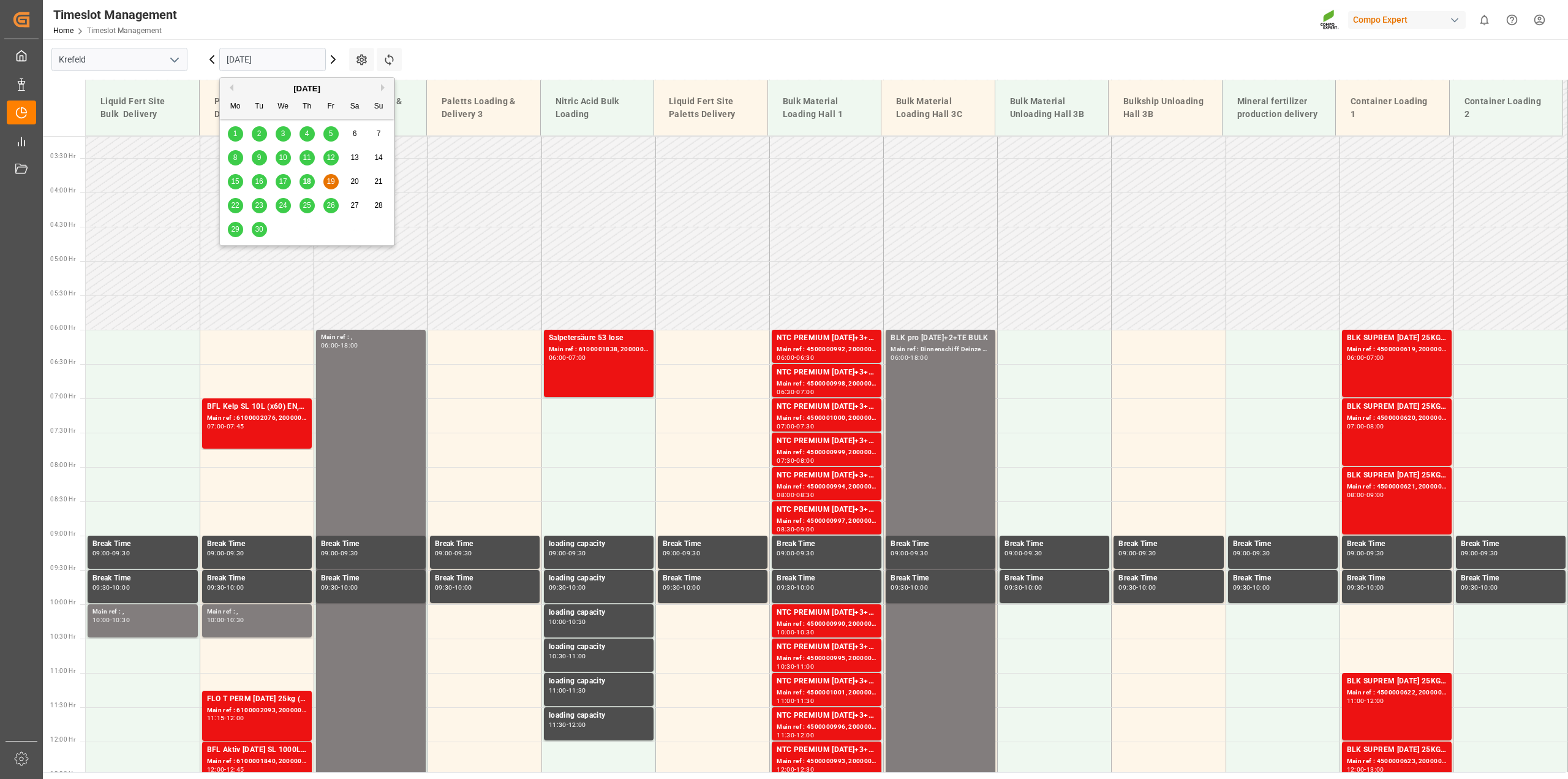
click at [232, 205] on span "22" at bounding box center [235, 205] width 8 height 9
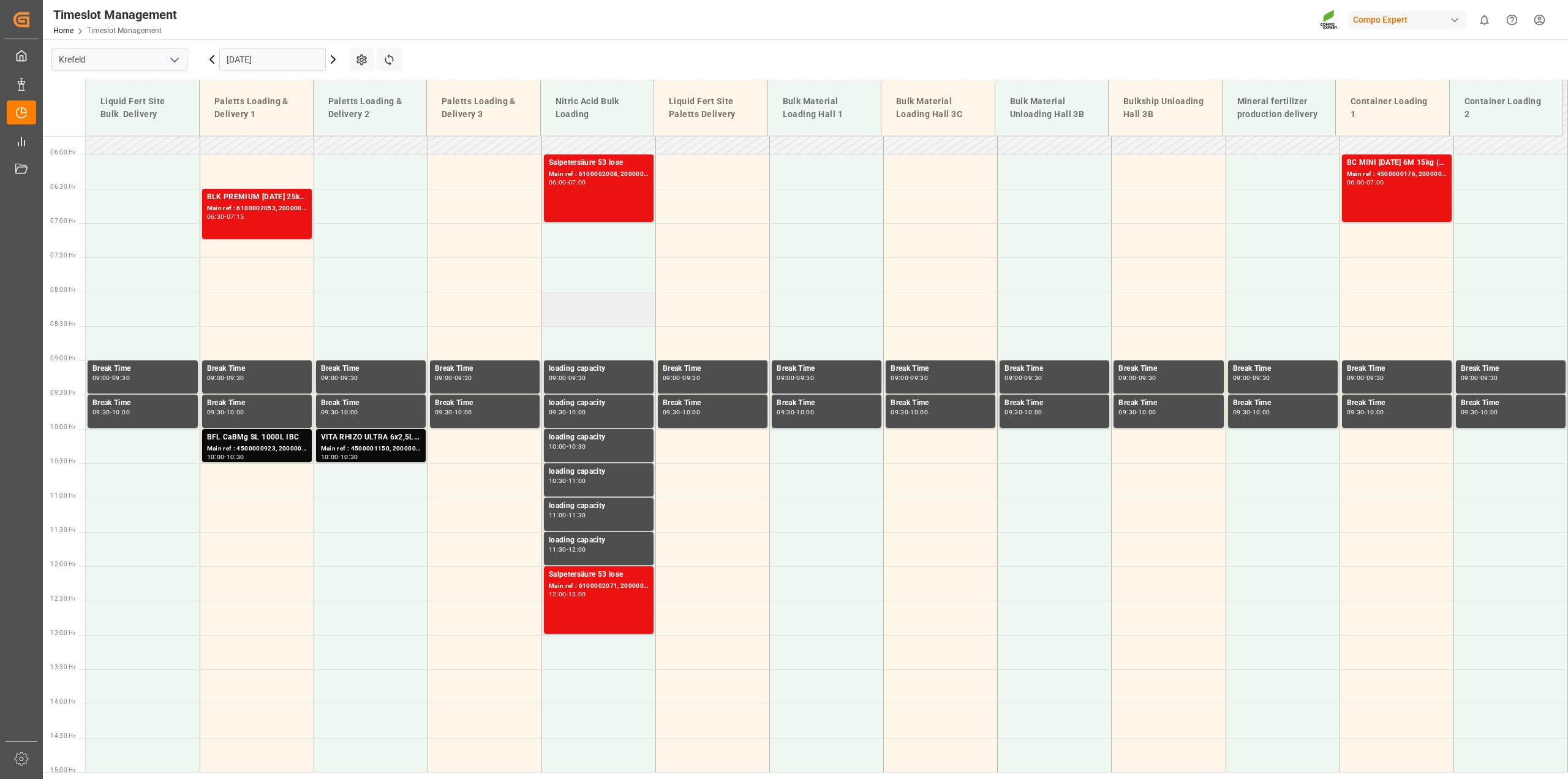
scroll to position [393, 0]
click at [1375, 643] on td at bounding box center [1396, 653] width 114 height 34
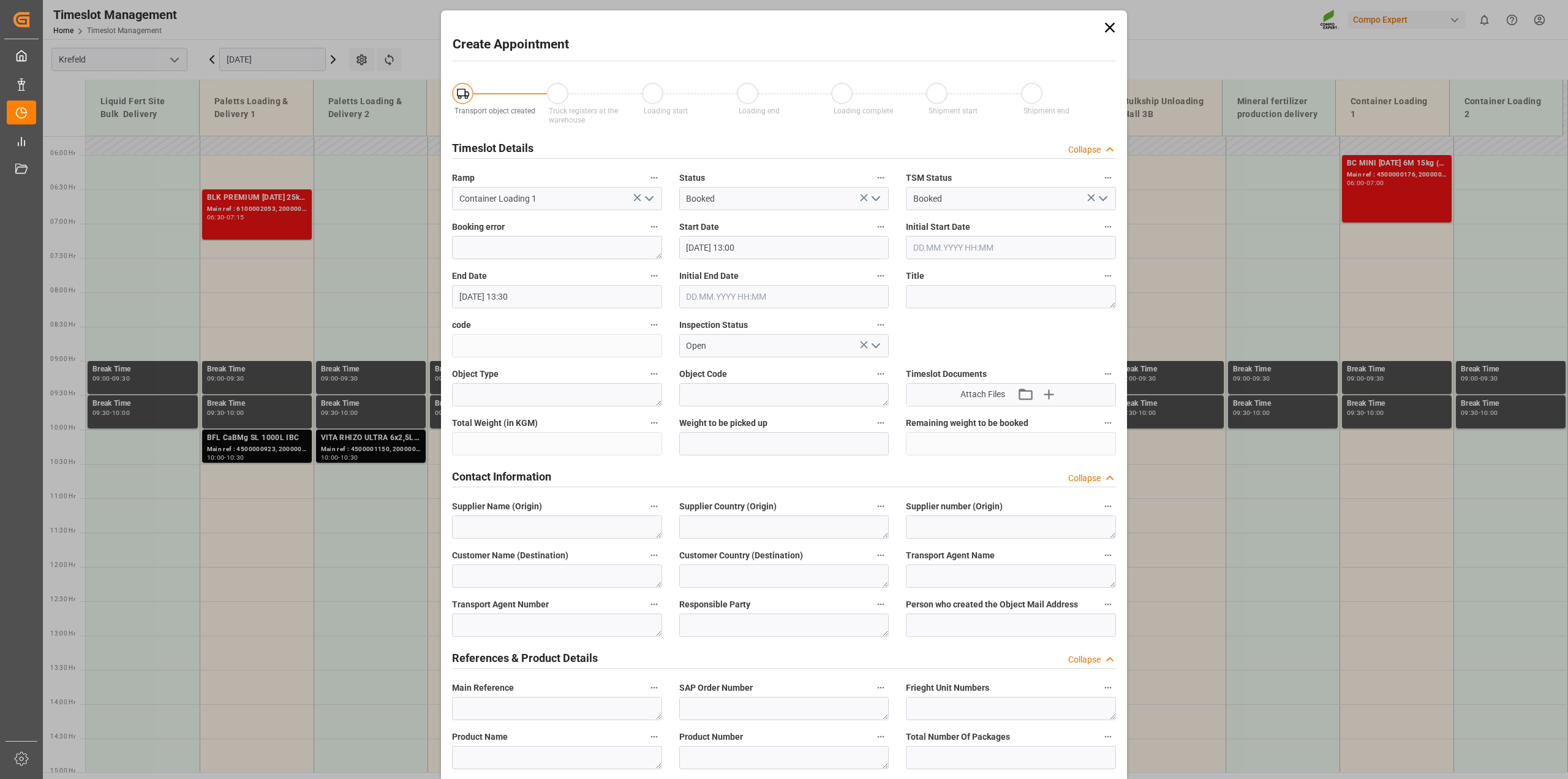
type input "[DATE] 13:00"
type input "[DATE] 13:30"
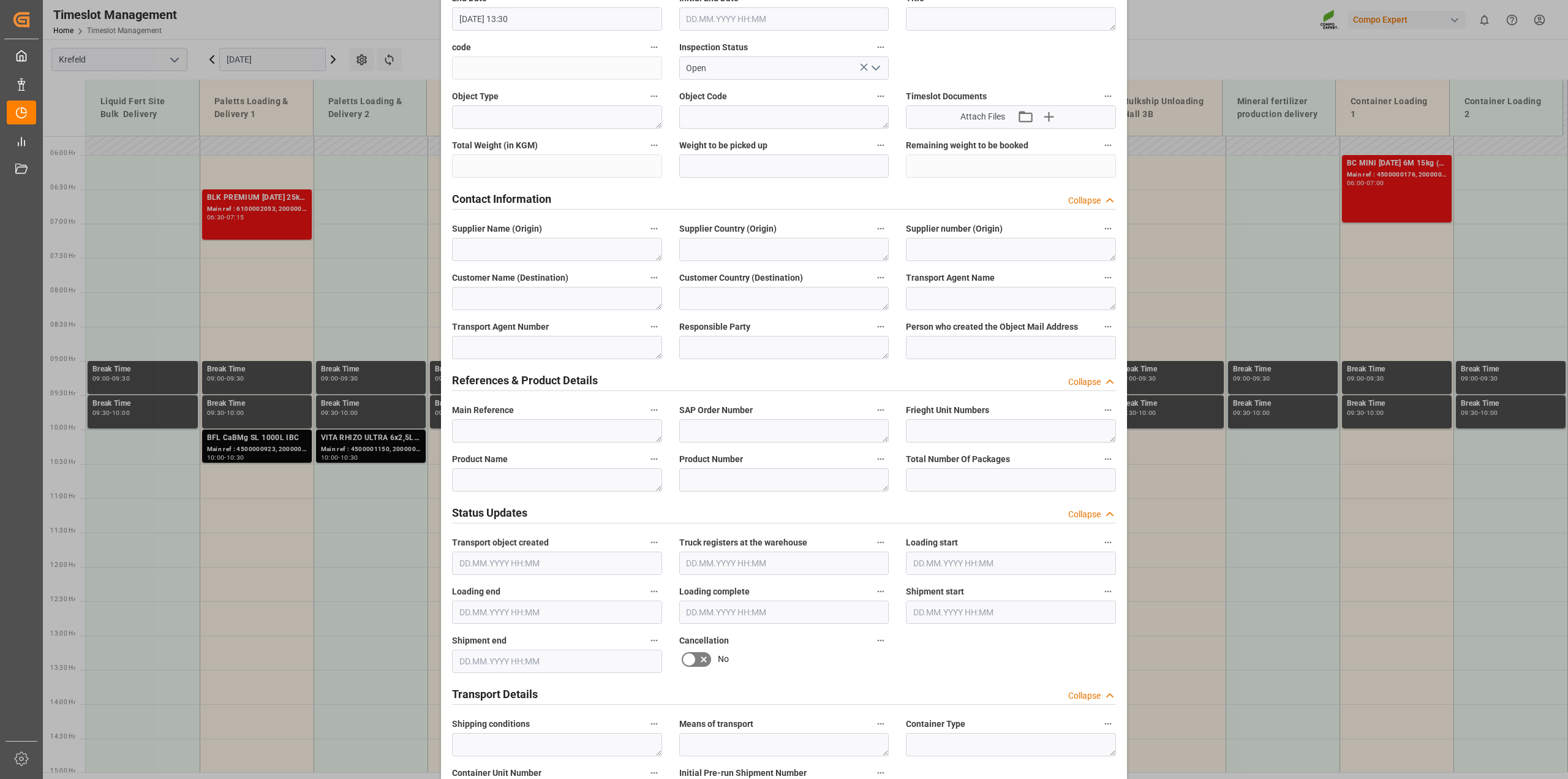
scroll to position [922, 0]
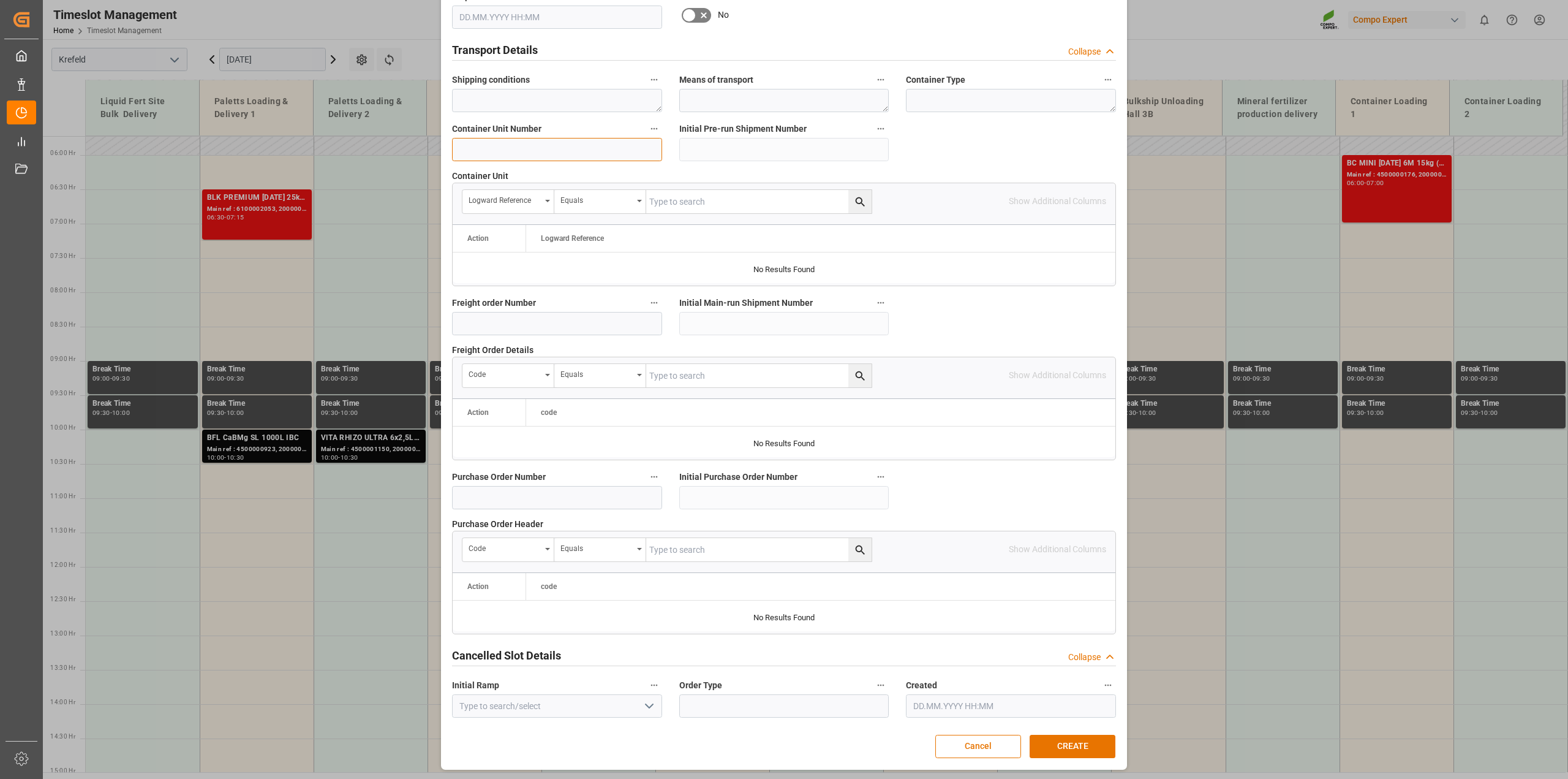
click at [526, 145] on input at bounding box center [557, 150] width 210 height 23
type input "4500000857"
click at [1058, 749] on button "CREATE" at bounding box center [1073, 747] width 86 height 23
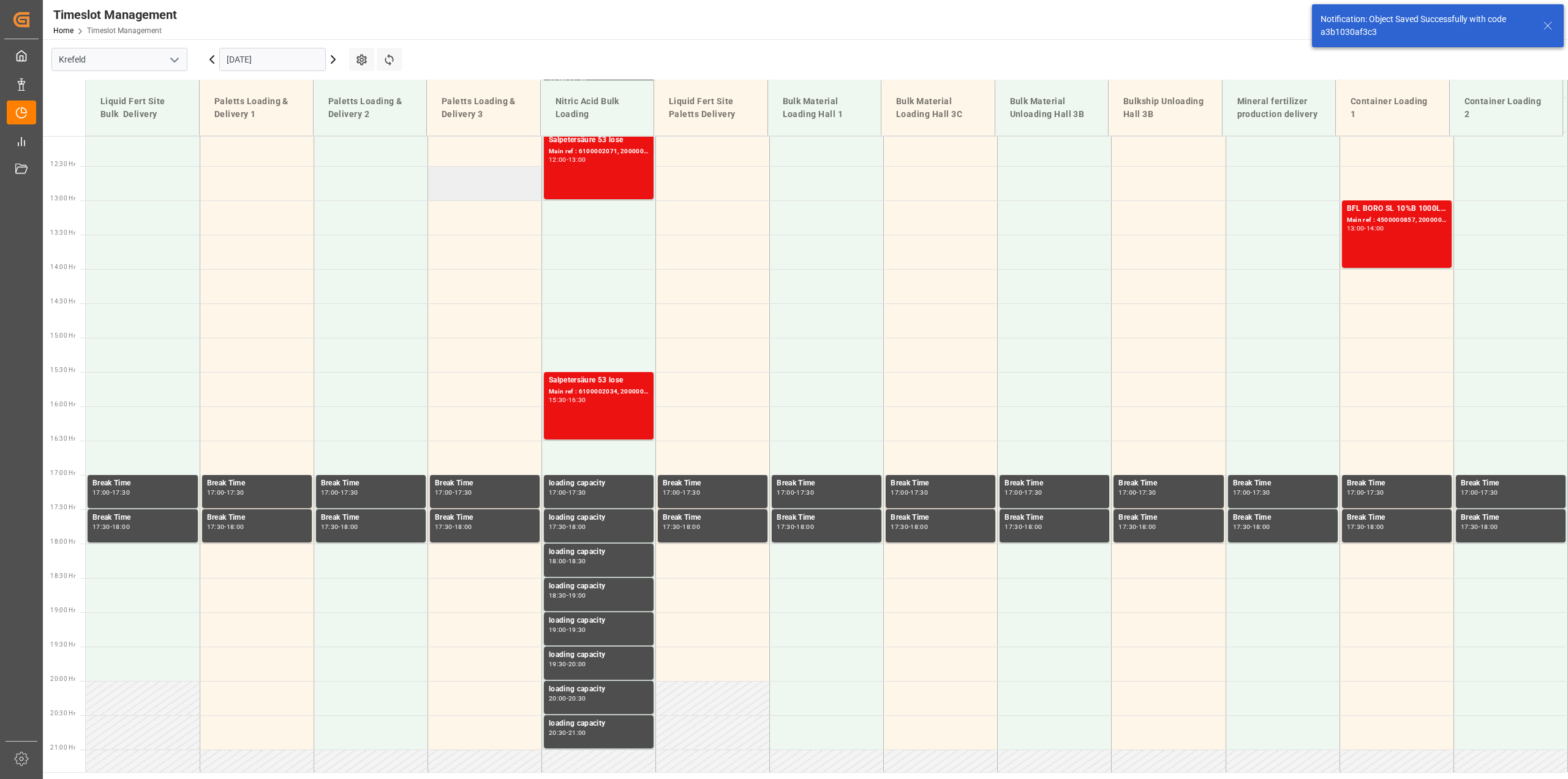
scroll to position [829, 0]
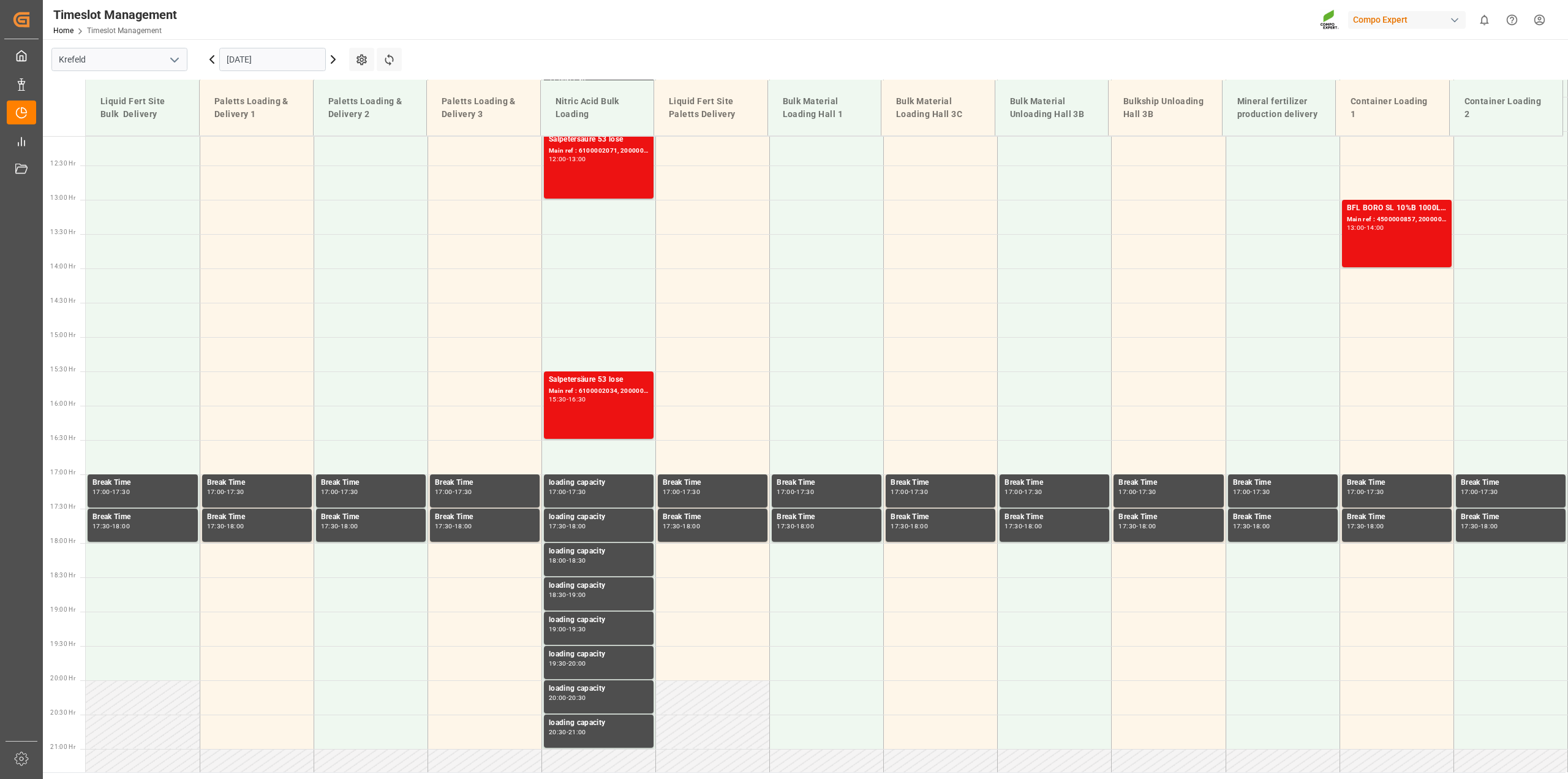
click at [257, 52] on input "[DATE]" at bounding box center [272, 59] width 107 height 23
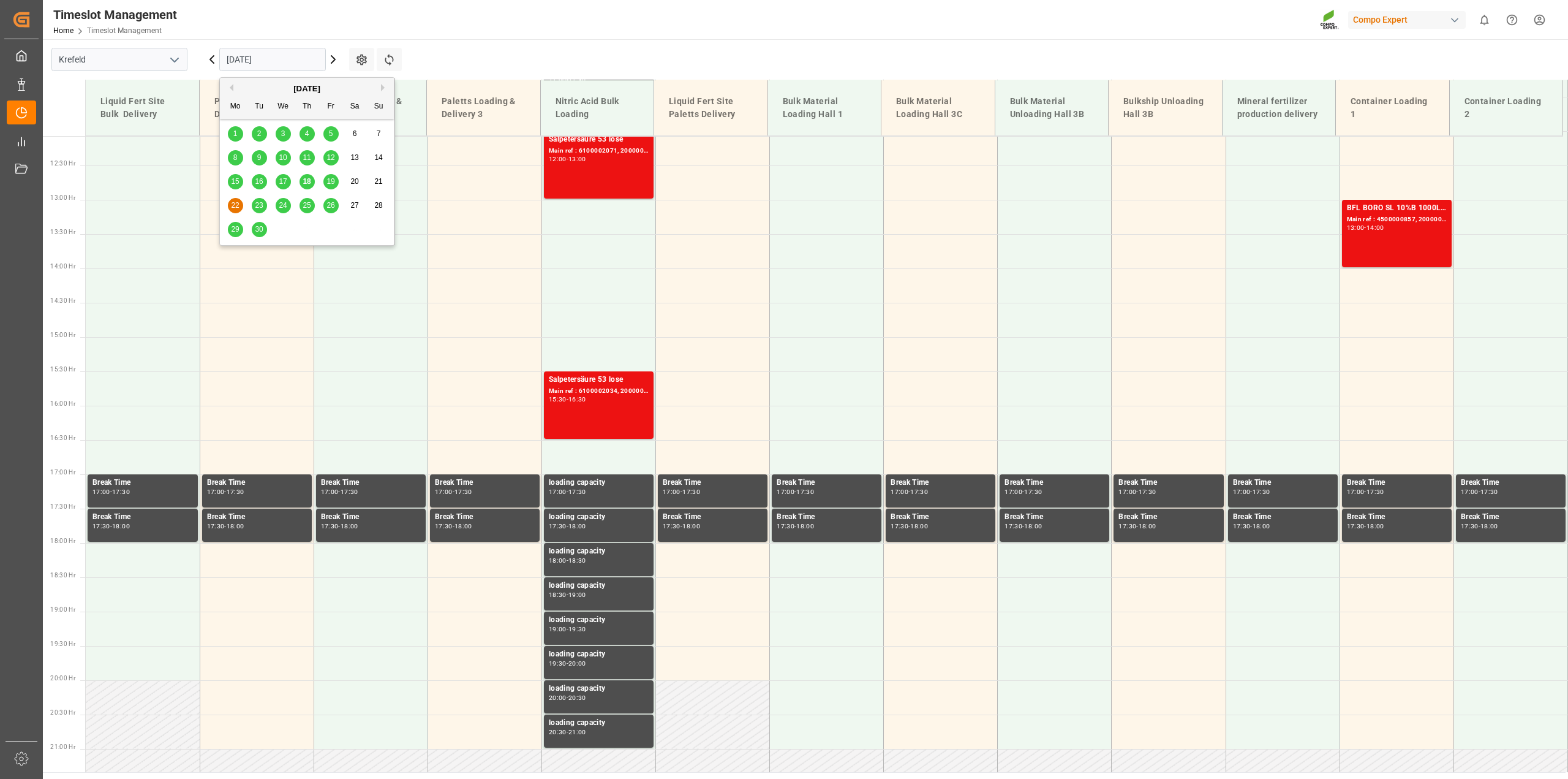
click at [331, 185] on span "19" at bounding box center [331, 181] width 8 height 9
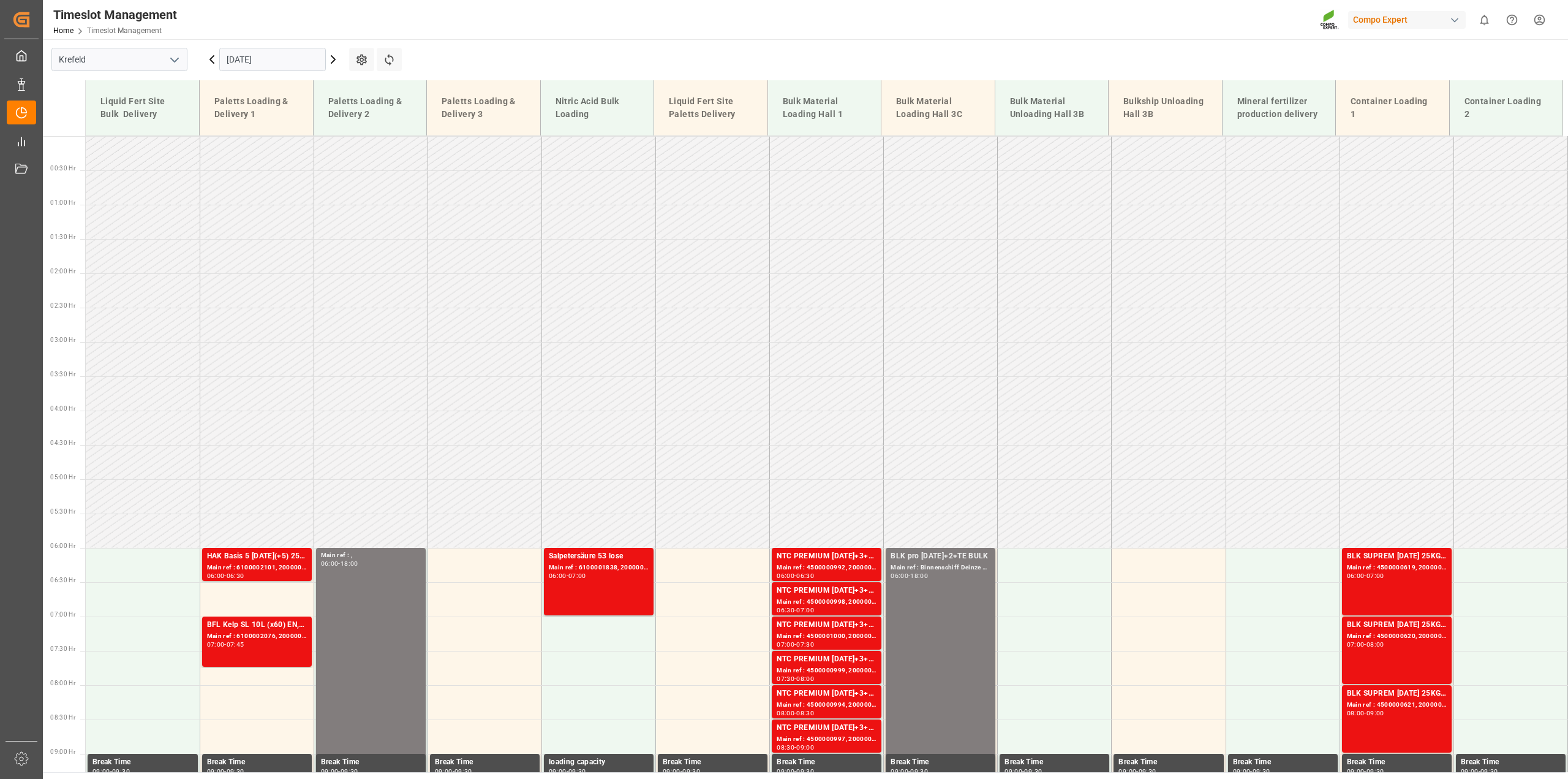
click at [258, 60] on input "[DATE]" at bounding box center [272, 59] width 107 height 23
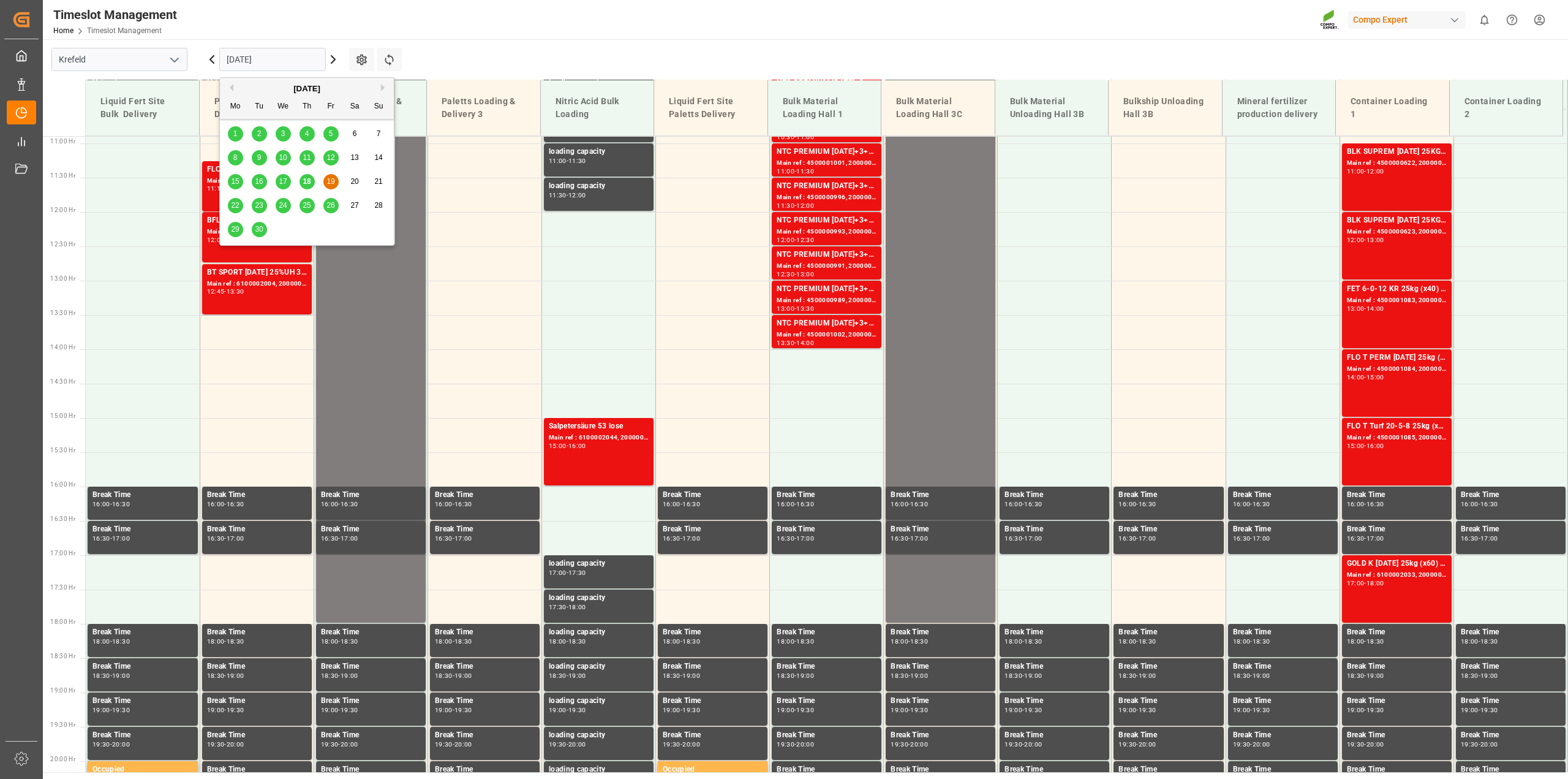
scroll to position [760, 0]
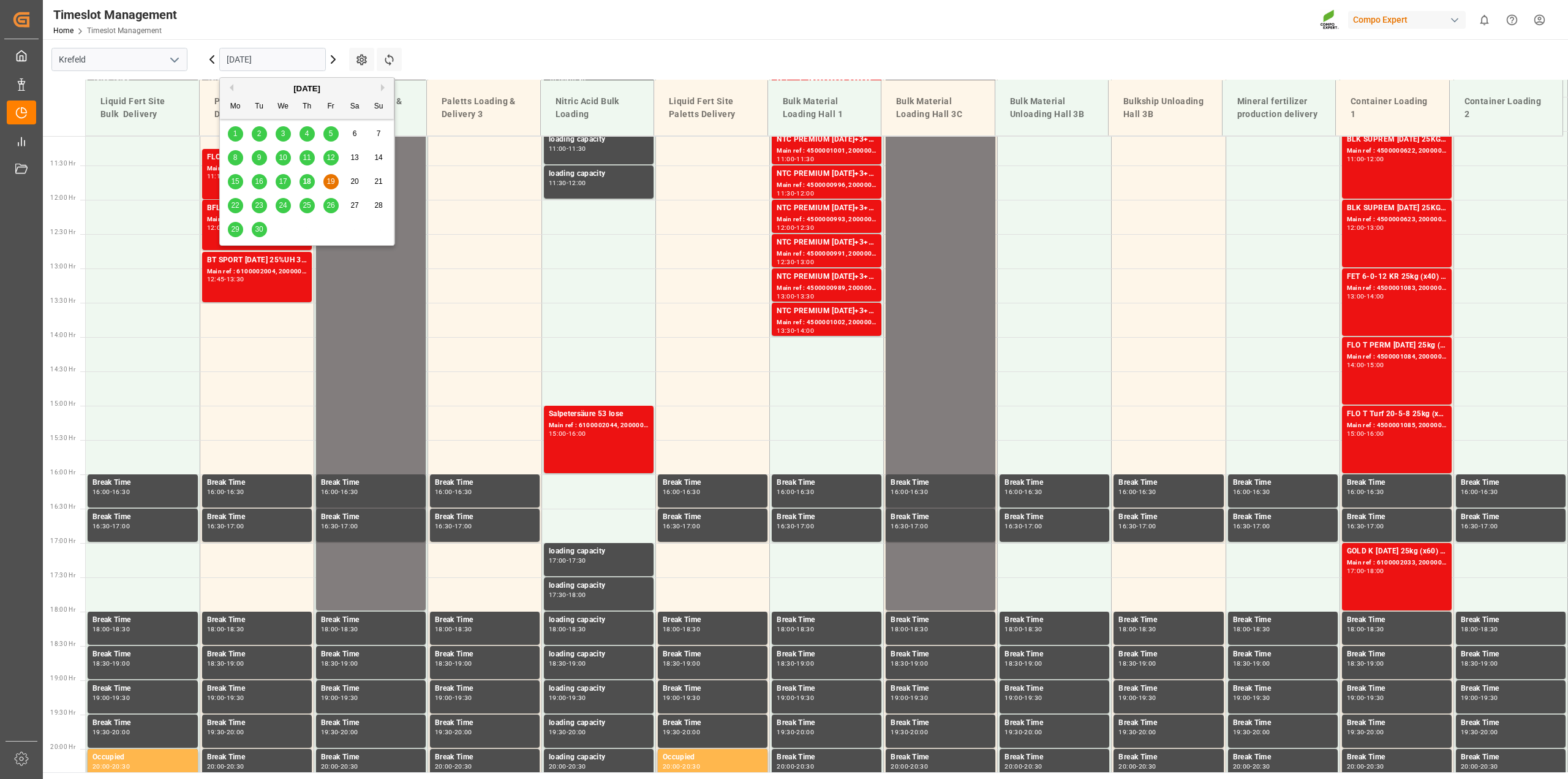
click at [307, 180] on span "18" at bounding box center [307, 181] width 8 height 9
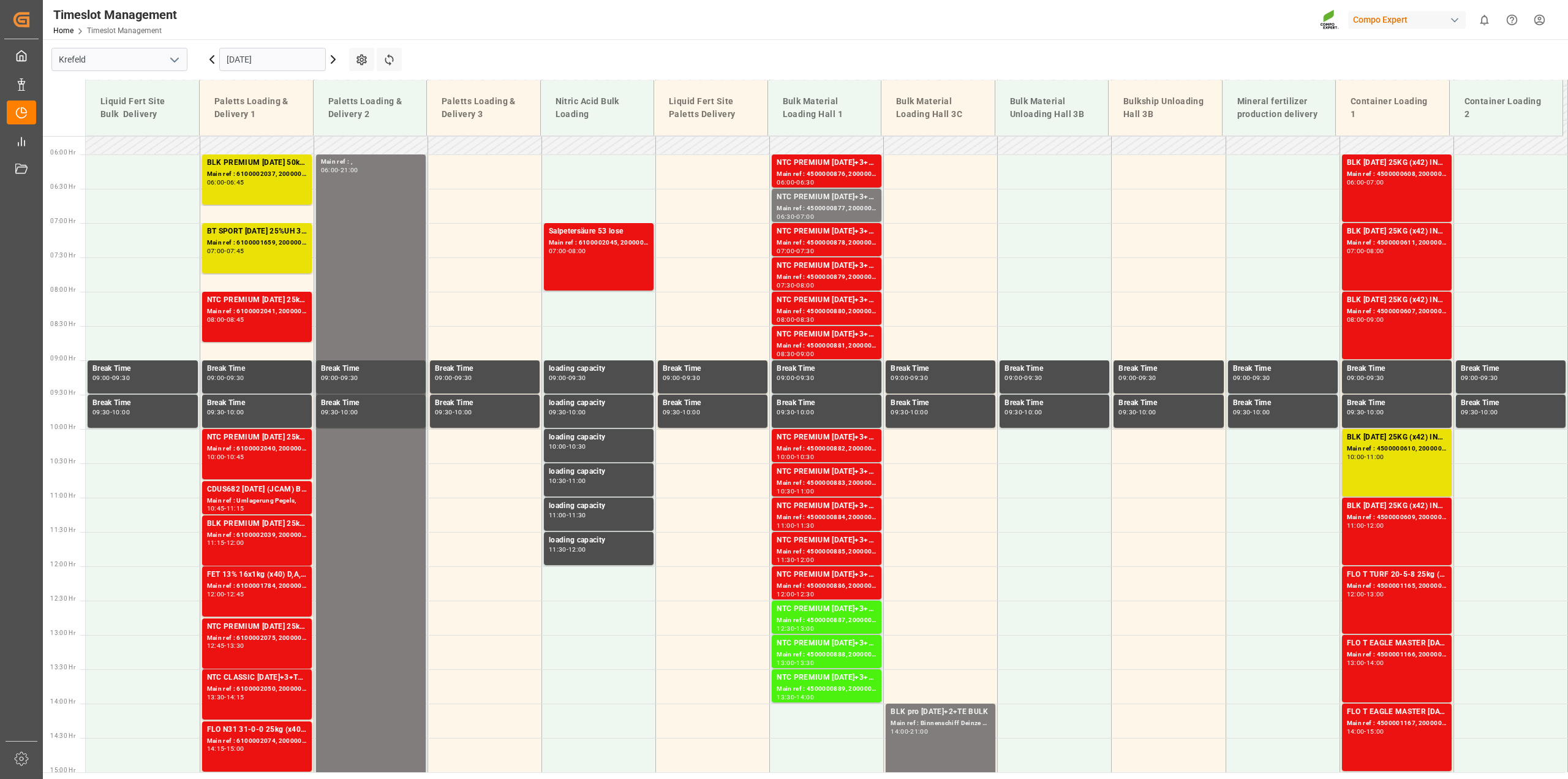
scroll to position [393, 0]
click at [255, 538] on div "Main ref : 6100002039, 2000001289" at bounding box center [257, 535] width 100 height 10
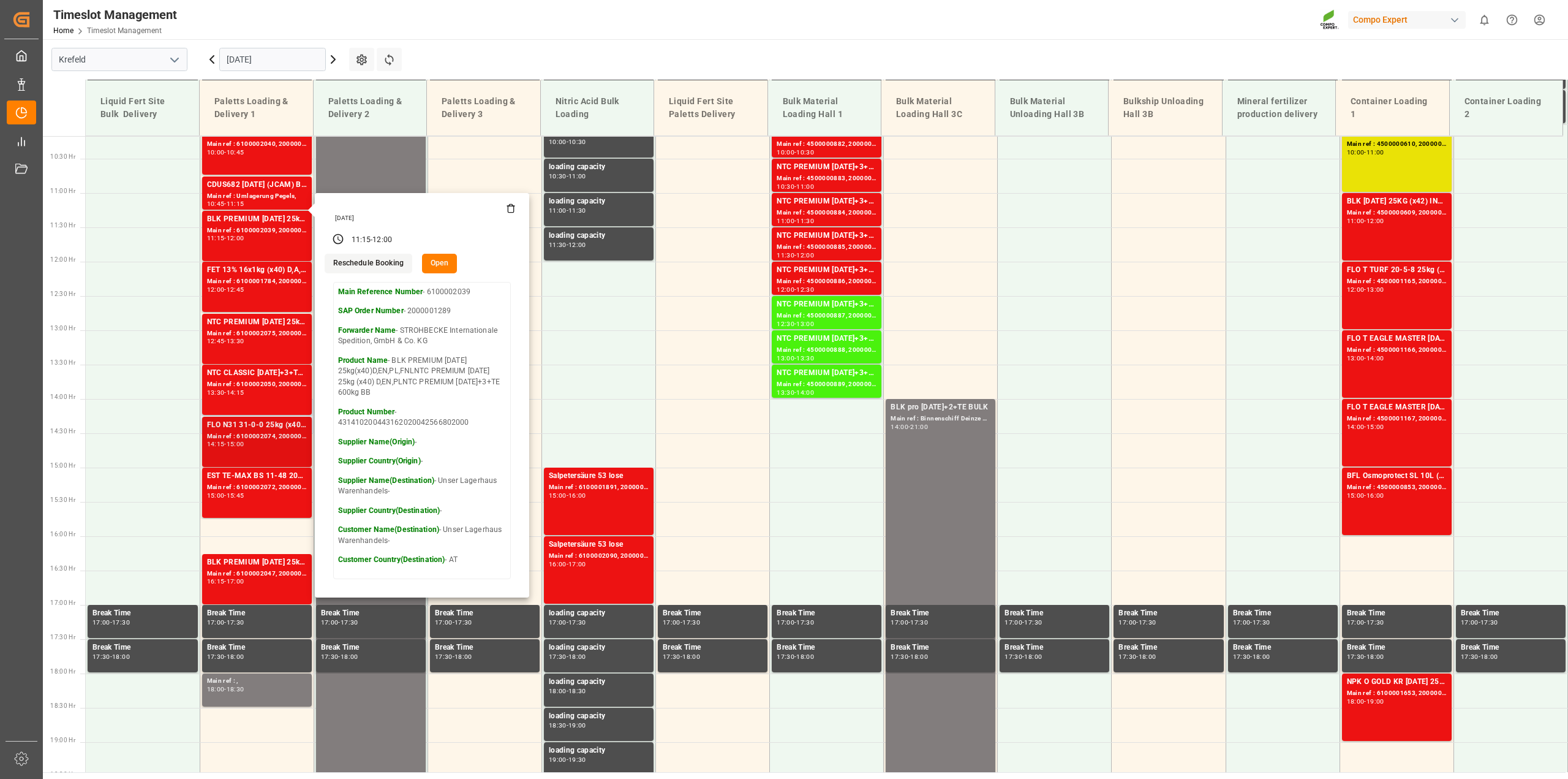
scroll to position [699, 0]
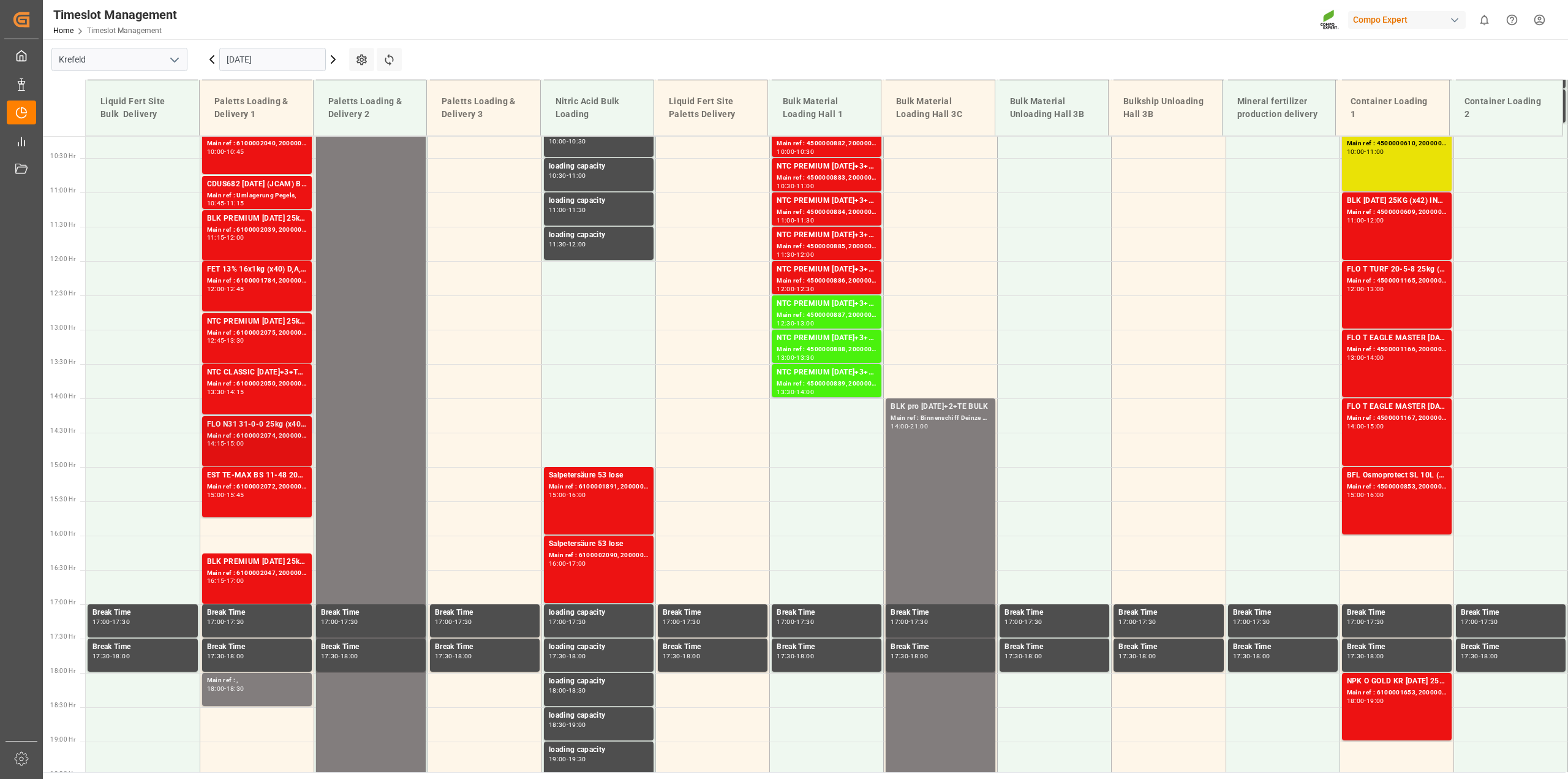
click at [253, 436] on div "Main ref : 6100002074, 2000001301" at bounding box center [257, 436] width 100 height 10
